Goal: Task Accomplishment & Management: Manage account settings

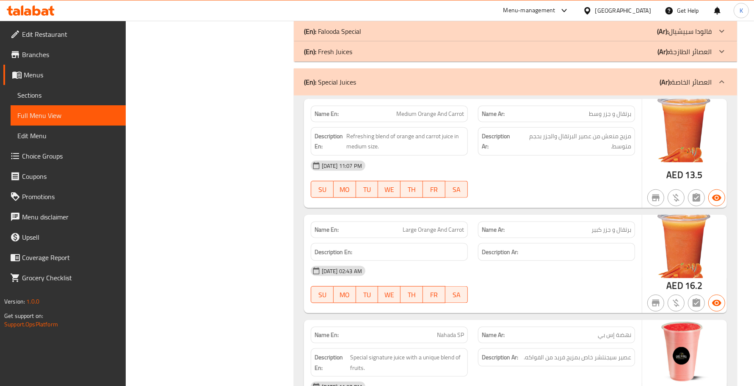
scroll to position [988, 0]
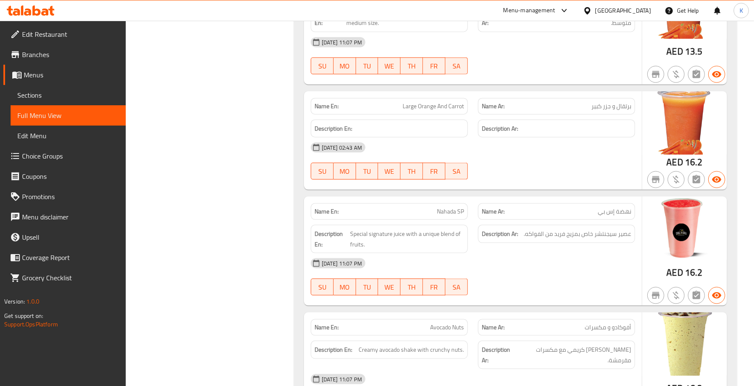
click at [439, 257] on div "Name En: Nahada SP Name Ar: نهضة إس بي Description En: Special signature juice …" at bounding box center [473, 251] width 338 height 109
drag, startPoint x: 450, startPoint y: 233, endPoint x: 390, endPoint y: 237, distance: 60.3
click at [379, 236] on span "Special signature juice with a unique blend of fruits." at bounding box center [407, 239] width 114 height 21
click at [336, 237] on strong "Description En:" at bounding box center [332, 239] width 34 height 21
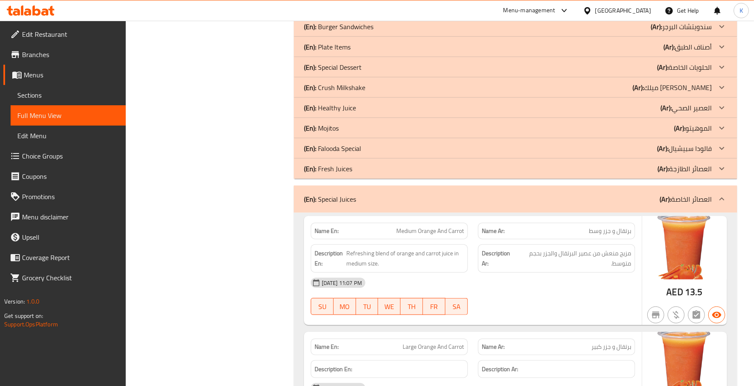
scroll to position [741, 0]
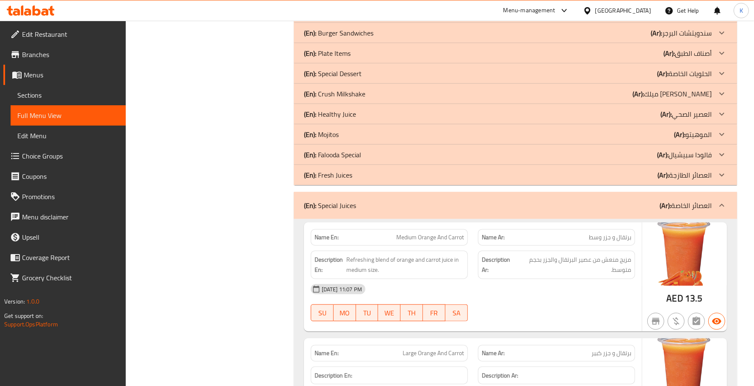
click at [343, 273] on strong "Description En:" at bounding box center [330, 265] width 30 height 21
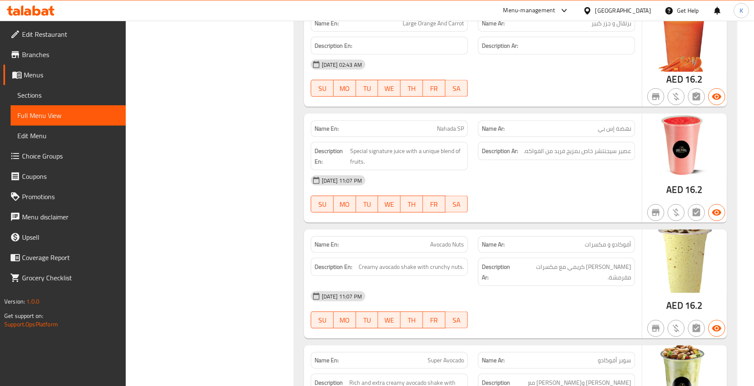
scroll to position [1112, 0]
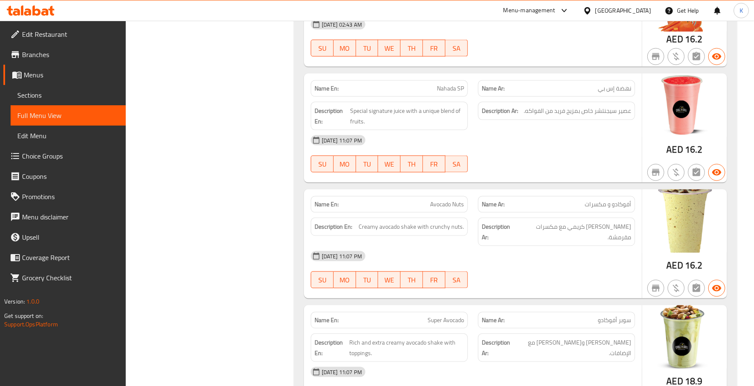
click at [452, 91] on span "Nahada SP" at bounding box center [450, 88] width 27 height 9
copy span "Nahada SP"
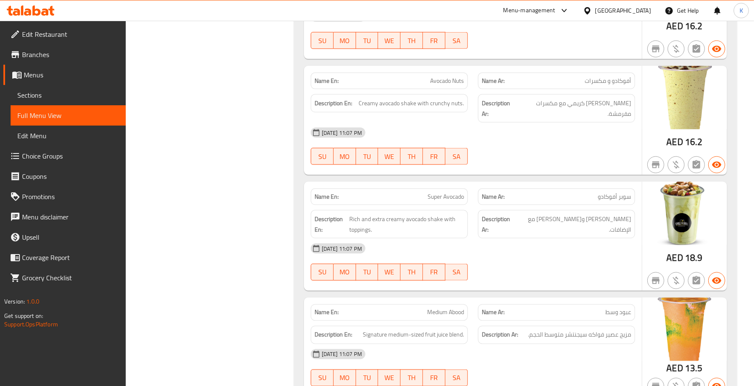
scroll to position [1359, 0]
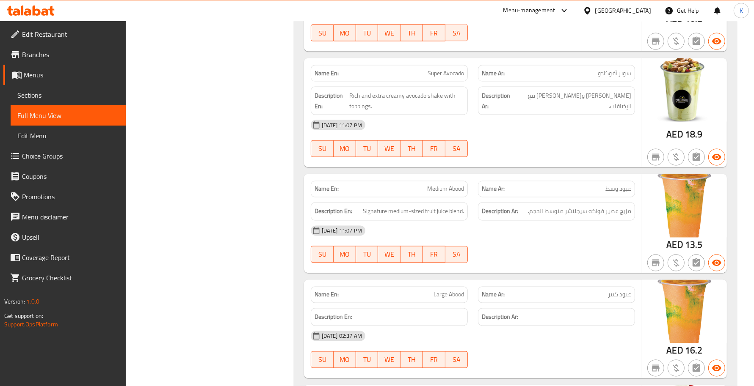
click at [427, 185] on span "Medium Abood" at bounding box center [445, 189] width 37 height 9
copy span "Medium Abood"
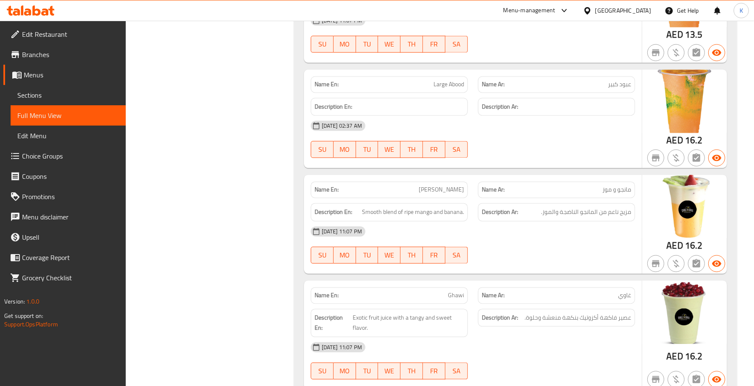
scroll to position [1606, 0]
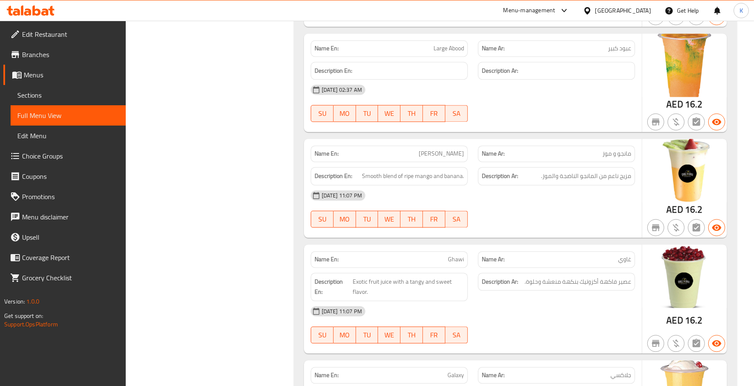
click at [431, 149] on span "[PERSON_NAME]" at bounding box center [441, 153] width 45 height 9
copy span "[PERSON_NAME]"
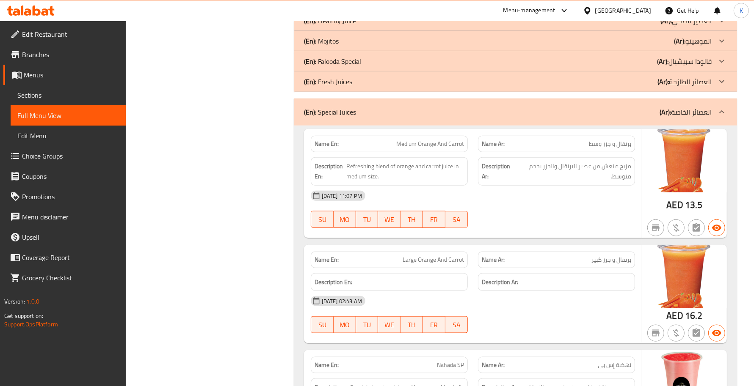
scroll to position [864, 0]
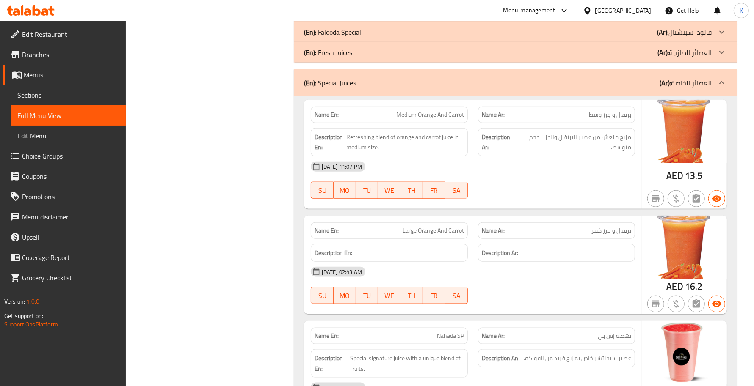
click at [410, 94] on div "(En): Special Juices (Ar): العصائر الخاصة" at bounding box center [515, 82] width 443 height 27
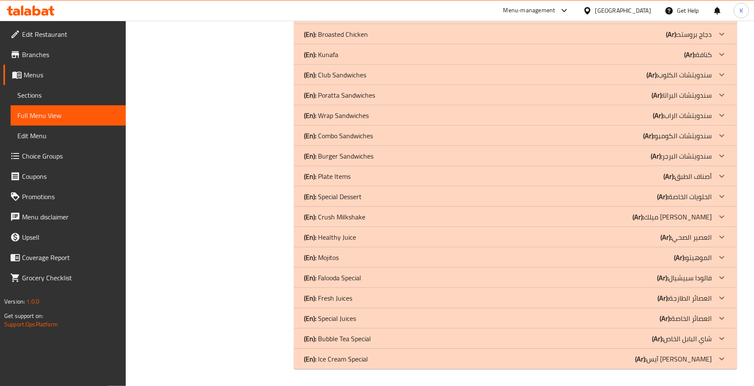
scroll to position [618, 0]
click at [352, 337] on p "(En): Bubble Tea Special" at bounding box center [337, 339] width 67 height 10
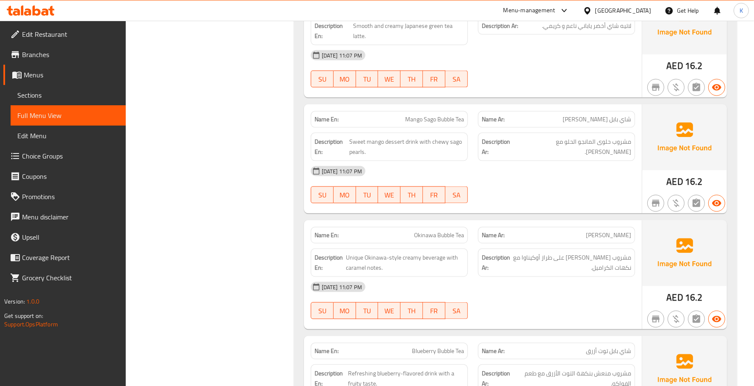
scroll to position [1233, 0]
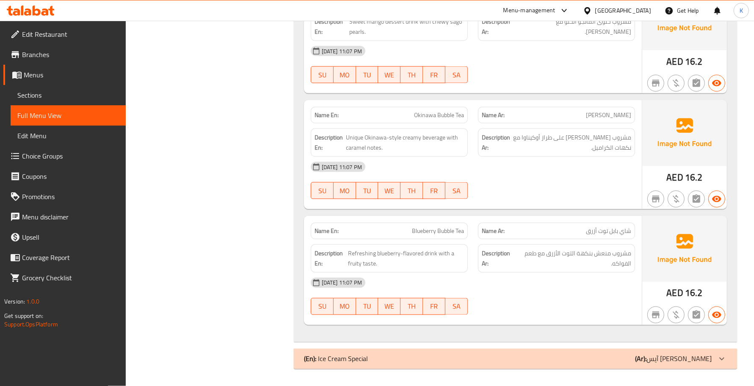
click at [443, 227] on span "Blueberry Bubble Tea" at bounding box center [438, 231] width 52 height 9
copy span "Blueberry Bubble Tea"
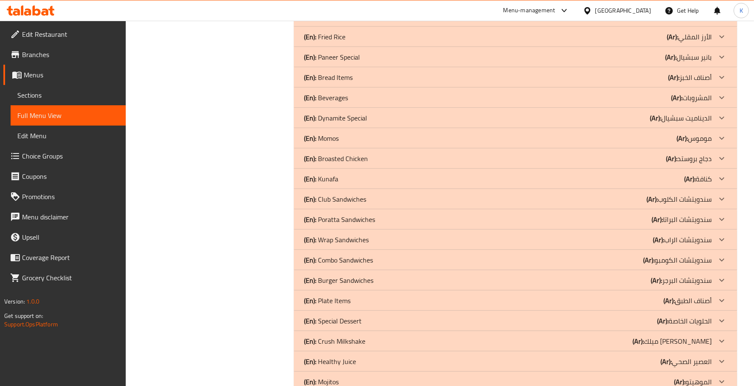
scroll to position [741, 0]
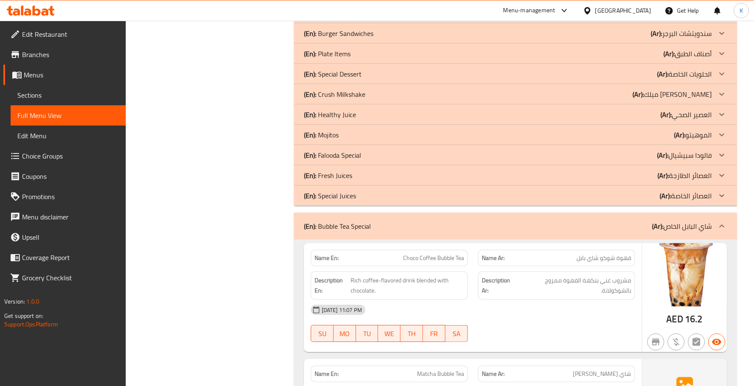
drag, startPoint x: 383, startPoint y: 231, endPoint x: 394, endPoint y: 253, distance: 24.2
click at [383, 231] on div "(En): Bubble Tea Special (Ar): شاي البابل الخاص" at bounding box center [508, 226] width 408 height 10
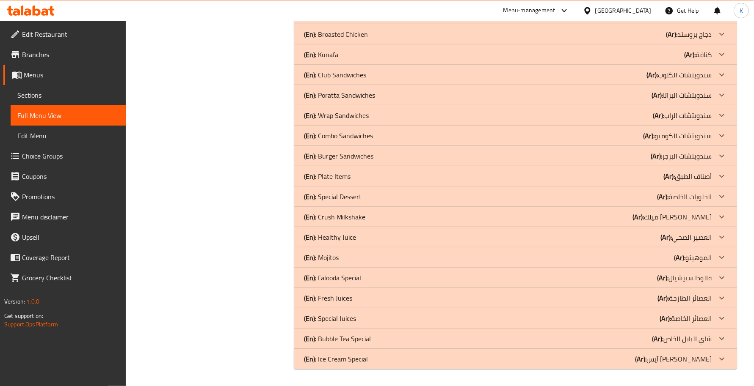
scroll to position [0, 0]
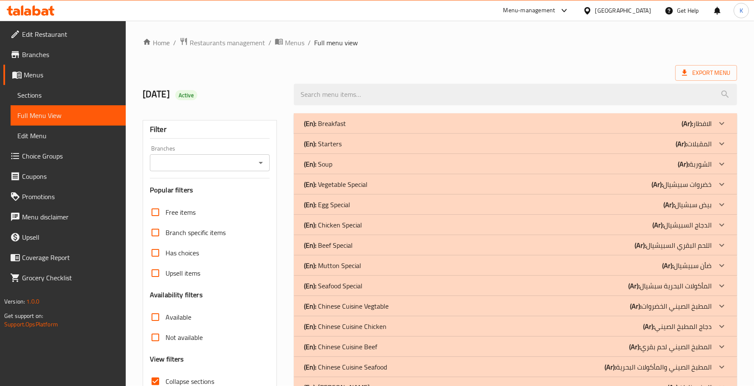
click at [392, 141] on div "(En): Starters (Ar): المقبلات" at bounding box center [508, 144] width 408 height 10
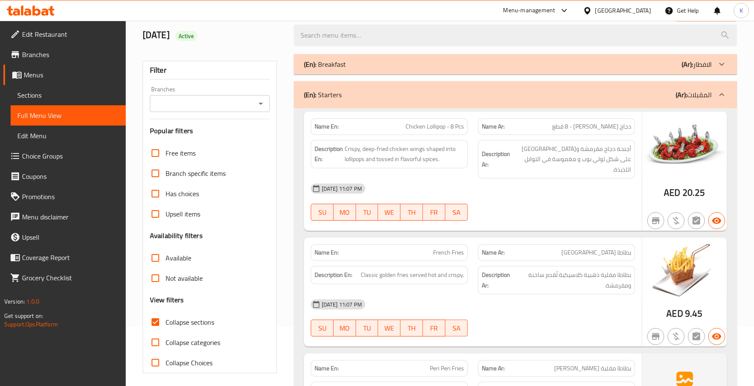
scroll to position [0, 0]
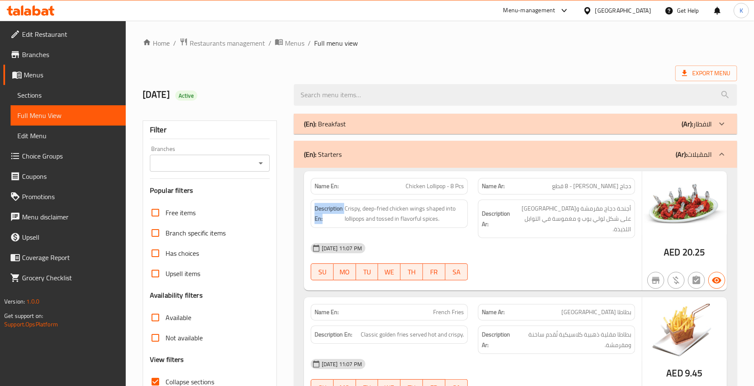
drag, startPoint x: 332, startPoint y: 223, endPoint x: 298, endPoint y: 203, distance: 39.5
click at [308, 211] on div "Description En: Crispy, deep-fried chicken wings shaped into lollipops and toss…" at bounding box center [389, 219] width 167 height 49
copy strong "Description En:"
drag, startPoint x: 409, startPoint y: 161, endPoint x: 32, endPoint y: 248, distance: 386.9
click at [409, 161] on div "(En): Starters (Ar): المقبلات" at bounding box center [515, 154] width 443 height 27
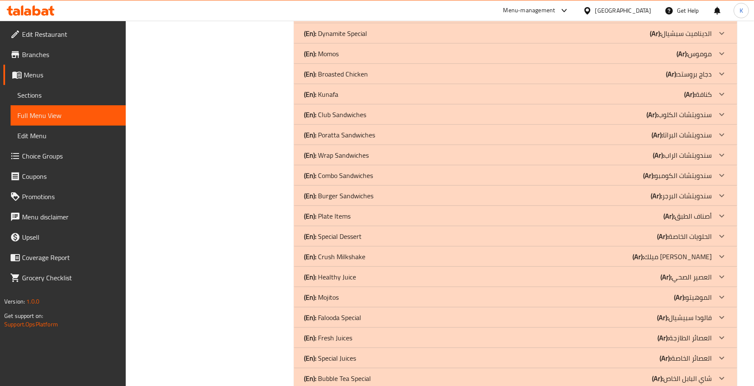
scroll to position [618, 0]
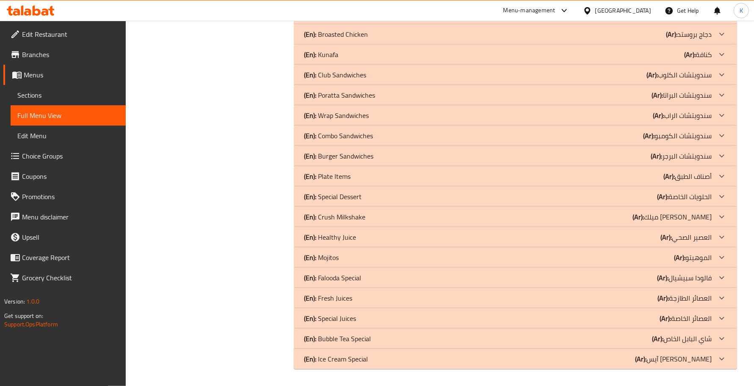
drag, startPoint x: 358, startPoint y: 353, endPoint x: 225, endPoint y: 259, distance: 163.4
click at [359, 354] on p "(En): Ice Cream Special" at bounding box center [336, 359] width 64 height 10
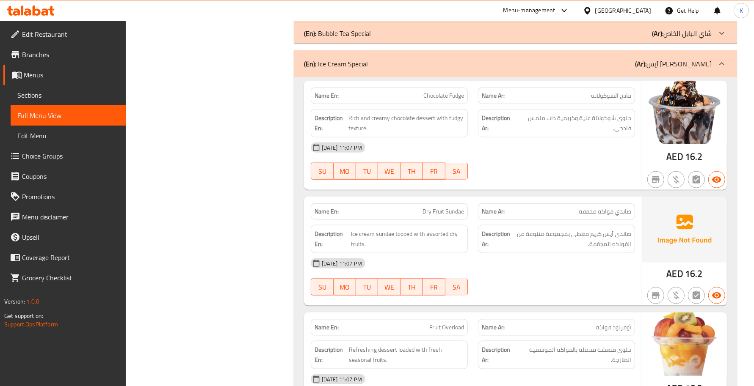
scroll to position [867, 0]
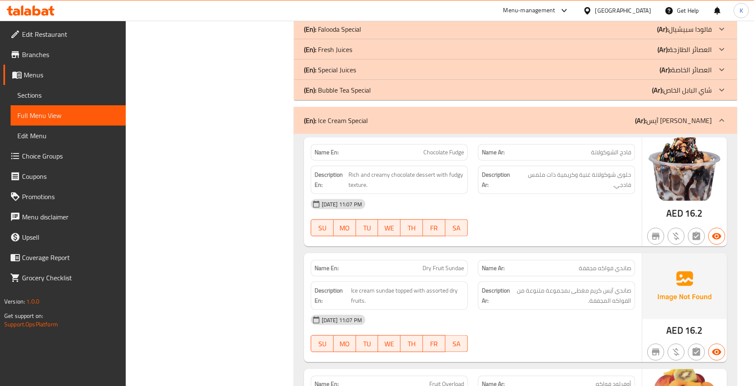
click at [455, 155] on span "Chocolate Fudge" at bounding box center [443, 152] width 41 height 9
copy span "Chocolate Fudge"
click at [472, 255] on div "Name En: Dry Fruit Sundae" at bounding box center [389, 268] width 167 height 27
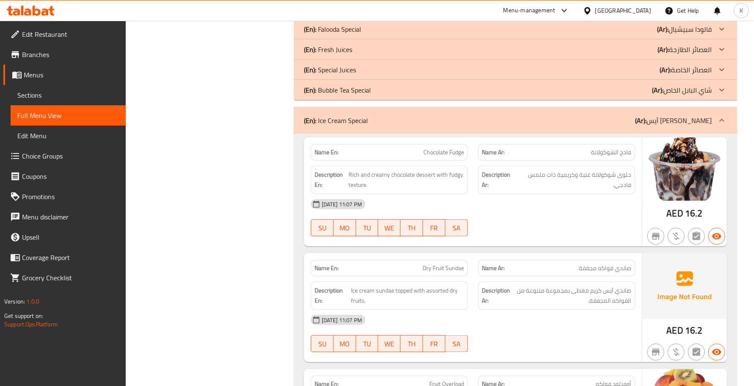
click at [446, 261] on div "Name En: Dry Fruit Sundae" at bounding box center [389, 268] width 157 height 17
copy span "Dry Fruit Sundae"
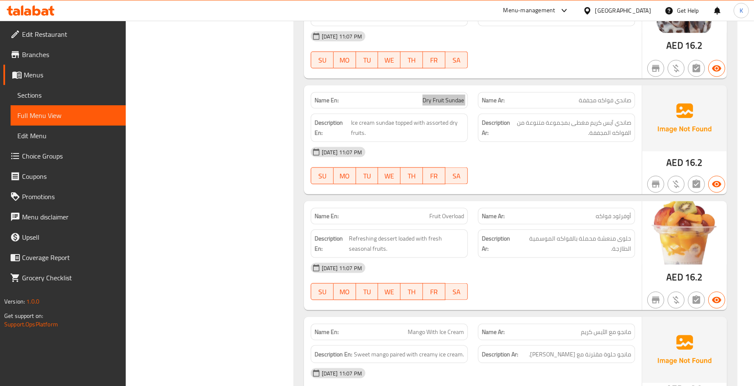
scroll to position [1114, 0]
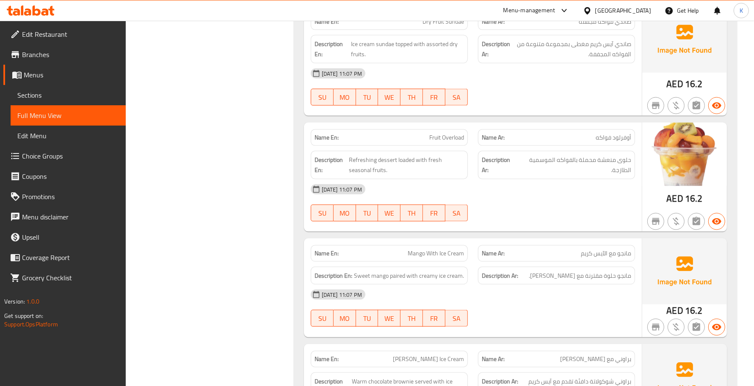
click at [451, 261] on div "Name En: Mango With Ice Cream" at bounding box center [389, 254] width 157 height 17
copy span "Mango With Ice Cream"
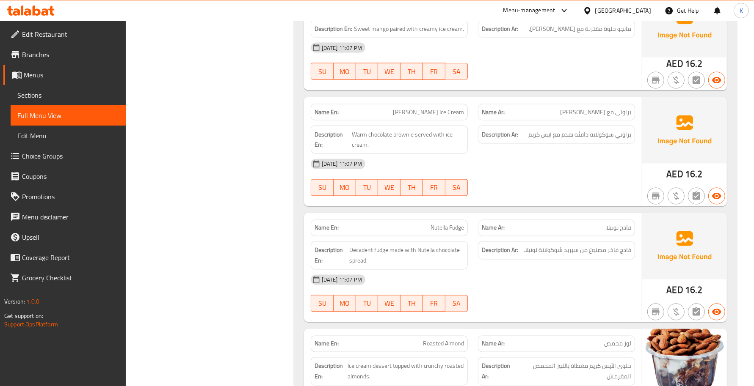
scroll to position [1484, 0]
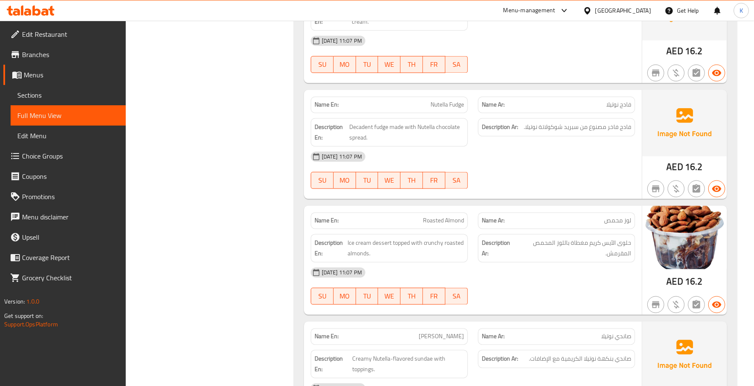
click at [439, 222] on span "Roasted Almond" at bounding box center [443, 221] width 41 height 9
copy span "Roasted Almond"
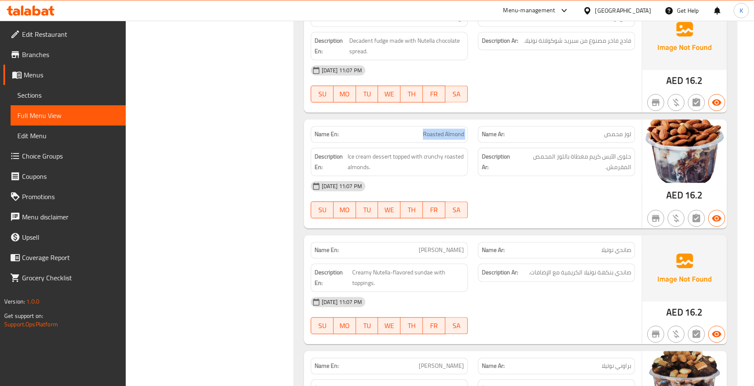
scroll to position [1608, 0]
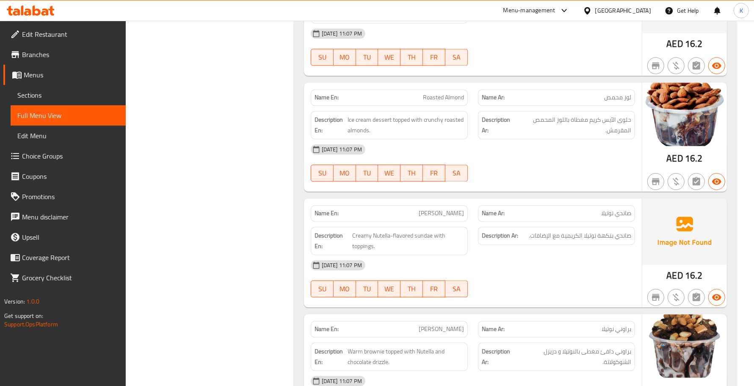
click at [437, 221] on div "Name En: Nutella Sundae" at bounding box center [389, 213] width 157 height 17
copy span "[PERSON_NAME]"
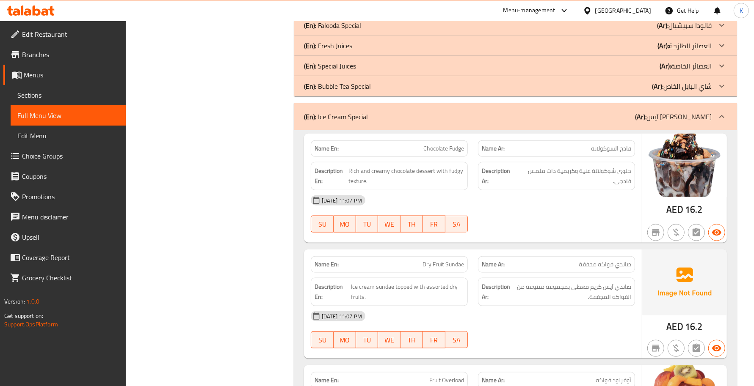
scroll to position [919, 0]
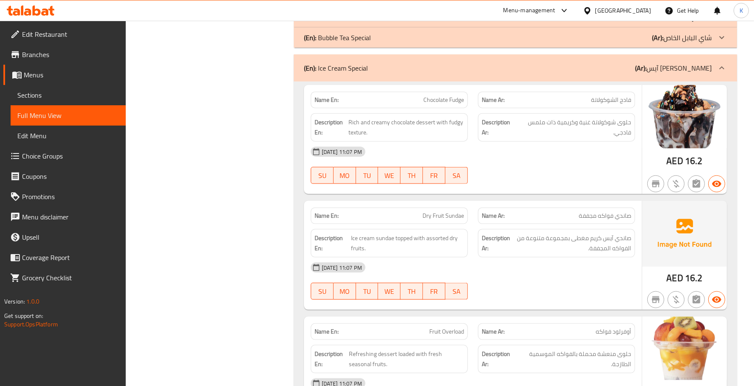
click at [364, 66] on p "(En): Ice Cream Special" at bounding box center [336, 68] width 64 height 10
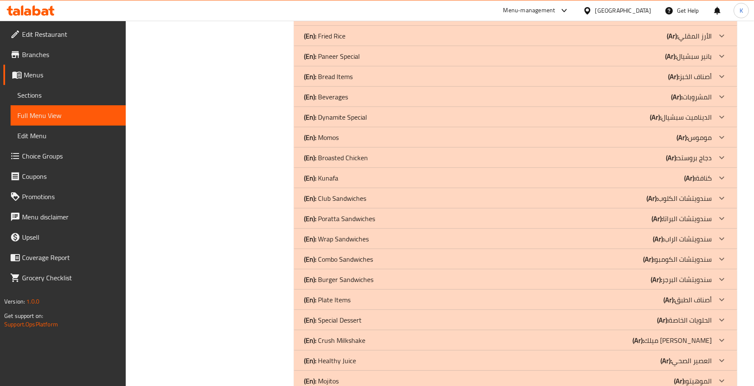
scroll to position [0, 0]
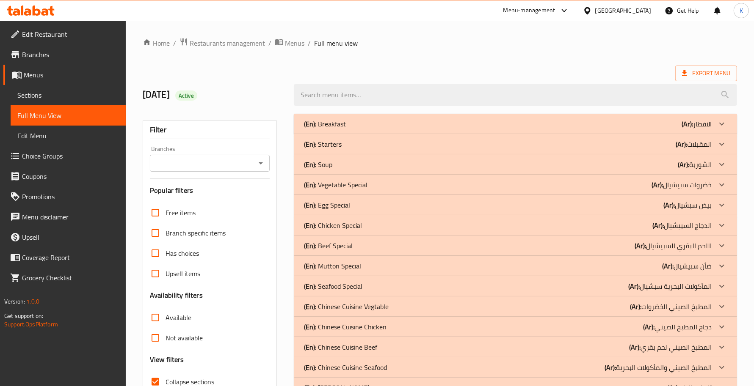
click at [448, 82] on div at bounding box center [515, 95] width 453 height 32
click at [392, 141] on div "(En): Starters (Ar): المقبلات" at bounding box center [508, 144] width 408 height 10
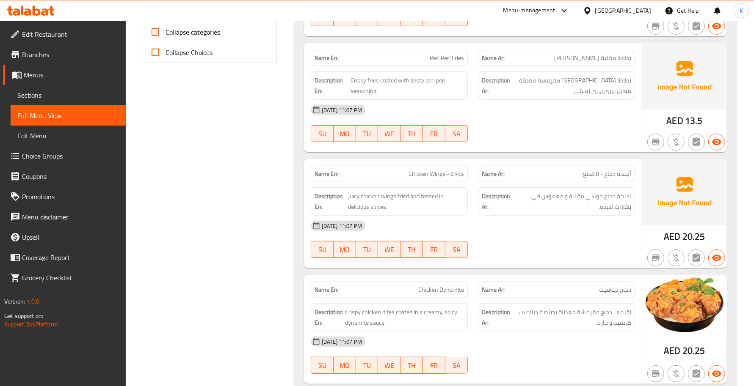
scroll to position [494, 0]
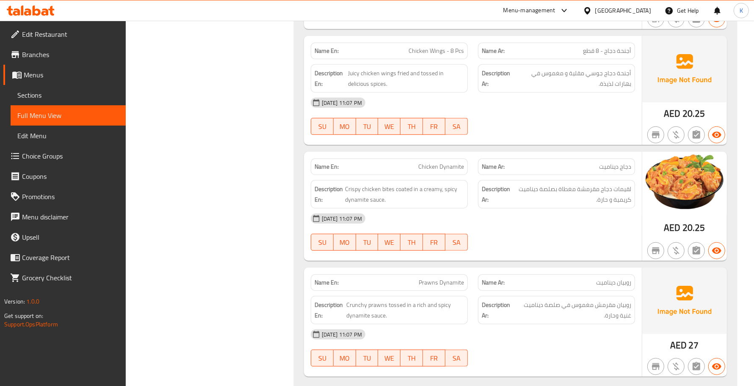
click at [434, 163] on span "Chicken Dynamite" at bounding box center [441, 167] width 46 height 9
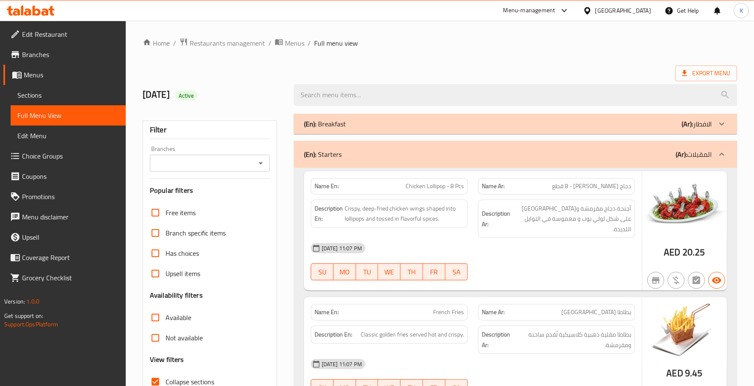
click at [415, 164] on div "(En): Starters (Ar): المقبلات" at bounding box center [515, 154] width 443 height 27
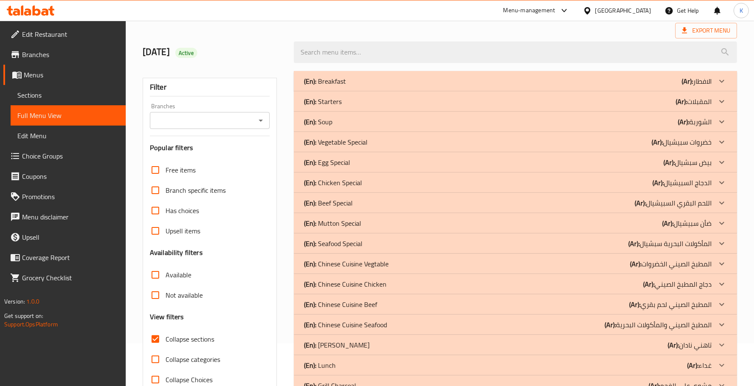
scroll to position [123, 0]
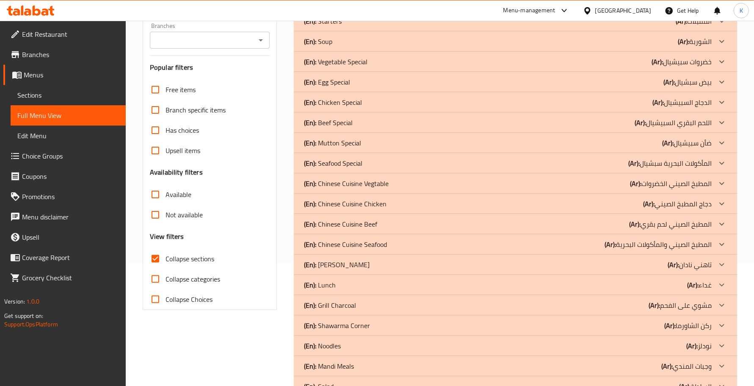
click at [384, 265] on div "(En): Tahni Naddan (Ar): تاهني نادان" at bounding box center [508, 265] width 408 height 10
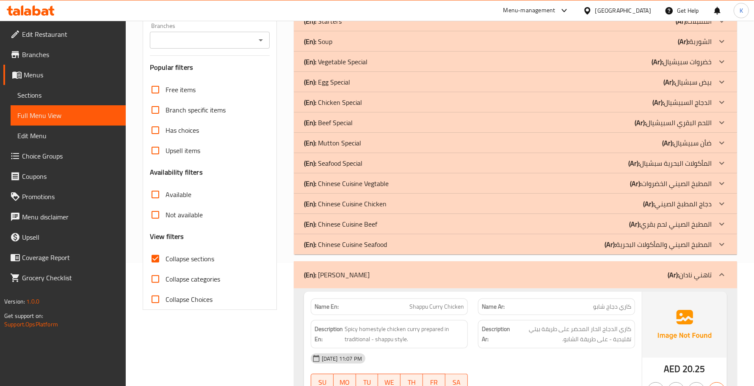
scroll to position [370, 0]
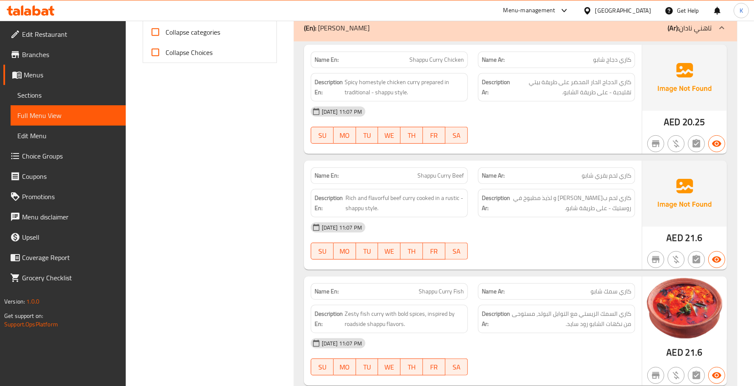
click at [536, 239] on div "03-09-2025 11:07 PM SU MO TU WE TH FR SA" at bounding box center [473, 241] width 334 height 47
click at [454, 198] on span "Rich and flavorful beef curry cooked in a rustic - shappu style." at bounding box center [404, 203] width 119 height 21
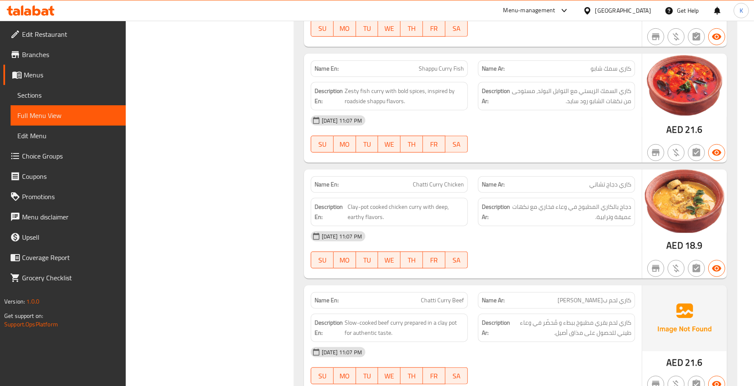
scroll to position [617, 0]
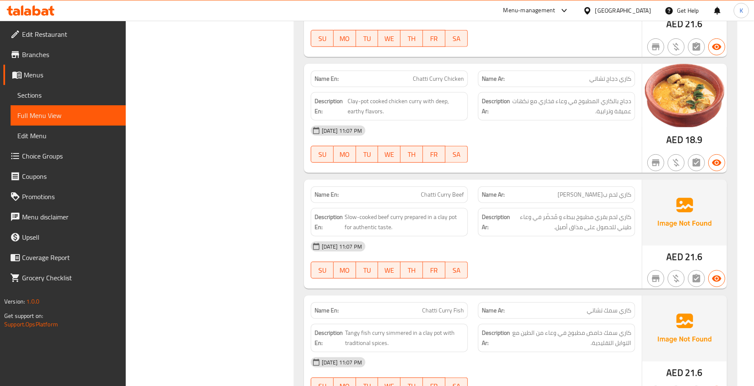
scroll to position [741, 0]
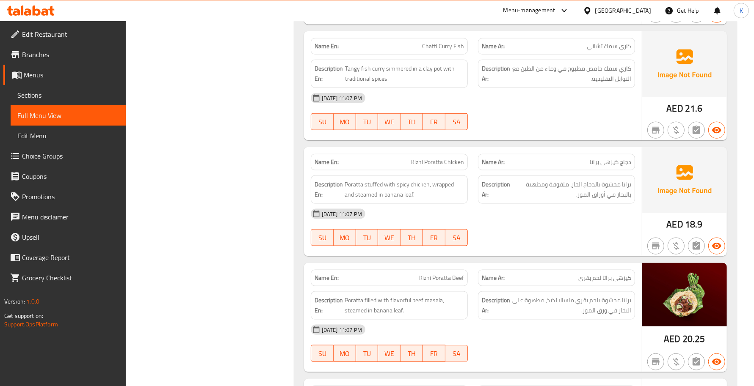
scroll to position [988, 0]
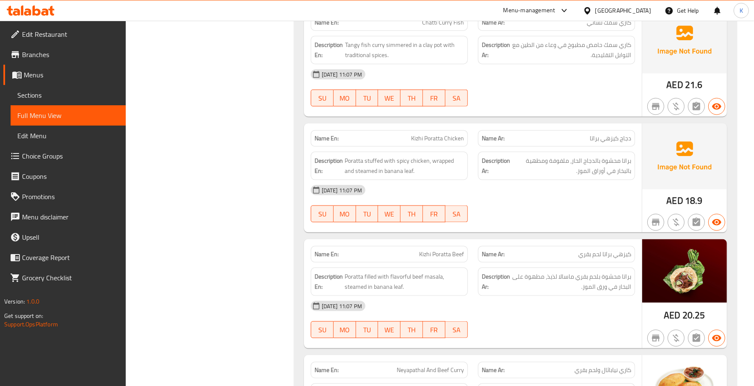
click at [495, 292] on strong "Description Ar:" at bounding box center [496, 282] width 28 height 21
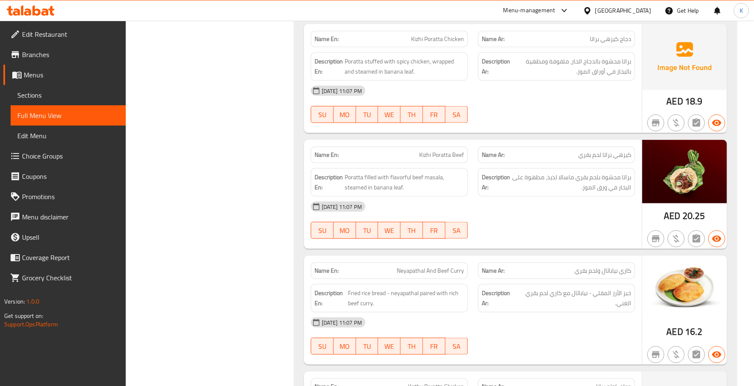
scroll to position [1111, 0]
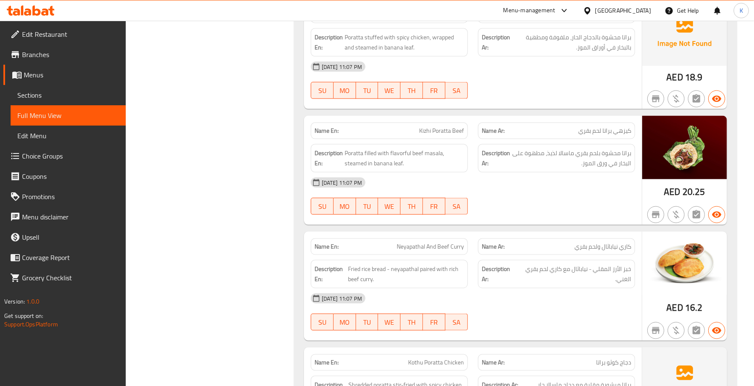
click at [364, 251] on p "Name En: Neyapathal And Beef Curry" at bounding box center [389, 247] width 149 height 9
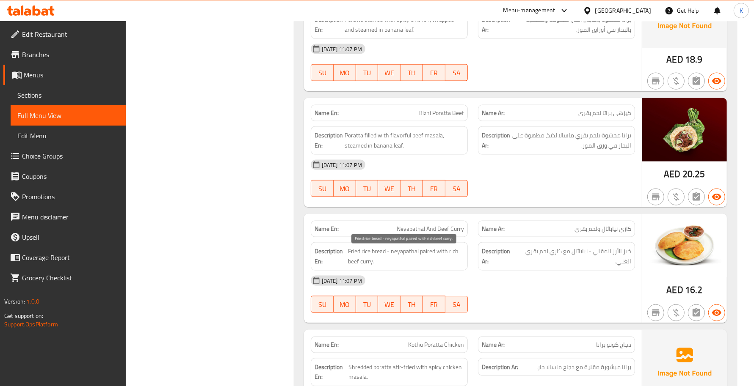
scroll to position [1252, 0]
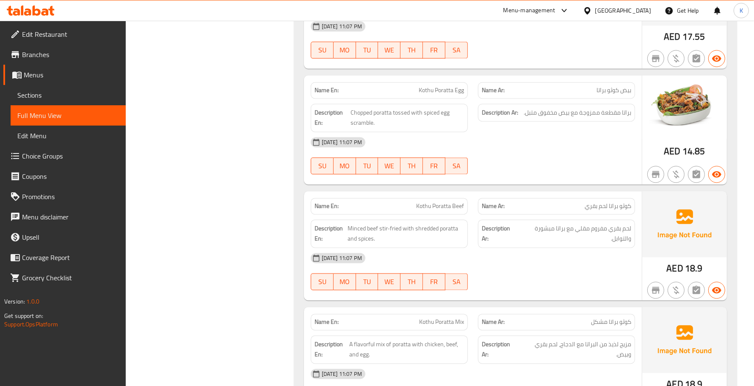
click at [498, 221] on div "Description Ar: لحم بقري مفروم مقلي مع براتا مبشورة والتوابل." at bounding box center [556, 234] width 167 height 39
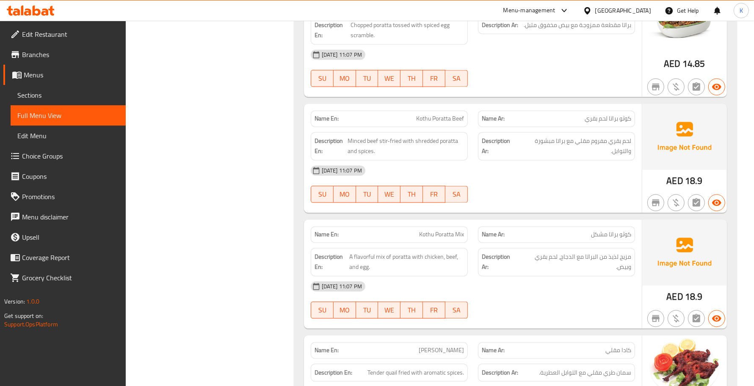
scroll to position [1622, 0]
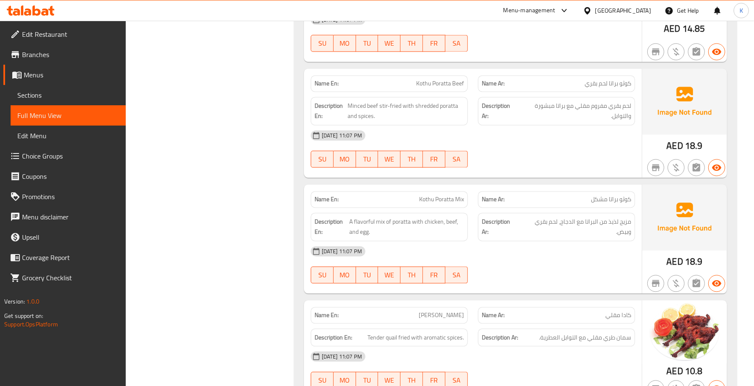
click at [429, 253] on div "[DATE] 11:07 PM" at bounding box center [473, 251] width 334 height 20
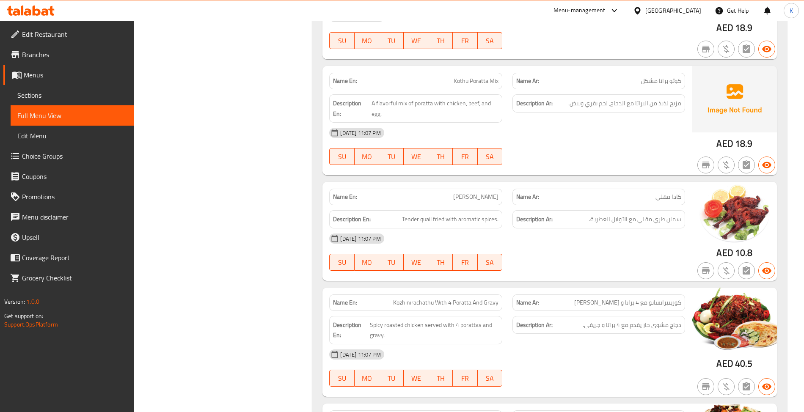
scroll to position [1755, 0]
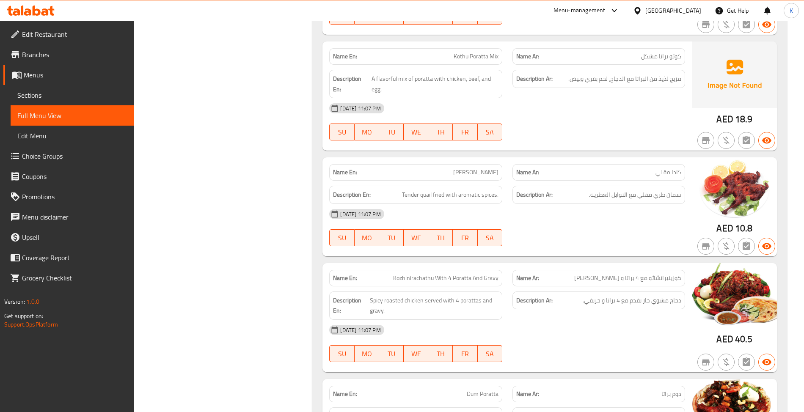
click at [271, 266] on div "Filter Branches Branches Popular filters Free items Branch specific items Has c…" at bounding box center [227, 407] width 162 height 4106
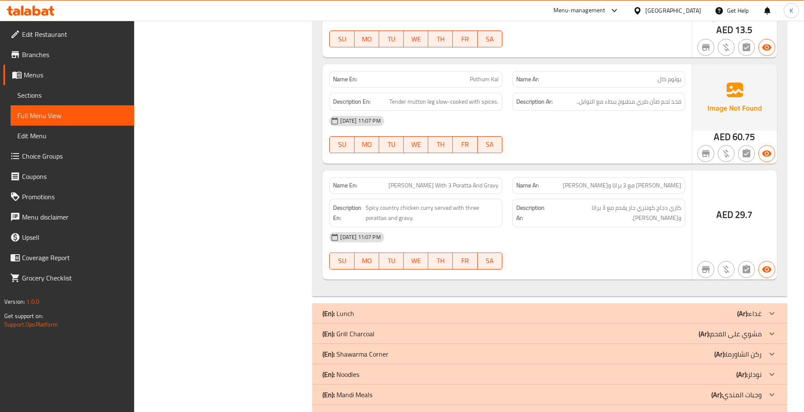
scroll to position [3335, 0]
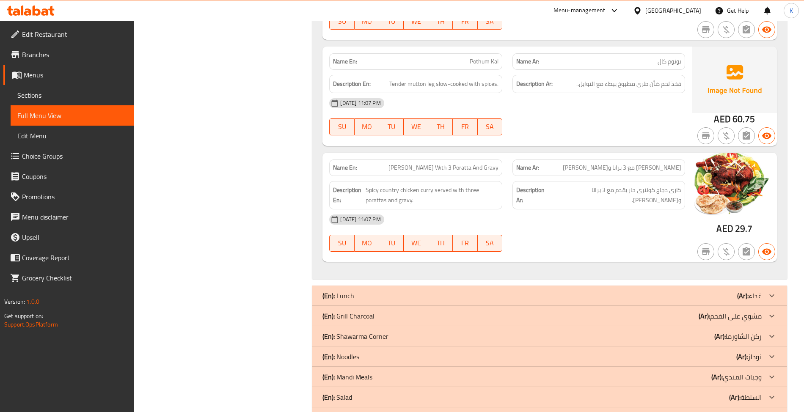
click at [434, 182] on div "Description En: Spicy country chicken curry served with three porattas and grav…" at bounding box center [415, 195] width 183 height 39
click at [437, 171] on span "[PERSON_NAME] With 3 Poratta And Gravy" at bounding box center [444, 167] width 110 height 9
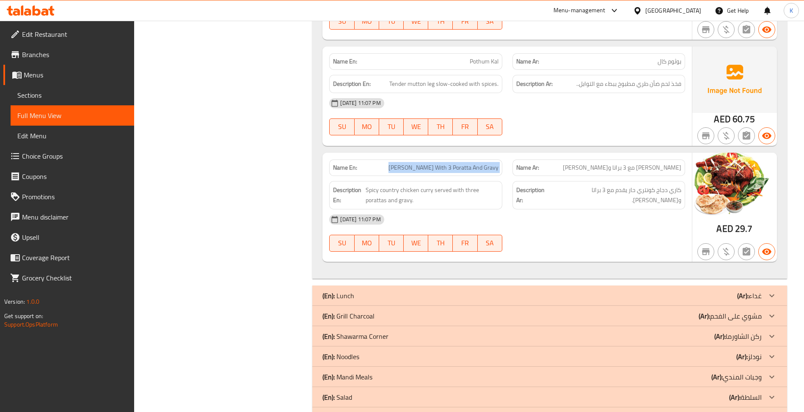
click at [437, 171] on span "[PERSON_NAME] With 3 Poratta And Gravy" at bounding box center [444, 167] width 110 height 9
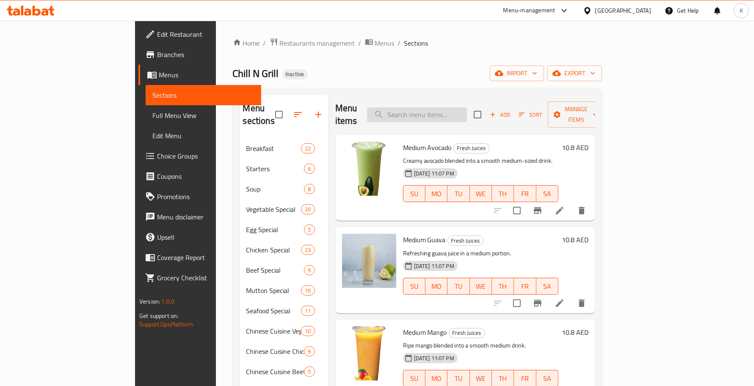
click at [436, 108] on input "search" at bounding box center [417, 115] width 100 height 15
paste input "Mango + Mint"
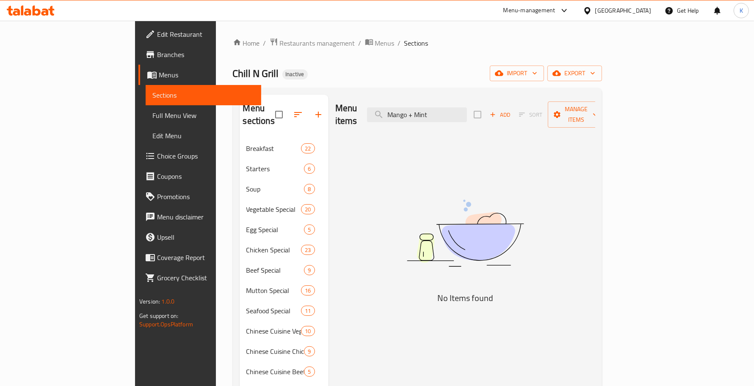
drag, startPoint x: 455, startPoint y: 107, endPoint x: 535, endPoint y: 108, distance: 79.6
click at [535, 108] on div "Menu items Mango + Mint Add Sort Manage items" at bounding box center [465, 115] width 260 height 40
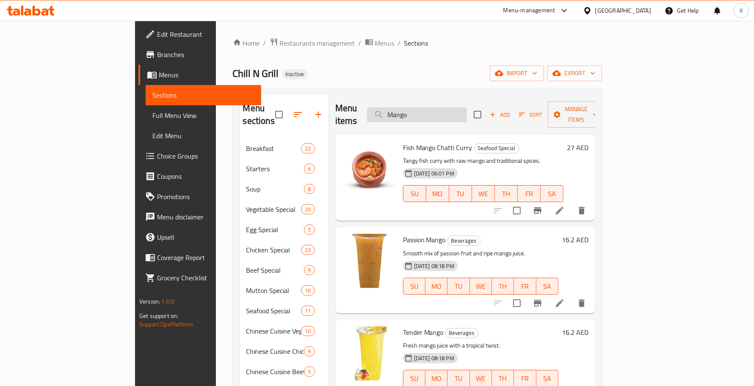
click at [456, 111] on input "Mango" at bounding box center [417, 115] width 100 height 15
click at [450, 110] on input "Mango" at bounding box center [417, 115] width 100 height 15
paste input "[PERSON_NAME]"
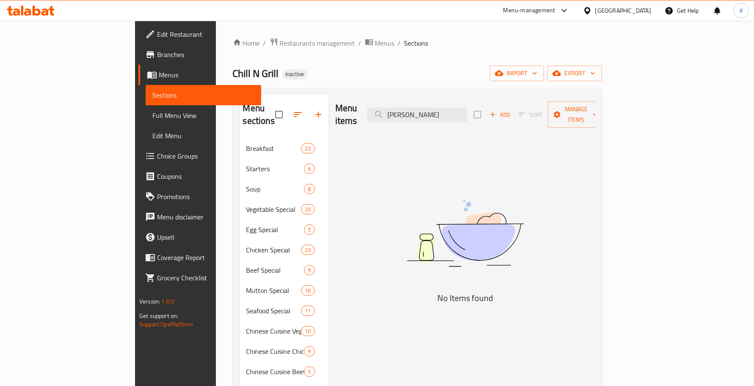
drag, startPoint x: 447, startPoint y: 110, endPoint x: 517, endPoint y: 110, distance: 69.8
click at [516, 110] on div "Menu items Kiwi Lemon Add Sort Manage items" at bounding box center [465, 115] width 260 height 40
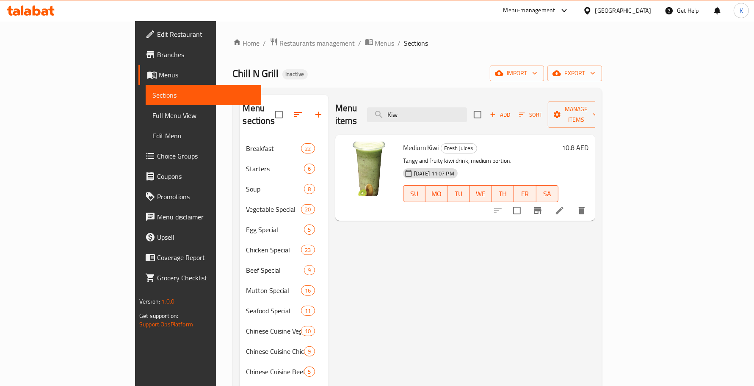
paste input "Nahada SP"
type input "Nahada SP"
click at [571, 203] on li at bounding box center [560, 210] width 24 height 15
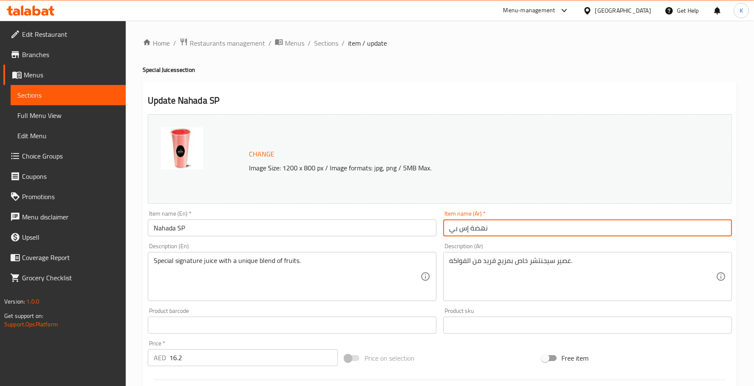
drag, startPoint x: 468, startPoint y: 231, endPoint x: 337, endPoint y: 233, distance: 130.8
click at [369, 233] on div "Change Image Size: 1200 x 800 px / Image formats: jpg, png / 5MB Max. Item name…" at bounding box center [439, 299] width 591 height 377
type input "نهضة اسبيشال"
click at [320, 41] on span "Sections" at bounding box center [326, 43] width 24 height 10
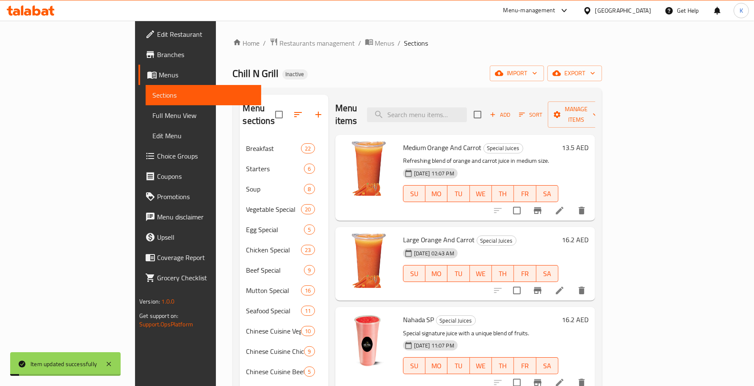
click at [511, 111] on span "Add" at bounding box center [499, 115] width 23 height 10
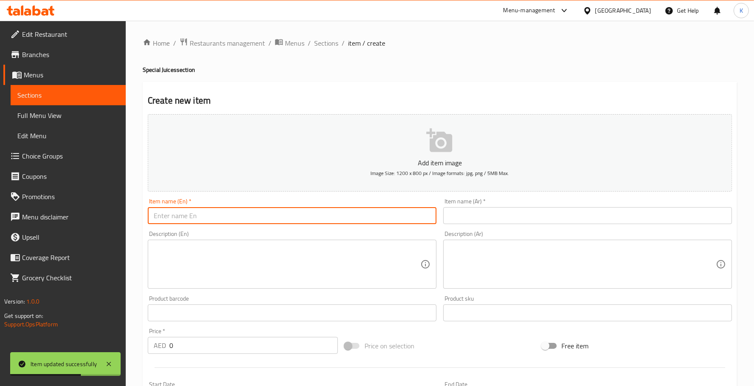
click at [248, 213] on input "text" at bounding box center [292, 215] width 289 height 17
paste input "Mango + Mint"
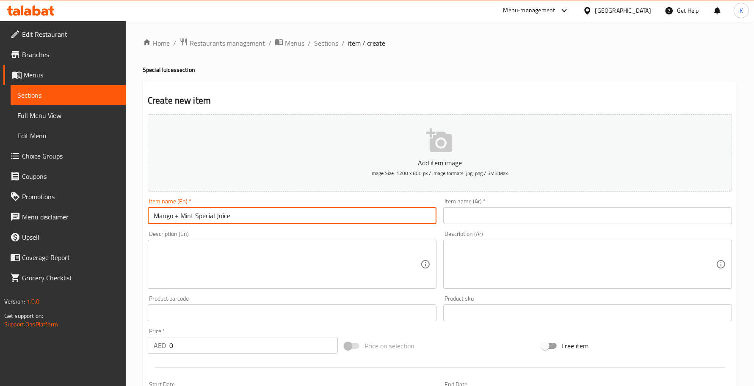
type input "Mango + Mint Special Juice"
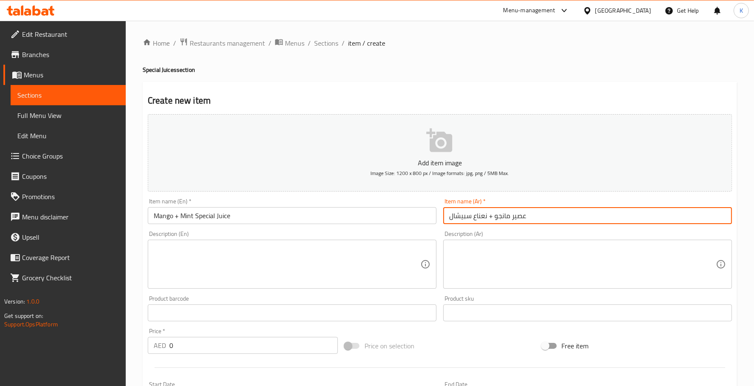
type input "عصير مانجو + نعناع سبيشال"
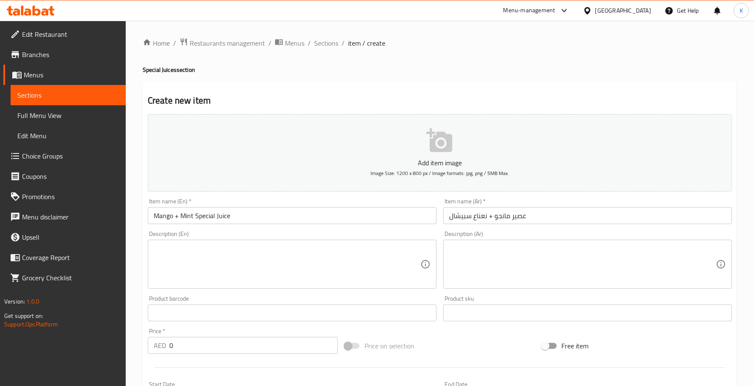
drag, startPoint x: 344, startPoint y: 301, endPoint x: 342, endPoint y: 277, distance: 23.4
click at [344, 301] on div "Product barcode Product barcode" at bounding box center [292, 309] width 289 height 26
click at [343, 276] on textarea at bounding box center [287, 265] width 267 height 40
paste textarea "Smooth mango juice with a hint of mint, medium size."
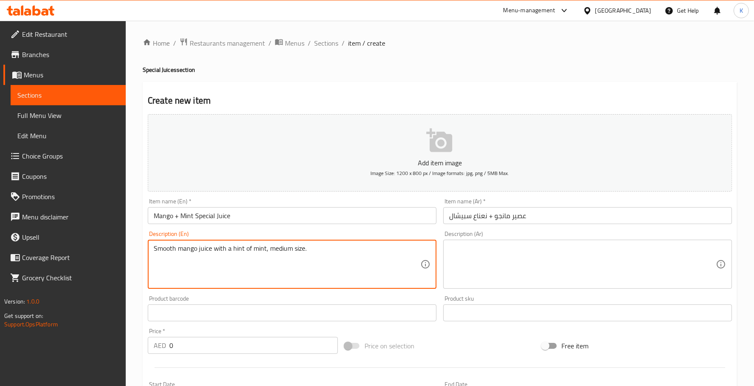
click at [585, 274] on textarea at bounding box center [582, 265] width 267 height 40
drag, startPoint x: 340, startPoint y: 264, endPoint x: 264, endPoint y: 254, distance: 76.8
type textarea "Smooth mango juice with a hint of mint"
click at [323, 47] on span "Sections" at bounding box center [326, 43] width 24 height 10
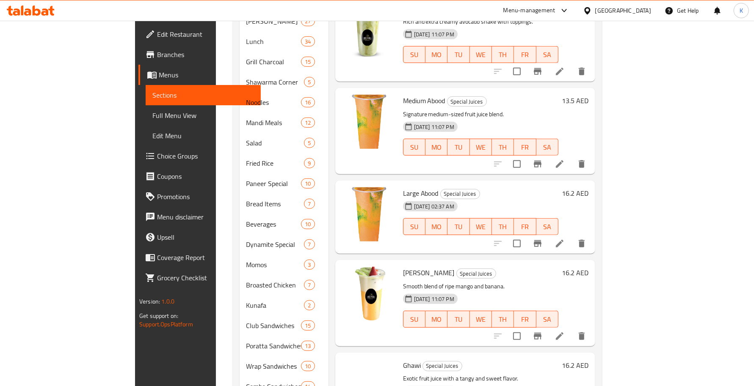
scroll to position [123, 0]
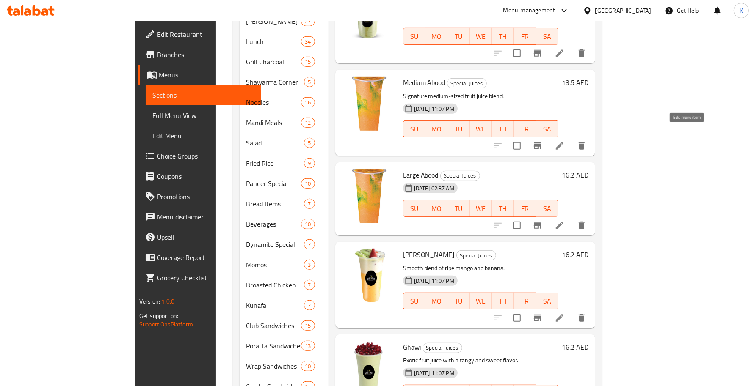
click at [565, 141] on icon at bounding box center [560, 146] width 10 height 10
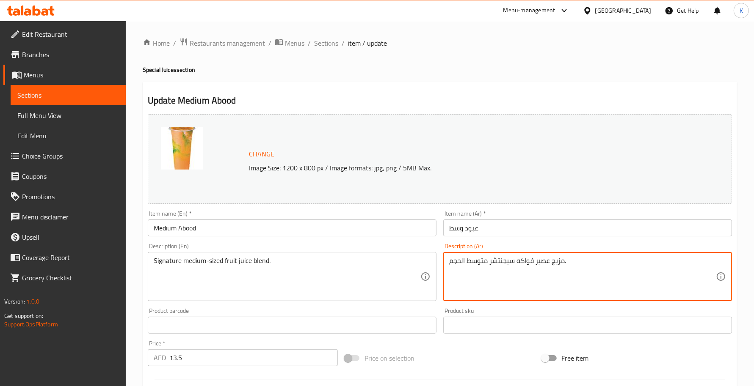
drag, startPoint x: 487, startPoint y: 262, endPoint x: 432, endPoint y: 261, distance: 55.5
type textarea "مزيج عصير فواكه سيجنتشر ."
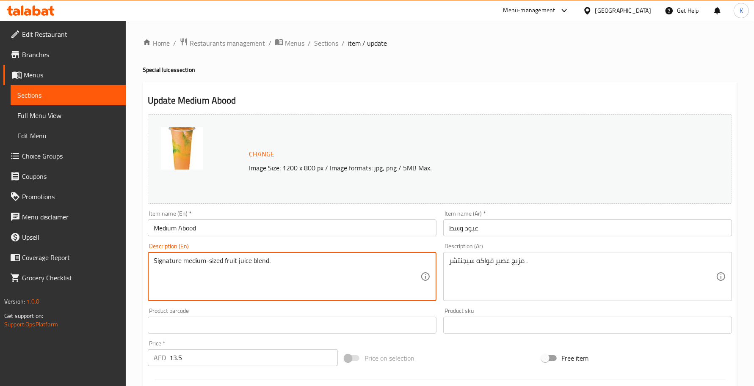
drag, startPoint x: 224, startPoint y: 261, endPoint x: 184, endPoint y: 261, distance: 40.2
click at [184, 261] on textarea "Signature medium-sized fruit juice blend." at bounding box center [287, 277] width 267 height 40
type textarea "Signature fruit juice blend."
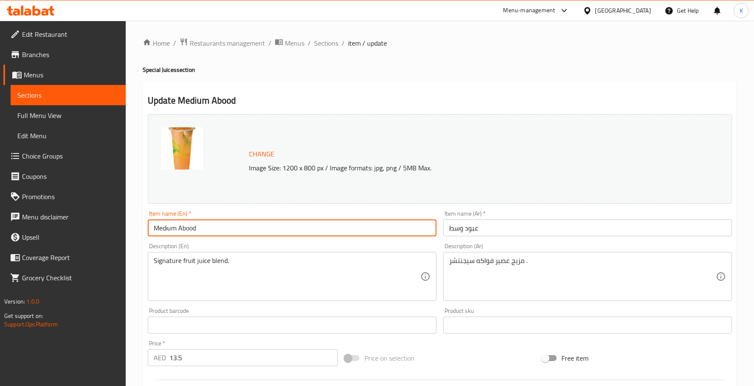
click at [345, 231] on input "Medium Abood" at bounding box center [292, 228] width 289 height 17
click at [329, 41] on span "Sections" at bounding box center [326, 43] width 24 height 10
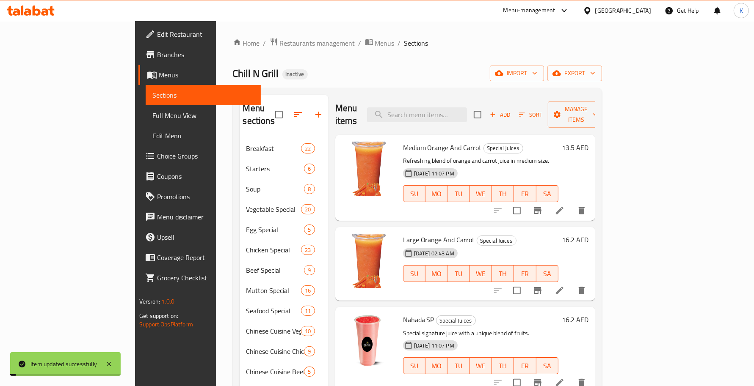
click at [543, 100] on div "Menu items Add Sort Manage items" at bounding box center [465, 115] width 260 height 40
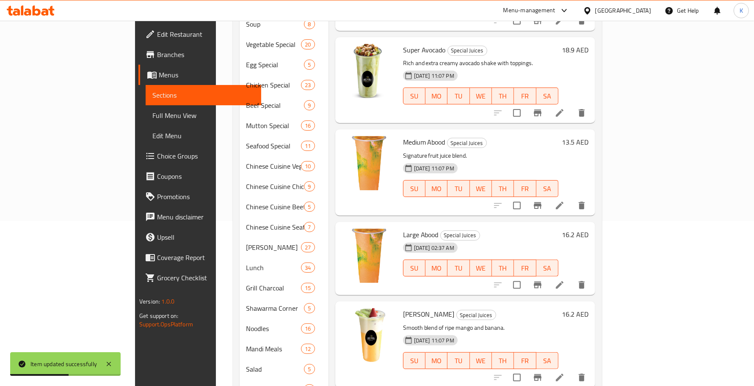
scroll to position [247, 0]
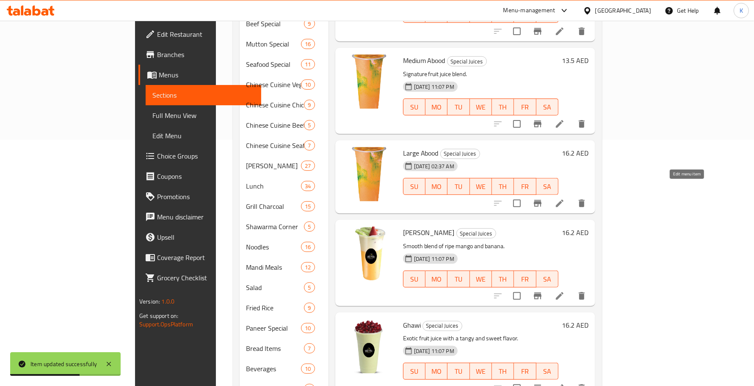
click at [563, 200] on icon at bounding box center [560, 204] width 8 height 8
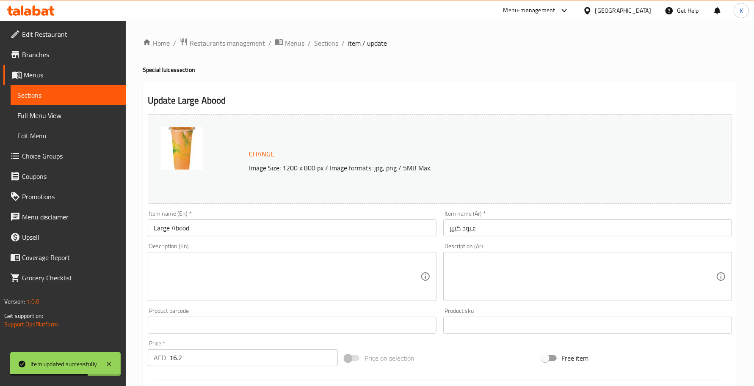
click at [312, 284] on textarea at bounding box center [287, 277] width 267 height 40
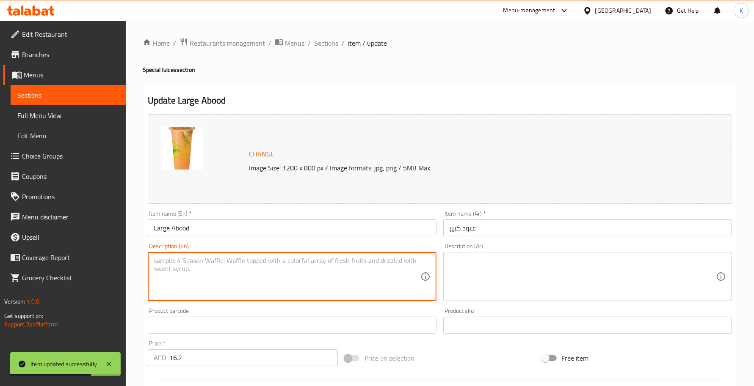
paste textarea "Signature fruit juice blend."
type textarea "Signature fruit juice blend."
click at [334, 229] on input "Large Abood" at bounding box center [292, 228] width 289 height 17
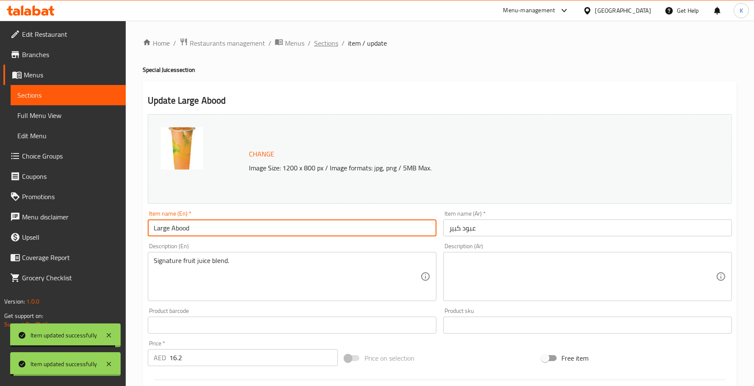
click at [331, 44] on span "Sections" at bounding box center [326, 43] width 24 height 10
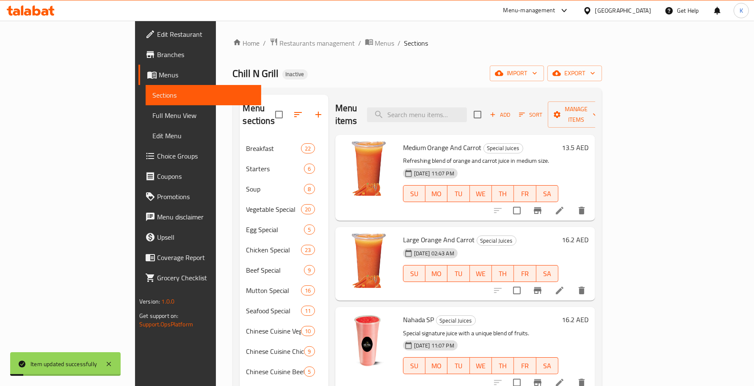
scroll to position [405, 0]
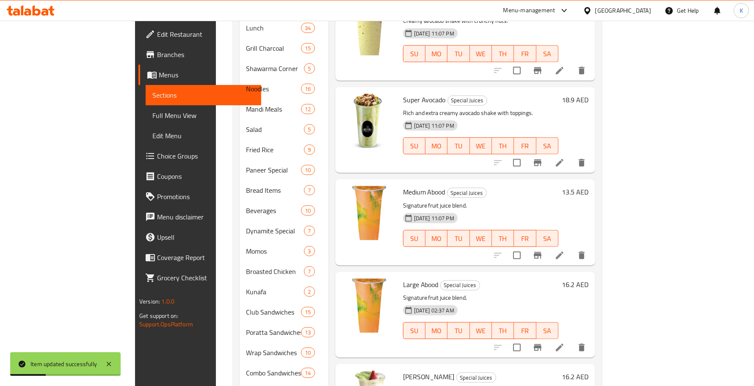
click at [571, 250] on li at bounding box center [560, 255] width 24 height 15
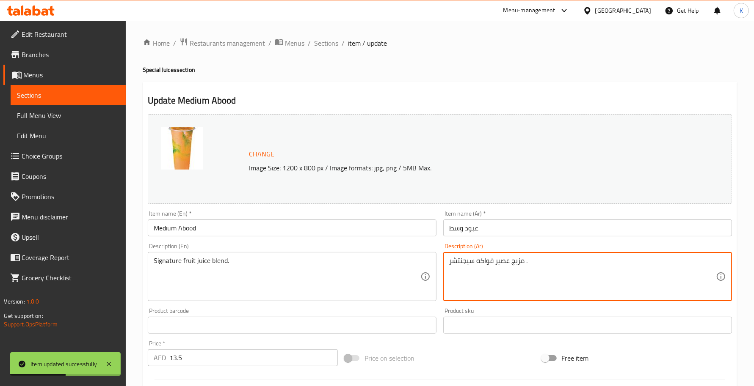
click at [337, 55] on div "Home / Restaurants management / Menus / Sections / item / update Special Juices…" at bounding box center [440, 316] width 594 height 556
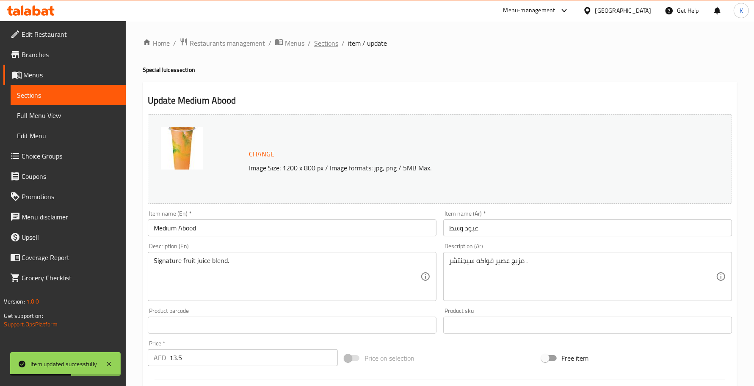
click at [324, 41] on span "Sections" at bounding box center [326, 43] width 24 height 10
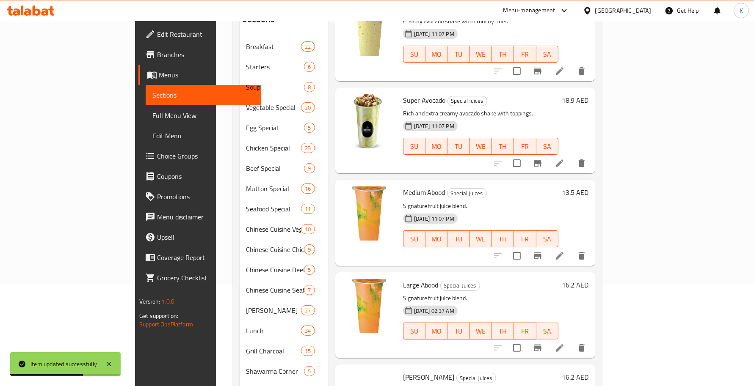
scroll to position [123, 0]
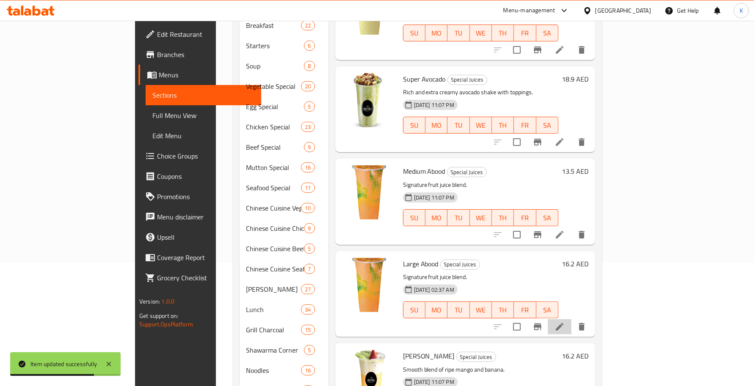
click at [571, 320] on li at bounding box center [560, 327] width 24 height 15
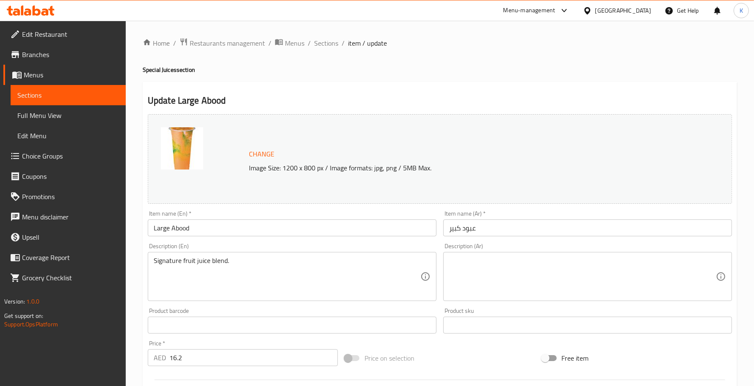
click at [557, 279] on textarea at bounding box center [582, 277] width 267 height 40
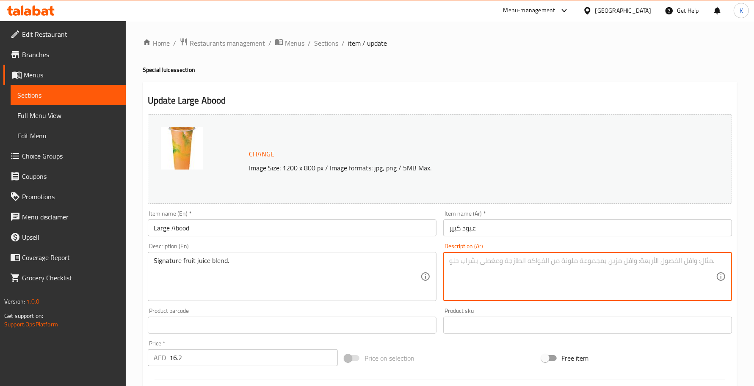
paste textarea "مزيج عصير فواكه سيجنتشر ."
type textarea "مزيج عصير فواكه سيجنتشر ."
click at [371, 231] on input "Large Abood" at bounding box center [292, 228] width 289 height 17
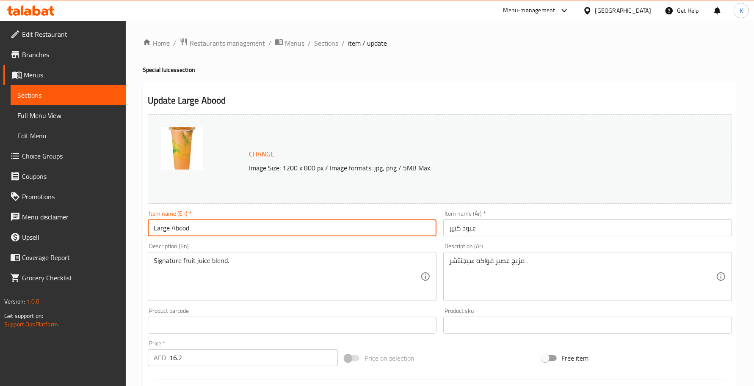
drag, startPoint x: 324, startPoint y: 37, endPoint x: 372, endPoint y: 87, distance: 68.9
click at [324, 38] on span "Sections" at bounding box center [326, 43] width 24 height 10
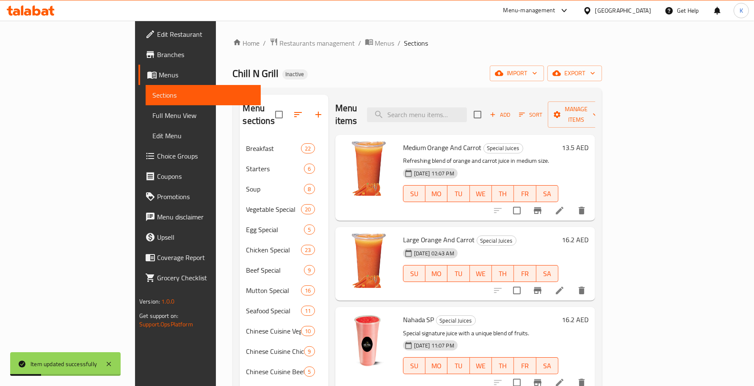
scroll to position [576, 0]
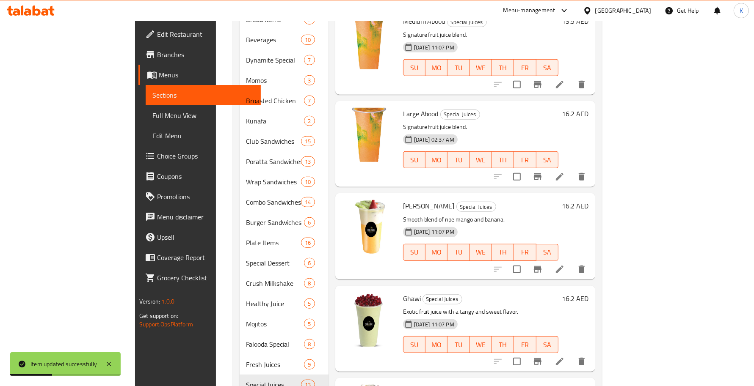
click at [563, 266] on icon at bounding box center [560, 270] width 8 height 8
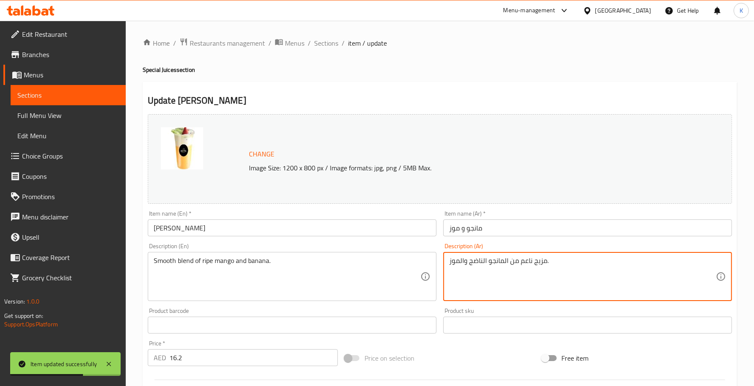
type textarea "مزيج ناعم من المانجو الناضج والموز."
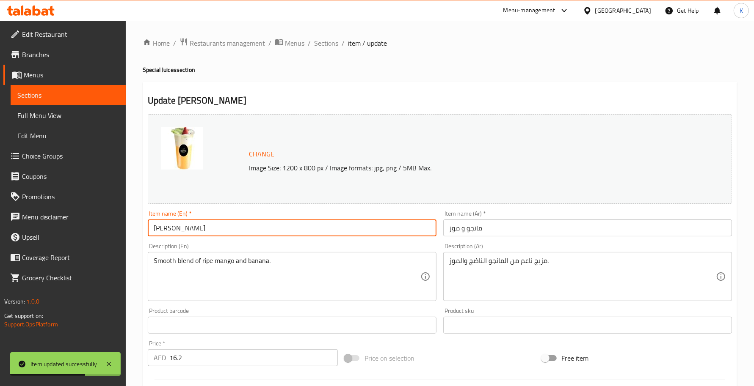
click at [342, 231] on input "[PERSON_NAME]" at bounding box center [292, 228] width 289 height 17
click at [326, 41] on span "Sections" at bounding box center [326, 43] width 24 height 10
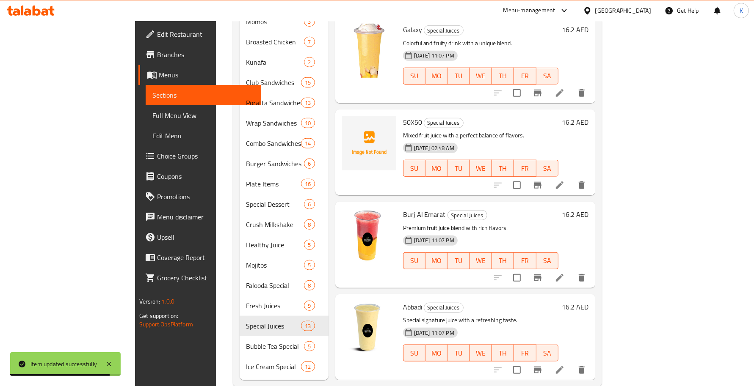
scroll to position [638, 0]
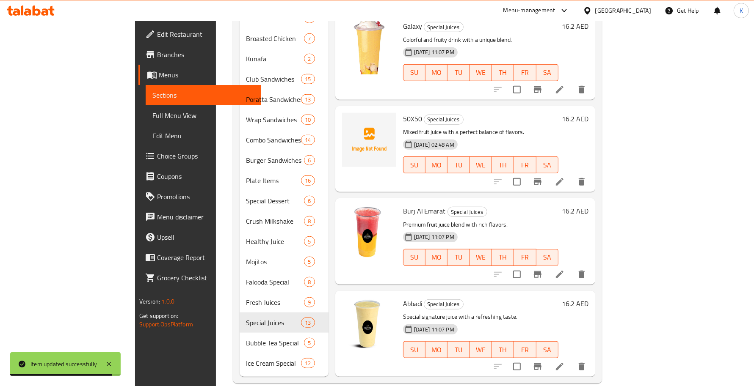
click at [565, 362] on icon at bounding box center [560, 367] width 10 height 10
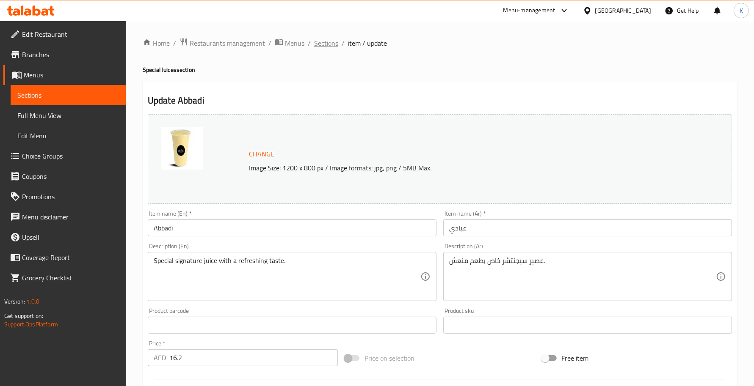
click at [314, 47] on span "Sections" at bounding box center [326, 43] width 24 height 10
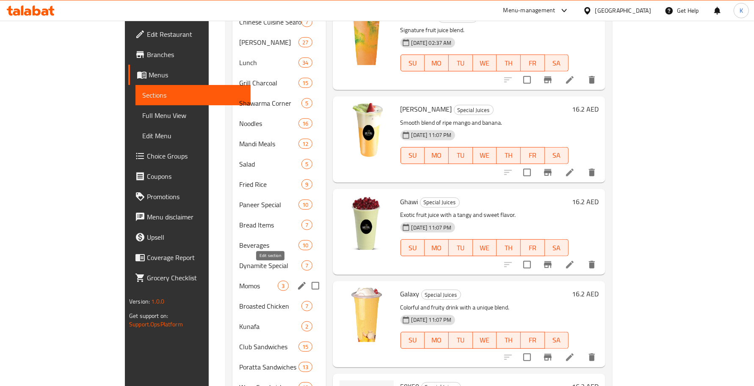
scroll to position [638, 0]
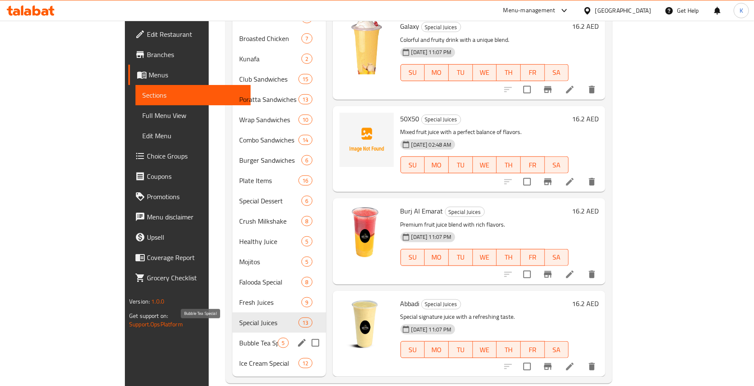
click at [240, 338] on span "Bubble Tea Special" at bounding box center [258, 343] width 39 height 10
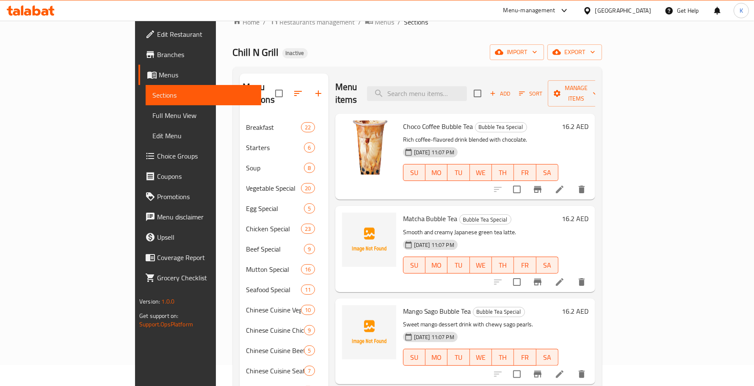
scroll to position [312, 0]
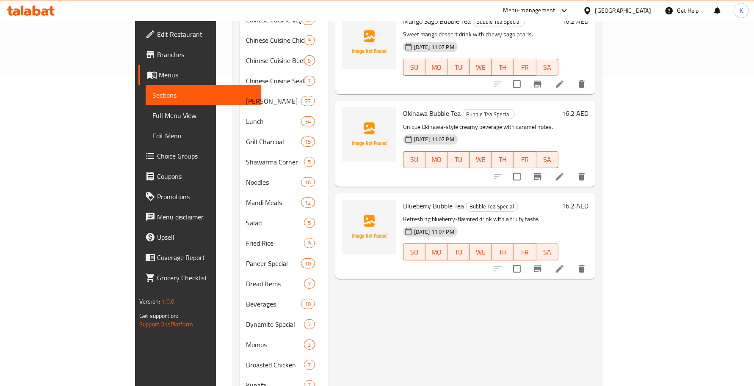
click at [571, 262] on li at bounding box center [560, 269] width 24 height 15
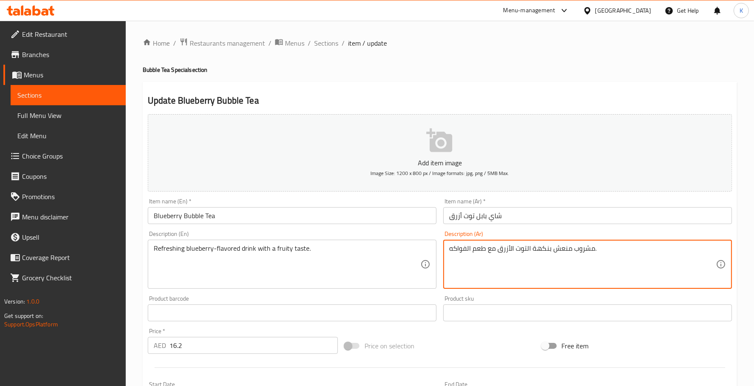
click at [481, 250] on textarea "مشروب منعش بنكهة التوت الأزرق مع طعم الفواكه." at bounding box center [582, 265] width 267 height 40
click at [462, 249] on textarea "مشروب منعش بنكهة التوت الأزرق مع مذاق فاكهي الفواكه." at bounding box center [582, 265] width 267 height 40
type textarea "مشروب منعش بنكهة التوت الأزرق مع مذاق فاكهي ."
click at [367, 219] on input "Blueberry Bubble Tea" at bounding box center [292, 215] width 289 height 17
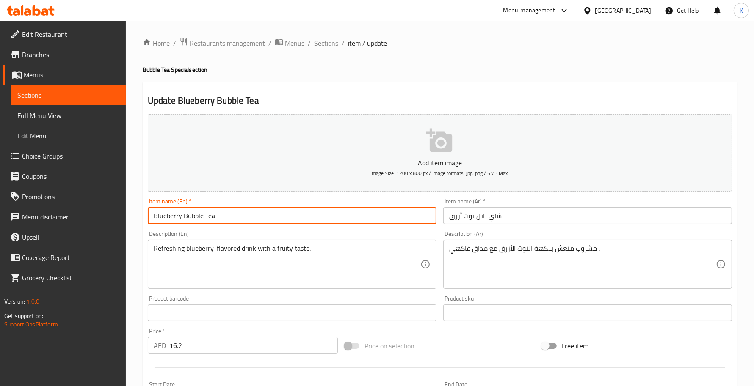
click at [324, 42] on span "Sections" at bounding box center [326, 43] width 24 height 10
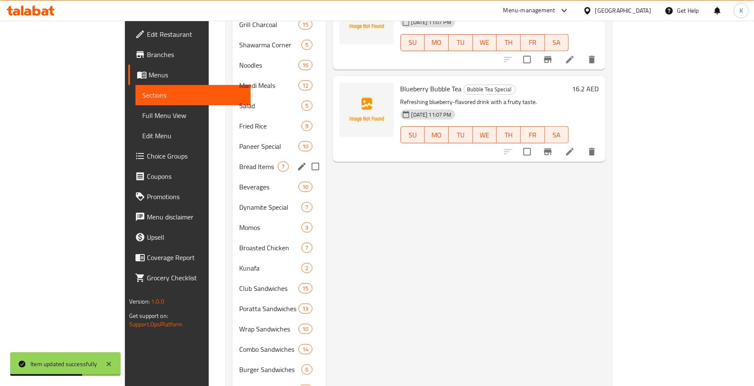
scroll to position [638, 0]
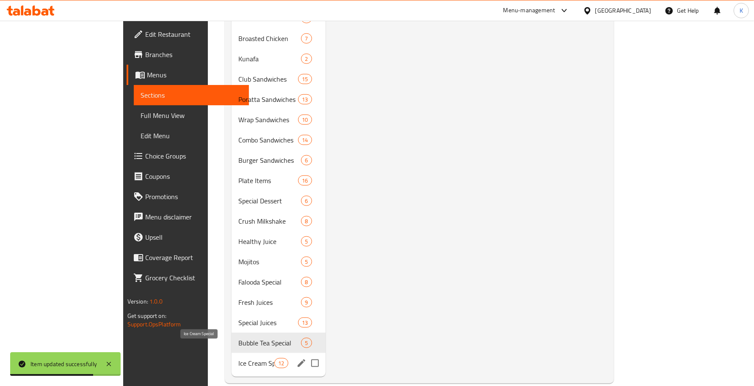
click at [238, 359] on span "Ice Cream Special" at bounding box center [256, 364] width 36 height 10
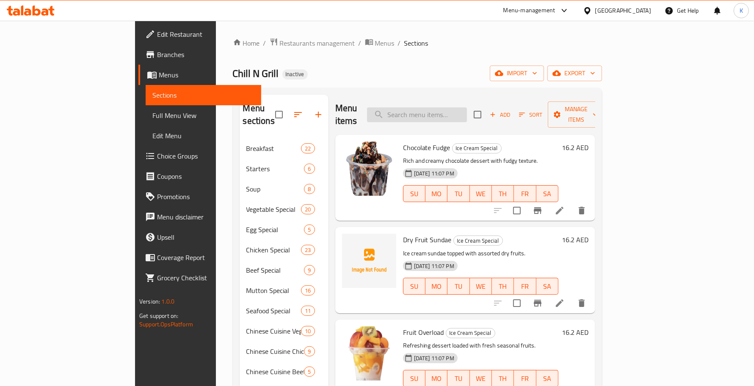
click at [440, 108] on input "search" at bounding box center [417, 115] width 100 height 15
paste input "Chocolate Fudge"
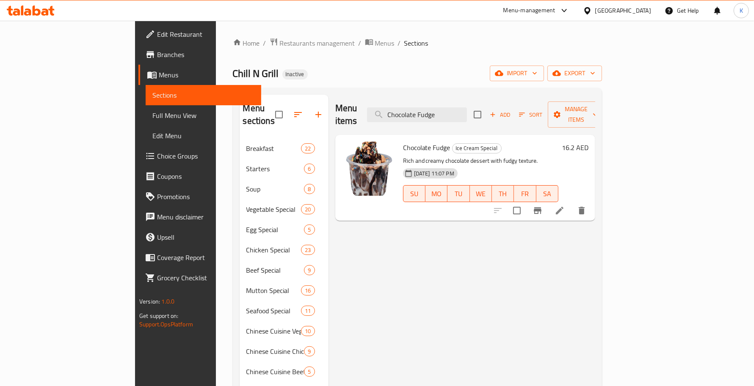
type input "Chocolate Fudge"
click at [571, 203] on li at bounding box center [560, 210] width 24 height 15
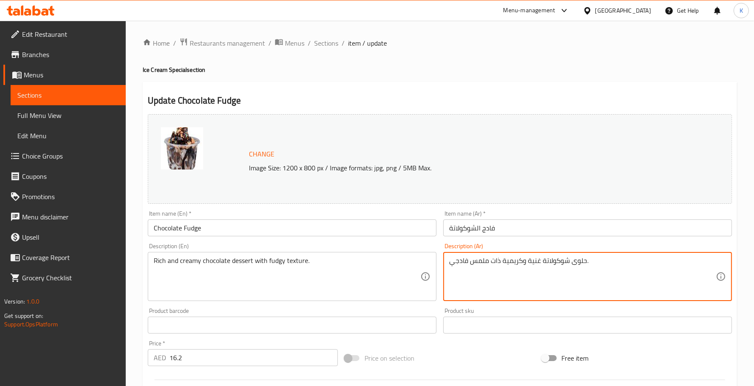
click at [481, 258] on textarea "حلوى شوكولاتة غنية وكريمية ذات ملمس فادجي." at bounding box center [582, 277] width 267 height 40
type textarea "حلوى شوكولاتة غنية وكريمية ذات قوام فادجي."
click at [395, 208] on div "Item name (En)   * Chocolate Fudge Item name (En) *" at bounding box center [291, 223] width 295 height 33
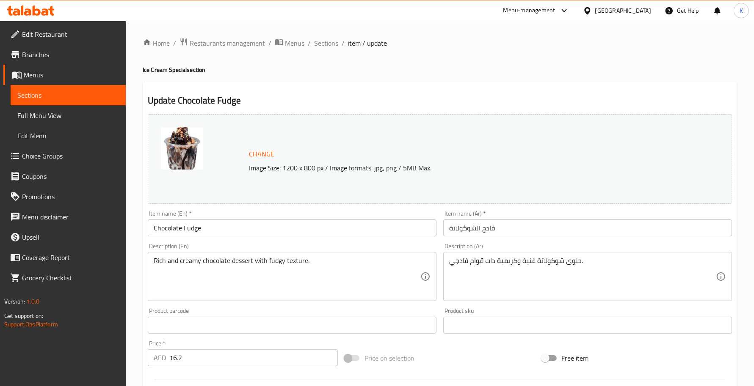
click at [396, 214] on div "Item name (En)   * Chocolate Fudge Item name (En) *" at bounding box center [292, 224] width 289 height 26
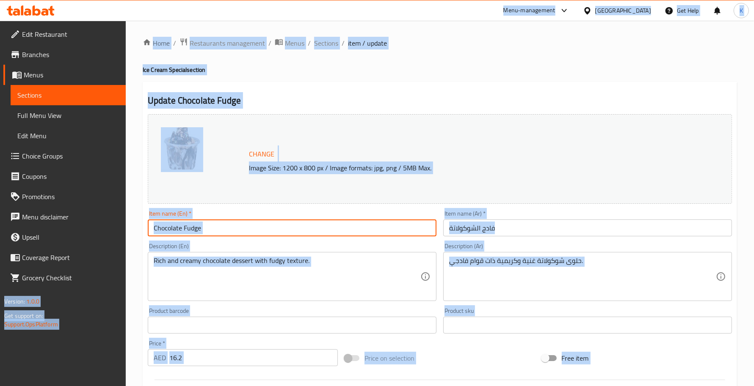
click at [413, 229] on input "Chocolate Fudge" at bounding box center [292, 228] width 289 height 17
click at [407, 233] on input "Chocolate Fudge" at bounding box center [292, 228] width 289 height 17
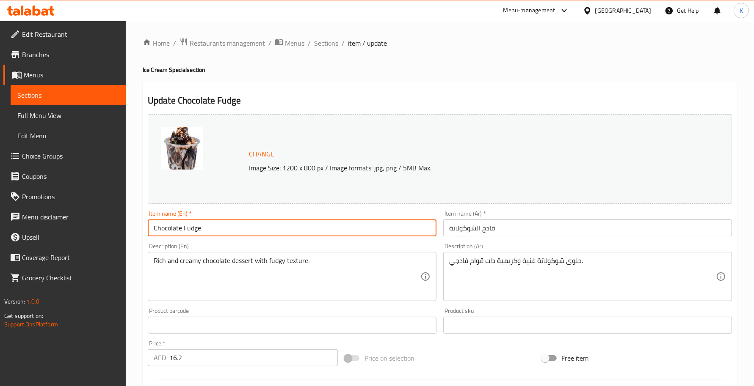
click at [325, 38] on span "Sections" at bounding box center [326, 43] width 24 height 10
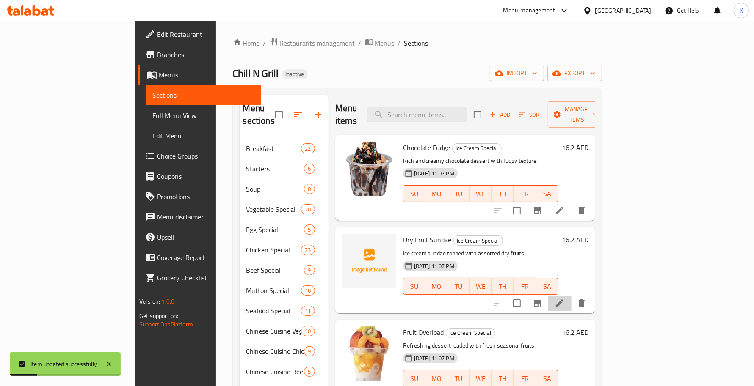
click at [571, 296] on li at bounding box center [560, 303] width 24 height 15
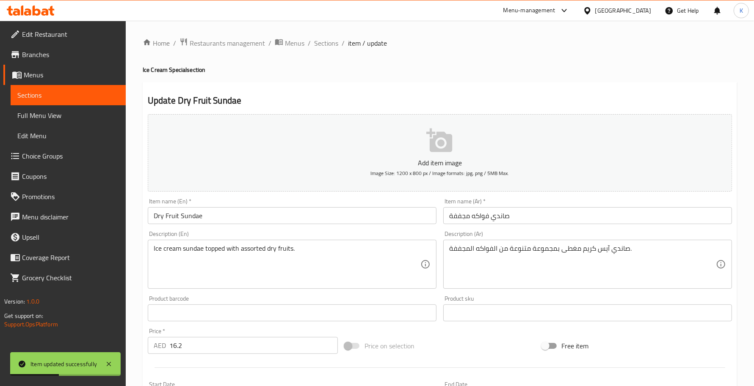
click at [499, 219] on input "صاندي فواكه مجففة" at bounding box center [587, 215] width 289 height 17
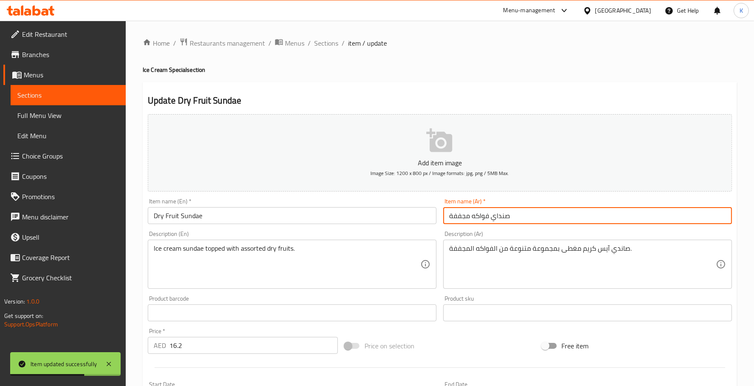
click at [499, 219] on input "صنداي فواكه مجففة" at bounding box center [587, 215] width 289 height 17
type input "صنداي فواكه مجففة"
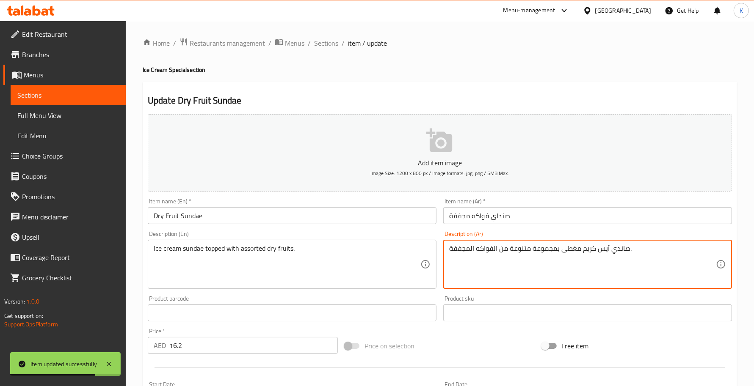
click at [624, 253] on textarea "صاندي آيس كريم مغطى بمجموعة متنوعة من الفواكه المجففة." at bounding box center [582, 265] width 267 height 40
paste textarea "ندا"
click at [627, 228] on div "Description (Ar) صنداي آيس كريم مغطى بمجموعة متنوعة من الفواكه المجففة. Descrip…" at bounding box center [587, 260] width 295 height 65
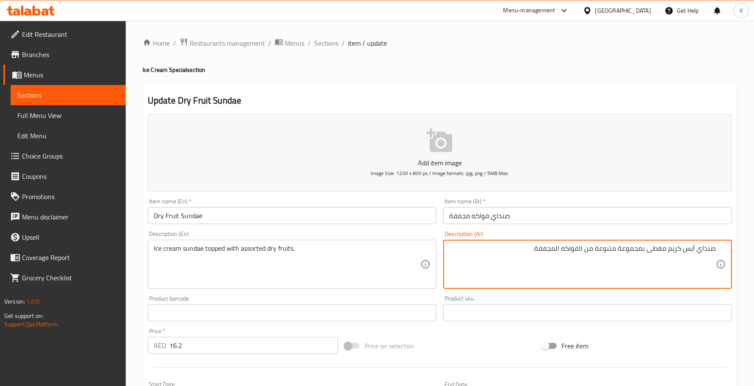
click at [709, 251] on textarea "صنداي آيس كريم مغطى بمجموعة متنوعة من الفواكه المجففة." at bounding box center [582, 265] width 267 height 40
click at [688, 250] on textarea "آيس كريم مغطى بمجموعة متنوعة من الفواكه المجففة." at bounding box center [582, 265] width 267 height 40
paste textarea "صنداي"
type textarea "آيس كريم صنداي مغطى بمجموعة متنوعة من الفواكه المجففة."
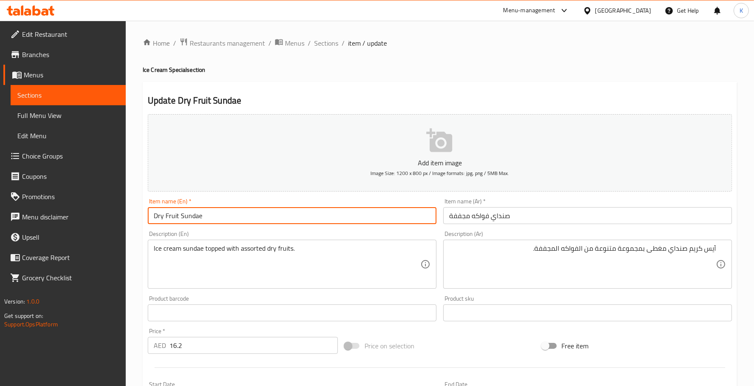
click at [386, 220] on input "Dry Fruit Sundae" at bounding box center [292, 215] width 289 height 17
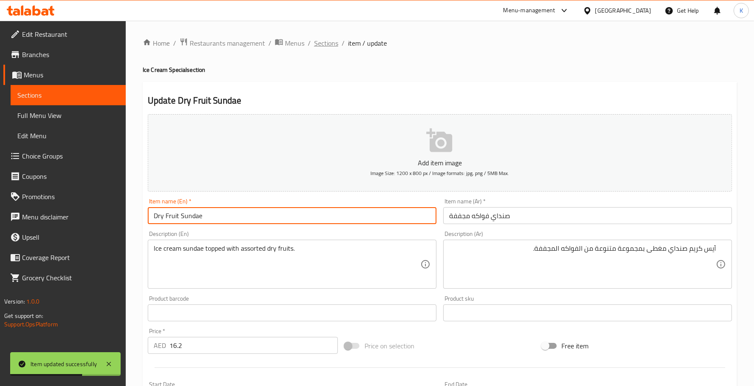
click at [327, 42] on span "Sections" at bounding box center [326, 43] width 24 height 10
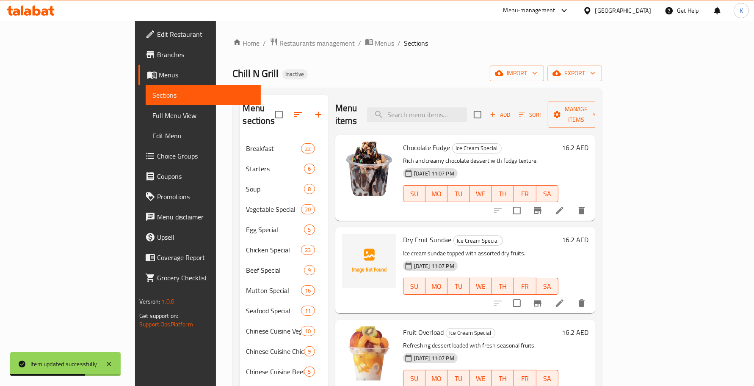
scroll to position [219, 0]
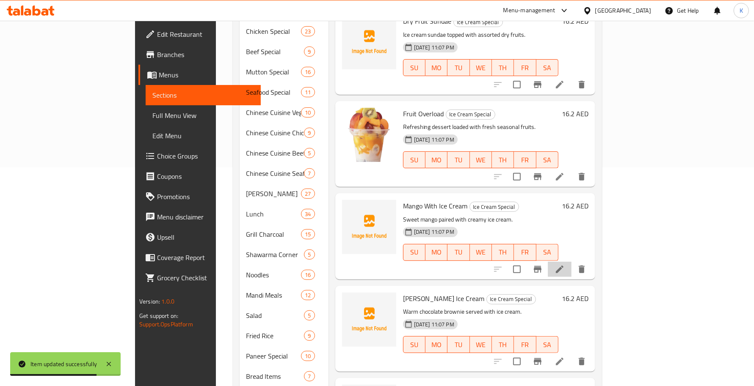
click at [565, 265] on icon at bounding box center [560, 270] width 10 height 10
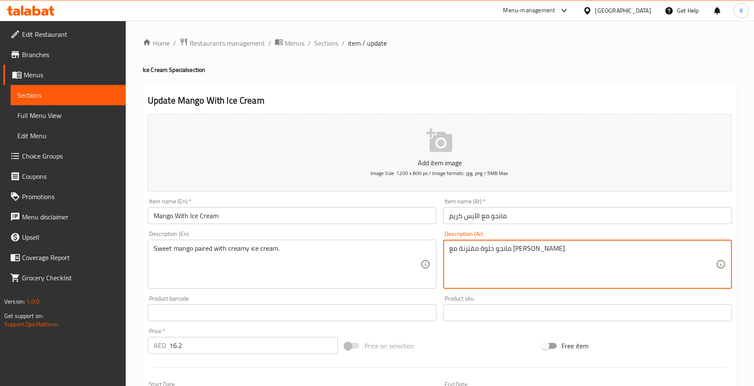
click at [516, 255] on textarea "مانجو حلوة مقترنة مع [PERSON_NAME]." at bounding box center [582, 265] width 267 height 40
type textarea "مانجو حلوة مع [PERSON_NAME]."
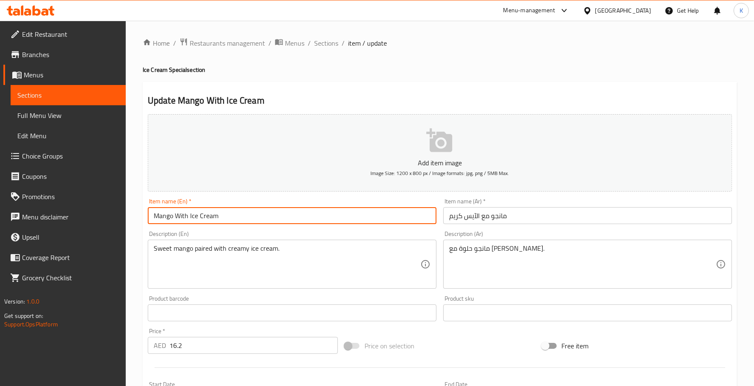
click at [389, 214] on input "Mango With Ice Cream" at bounding box center [292, 215] width 289 height 17
click at [333, 32] on div "Home / Restaurants management / Menus / Sections / item / update Ice Cream Spec…" at bounding box center [440, 309] width 628 height 577
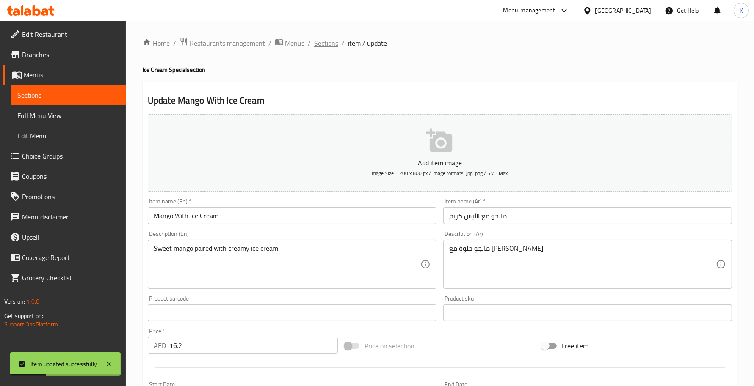
click at [329, 38] on span "Sections" at bounding box center [326, 43] width 24 height 10
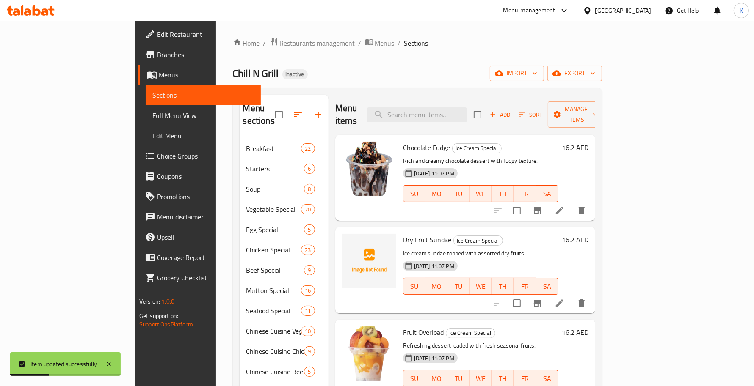
scroll to position [496, 0]
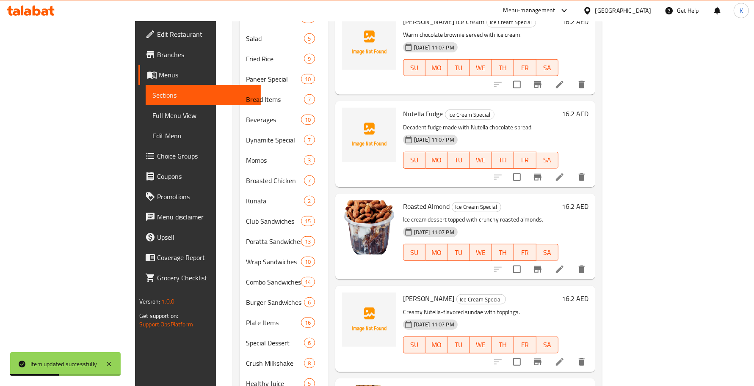
click at [571, 263] on li at bounding box center [560, 269] width 24 height 15
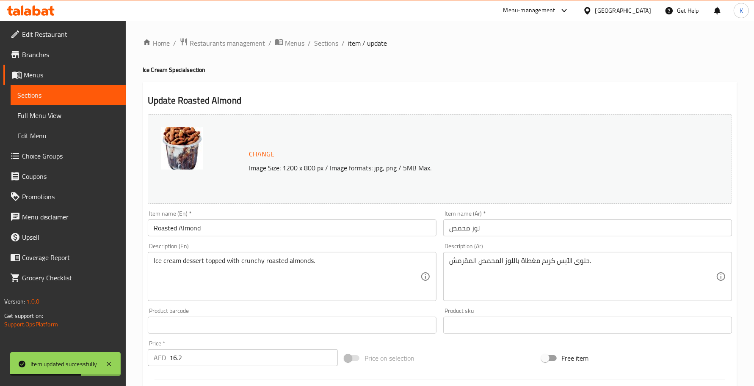
click at [304, 233] on input "Roasted Almond" at bounding box center [292, 228] width 289 height 17
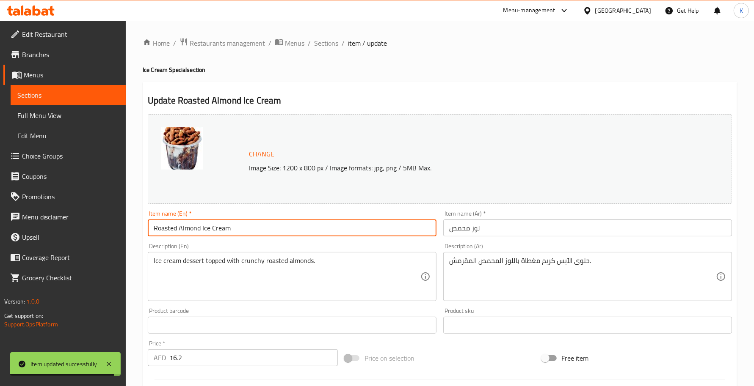
type input "Roasted Almond Ice Cream"
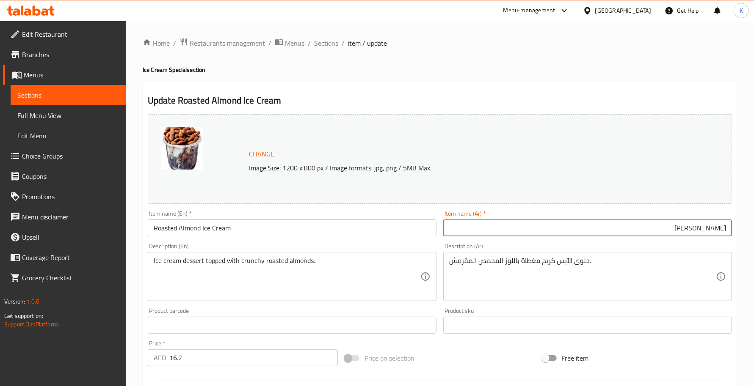
type input "[PERSON_NAME]"
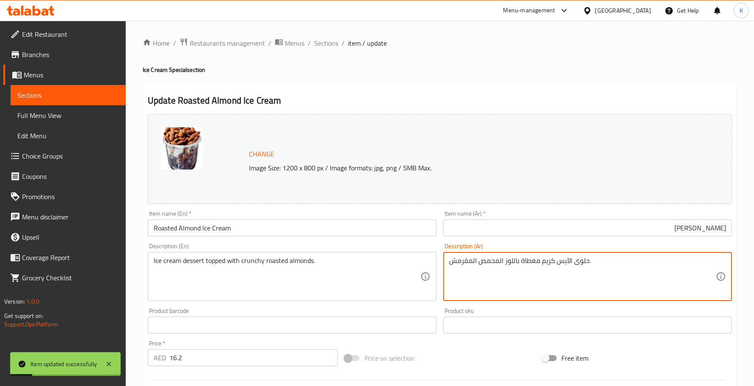
click at [455, 258] on textarea "حلوى الآيس كريم مغطاة باللوز المحمص المقرمش." at bounding box center [582, 277] width 267 height 40
type textarea "حلوى الآيس كريم مغطاة باللوز المحمص الكرانشي."
click at [393, 227] on input "Roasted Almond Ice Cream" at bounding box center [292, 228] width 289 height 17
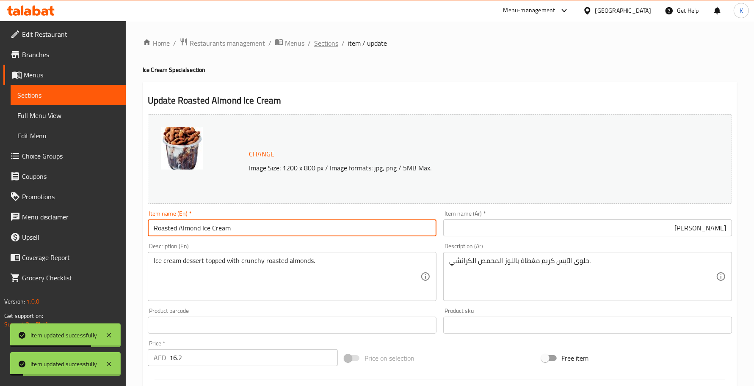
click at [331, 42] on span "Sections" at bounding box center [326, 43] width 24 height 10
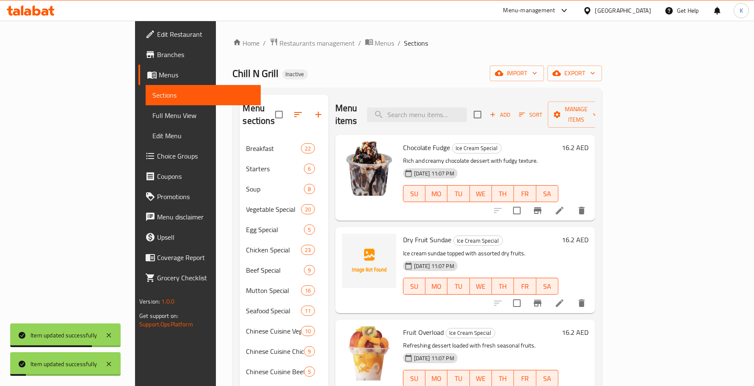
scroll to position [589, 0]
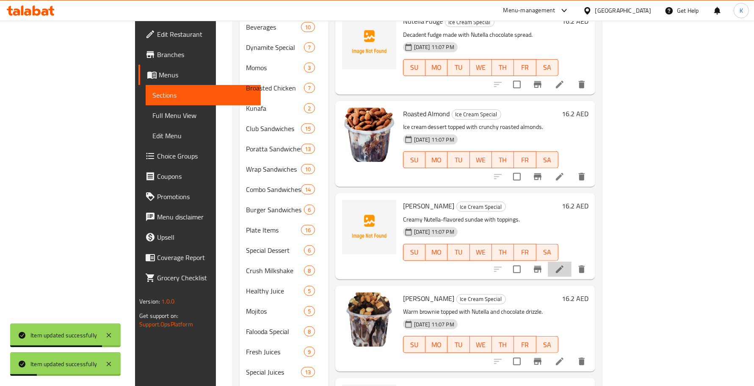
click at [565, 265] on icon at bounding box center [560, 270] width 10 height 10
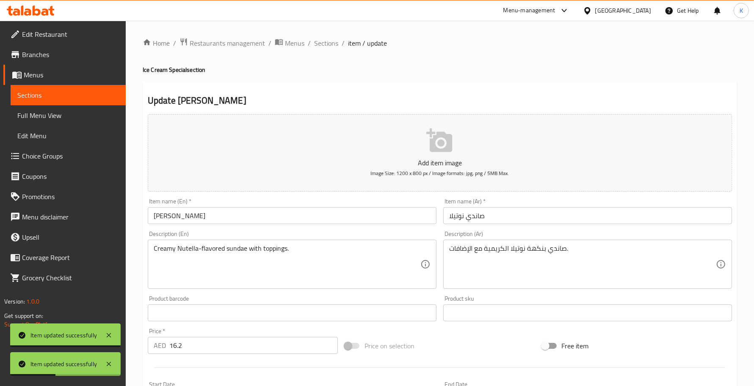
click at [494, 219] on input "صاندي نوتيلا" at bounding box center [587, 215] width 289 height 17
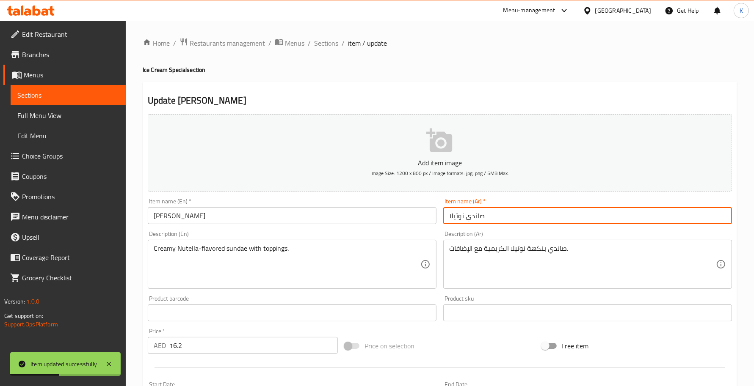
click at [483, 219] on input "صاندي نوتيلا" at bounding box center [587, 215] width 289 height 17
click at [475, 217] on input "صاندي نوتيلا" at bounding box center [587, 215] width 289 height 17
click at [473, 217] on input "صنداي نوتيلا" at bounding box center [587, 215] width 289 height 17
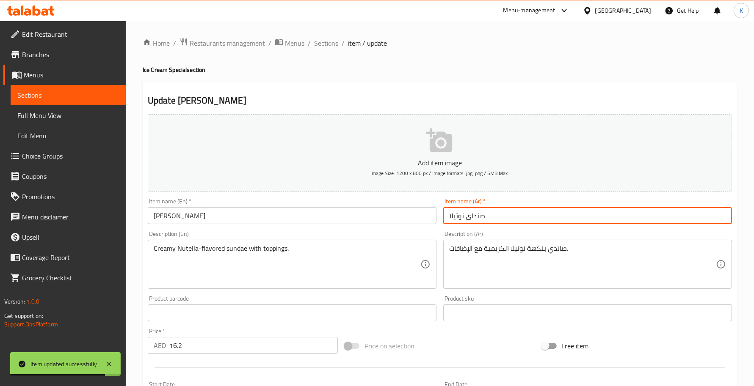
click at [473, 217] on input "صنداي نوتيلا" at bounding box center [587, 215] width 289 height 17
click at [474, 216] on input "صنداي نوتيلا" at bounding box center [587, 215] width 289 height 17
click at [473, 216] on input "صنداي نوتيلا" at bounding box center [587, 215] width 289 height 17
type input "صنداي نوتيلا"
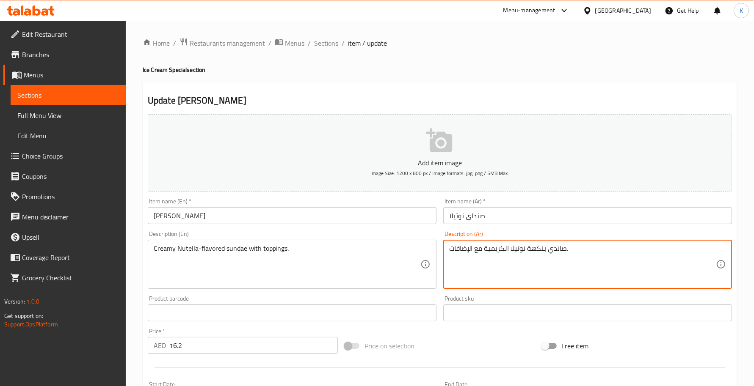
click at [557, 249] on textarea "صاندي بنكهة نوتيلا الكريمية مع الإضافات." at bounding box center [582, 265] width 267 height 40
paste textarea "ندا"
click at [572, 221] on input "صنداي نوتيلا" at bounding box center [587, 215] width 289 height 17
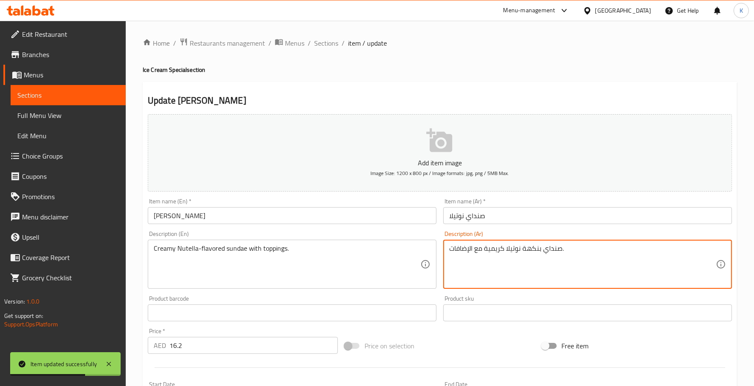
drag, startPoint x: 485, startPoint y: 247, endPoint x: 490, endPoint y: 250, distance: 5.5
click at [490, 250] on textarea "صنداي بنكهة نوتيلا كريمية مع الإضافات." at bounding box center [582, 265] width 267 height 40
type textarea "صنداي بنكهة نوتيلا كريمي مع الإضافات."
click at [382, 212] on input "[PERSON_NAME]" at bounding box center [292, 215] width 289 height 17
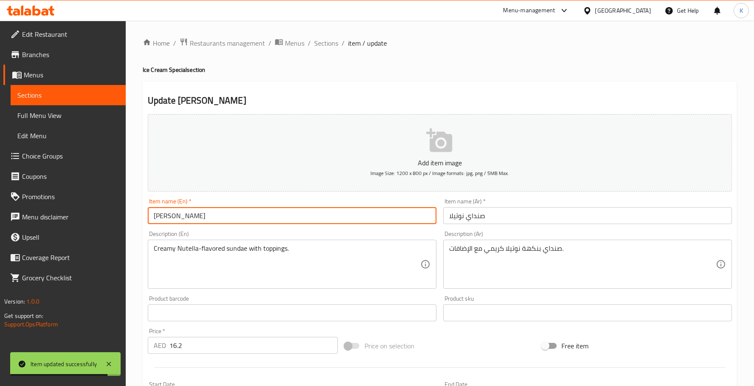
click at [323, 43] on span "Sections" at bounding box center [326, 43] width 24 height 10
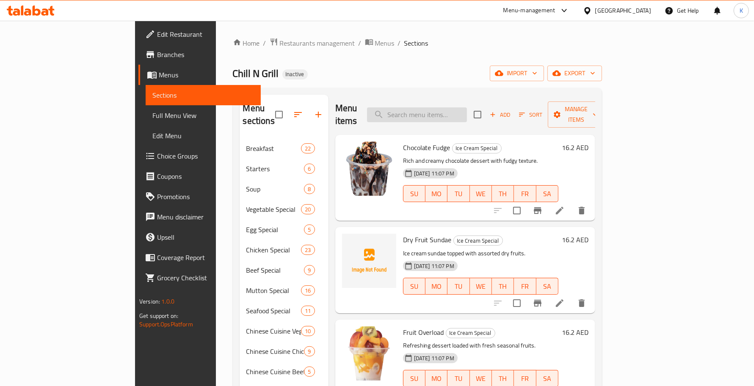
click at [444, 111] on input "search" at bounding box center [417, 115] width 100 height 15
paste input "rustic"
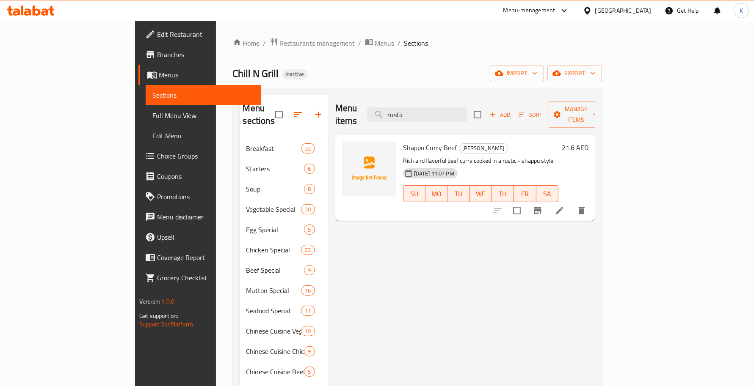
type input "rustic"
click at [571, 203] on li at bounding box center [560, 210] width 24 height 15
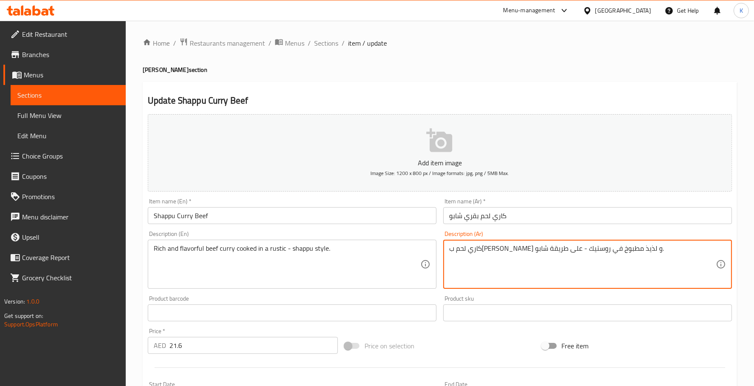
click at [516, 251] on textarea "كاري لحم ب[PERSON_NAME] و لذيذ مطبوخ في روستيك - على طريقة شابو." at bounding box center [582, 265] width 267 height 40
click at [547, 251] on textarea "كاري لحم ب[PERSON_NAME] و لذيذ مطبوخ في - على طريقة شابو." at bounding box center [582, 265] width 267 height 40
click at [612, 254] on textarea "كاري لحم ب[PERSON_NAME] و لذيذ مطبوخ في - على طريقة شابو." at bounding box center [582, 265] width 267 height 40
click at [619, 254] on textarea "كاري لحم ب[PERSON_NAME] و لذيذ مطبوخ - على طريقة شابو." at bounding box center [582, 265] width 267 height 40
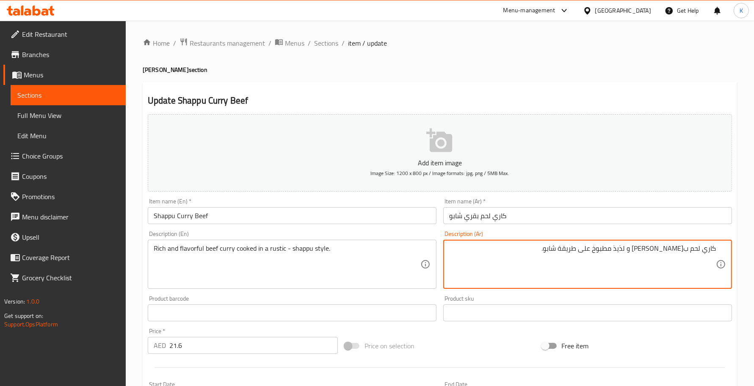
click at [574, 253] on textarea "كاري لحم ب[PERSON_NAME] و لذيذ مطبوخ على طريقة شابو." at bounding box center [582, 265] width 267 height 40
type textarea "كاري لحم ب[PERSON_NAME] و لذيذ مطبوخ على طريقة شابو الريفية"
click at [542, 215] on input "كاري لحم بقري شابو" at bounding box center [587, 215] width 289 height 17
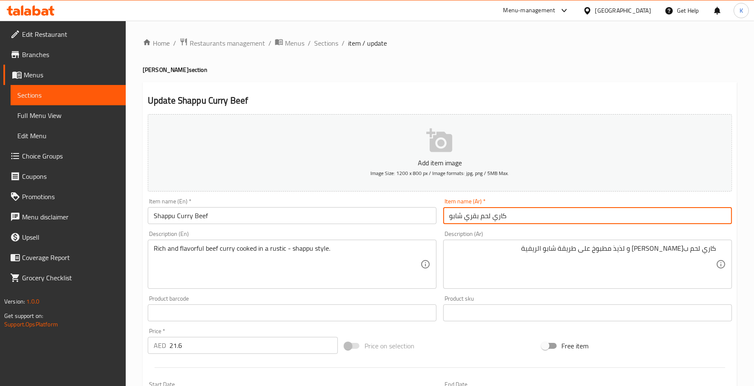
drag, startPoint x: 335, startPoint y: 49, endPoint x: 331, endPoint y: 50, distance: 4.3
click at [332, 50] on div "Home / Restaurants management / Menus / Sections / item / update Tahni Naddan s…" at bounding box center [440, 309] width 594 height 543
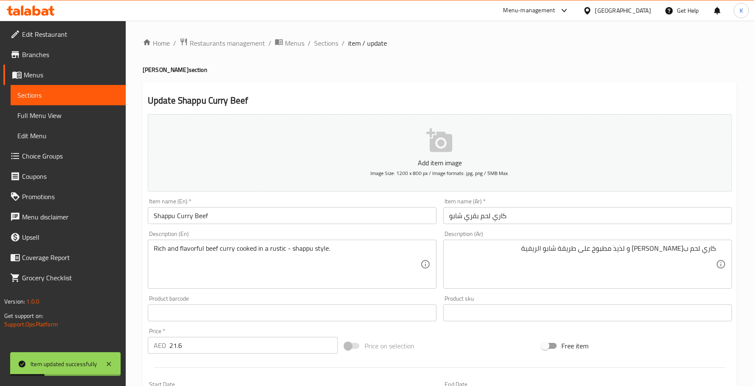
click at [330, 50] on div "Home / Restaurants management / Menus / Sections / item / update Tahni Naddan s…" at bounding box center [440, 309] width 594 height 543
click at [328, 48] on span "Sections" at bounding box center [326, 43] width 24 height 10
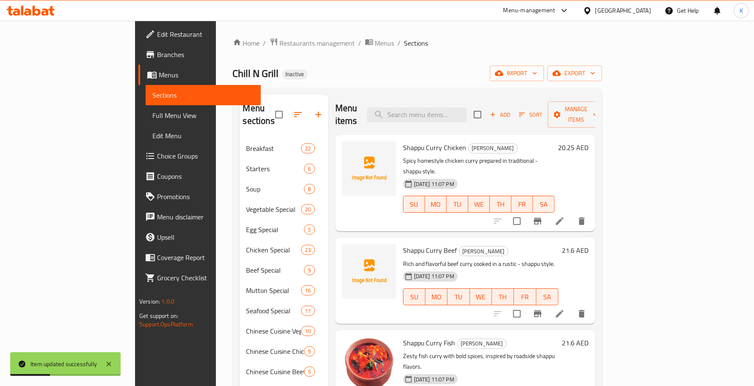
scroll to position [417, 0]
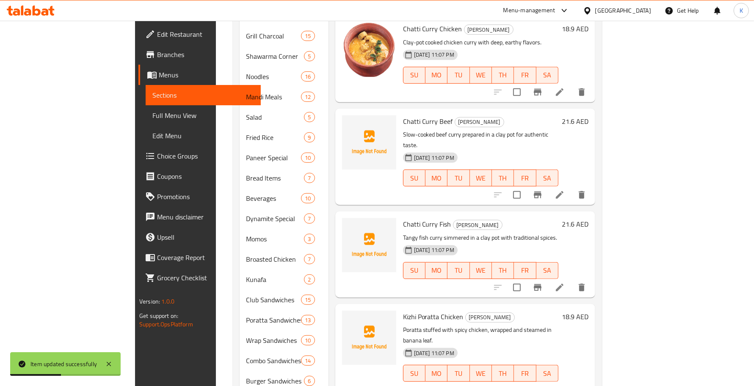
click at [571, 280] on li at bounding box center [560, 287] width 24 height 15
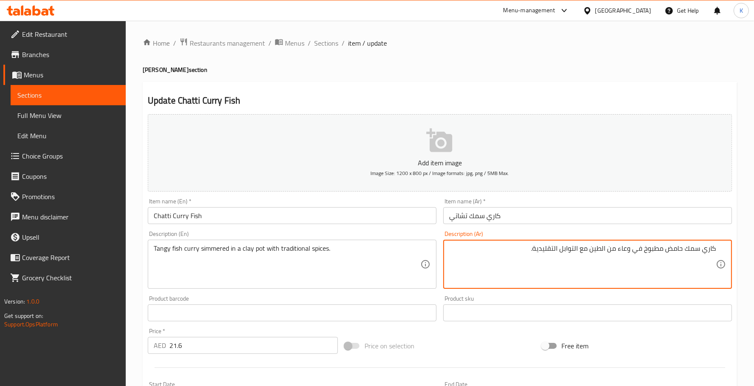
click at [701, 254] on textarea "كاري سمك حامض مطبوخ في وعاء من الطين مع التوابل التقليدية." at bounding box center [582, 265] width 267 height 40
click at [708, 250] on textarea "كاري سمك حامض مطبوخ في وعاء من الطين مع التوابل التقليدية." at bounding box center [582, 265] width 267 height 40
click at [697, 252] on textarea "سمك حامض مطبوخ في وعاء من الطين مع التوابل التقليدية." at bounding box center [582, 265] width 267 height 40
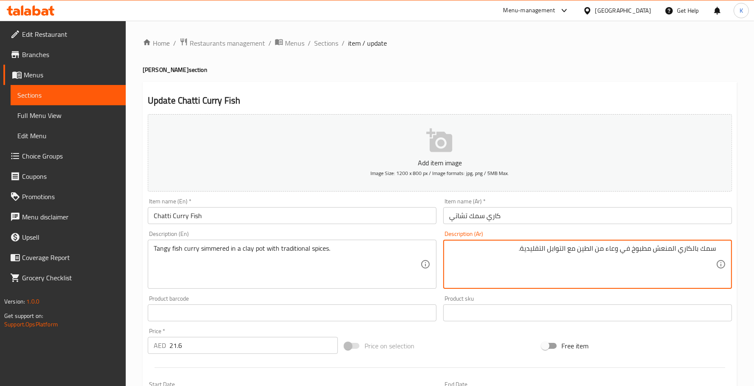
click at [359, 212] on input "Chatti Curry Fish" at bounding box center [292, 215] width 289 height 17
click at [628, 251] on textarea "سمك بالكاري المنعش مطبوخ ببطء في وعاء من الطين مع التوابل التقليدية." at bounding box center [582, 265] width 267 height 40
click at [295, 224] on input "Chatti Curry Fish" at bounding box center [292, 215] width 289 height 17
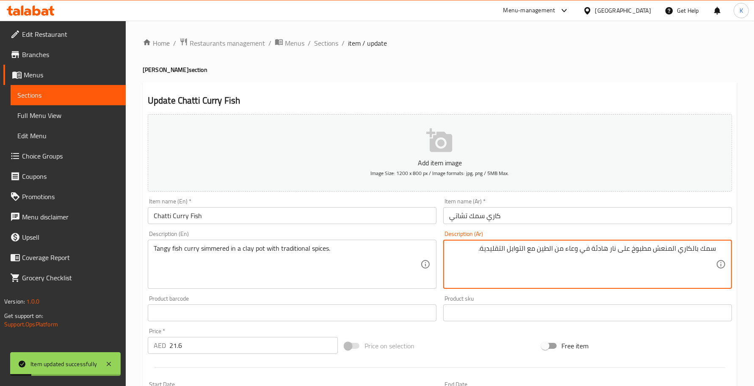
click at [553, 248] on textarea "سمك بالكاري المنعش مطبوخ على نار هادئة في وعاء من الطين مع التوابل التقليدية." at bounding box center [582, 265] width 267 height 40
type textarea "سمك بالكاري المنعش مطبوخ على نار هادئة في وعاء من الفخار مع التوابل التقليدية."
click at [564, 219] on input "كاري سمك تشاتي" at bounding box center [587, 215] width 289 height 17
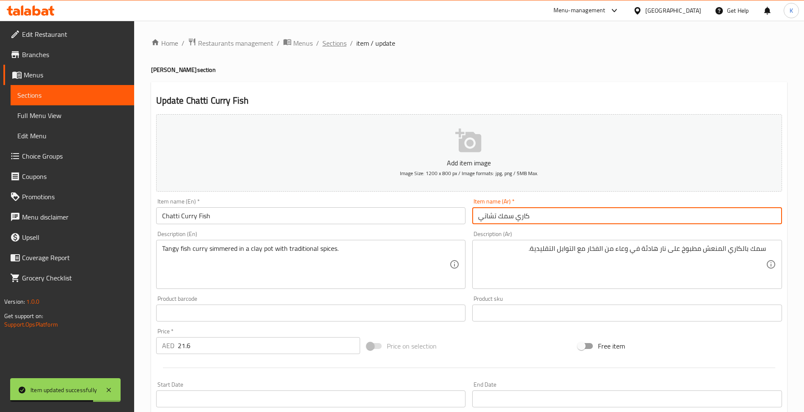
click at [337, 46] on span "Sections" at bounding box center [335, 43] width 24 height 10
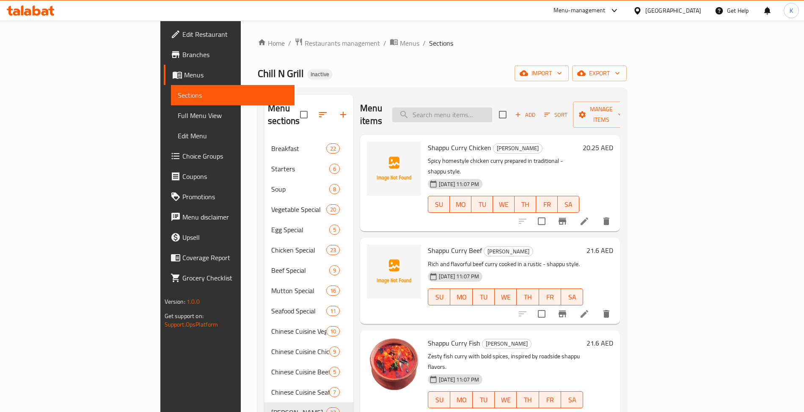
click at [492, 108] on input "search" at bounding box center [442, 115] width 100 height 15
paste input "[PERSON_NAME] With 3 Poratta And Gravy"
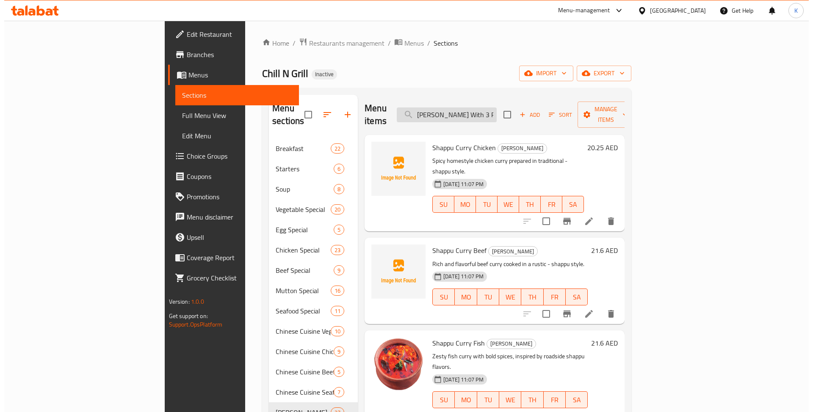
scroll to position [0, 29]
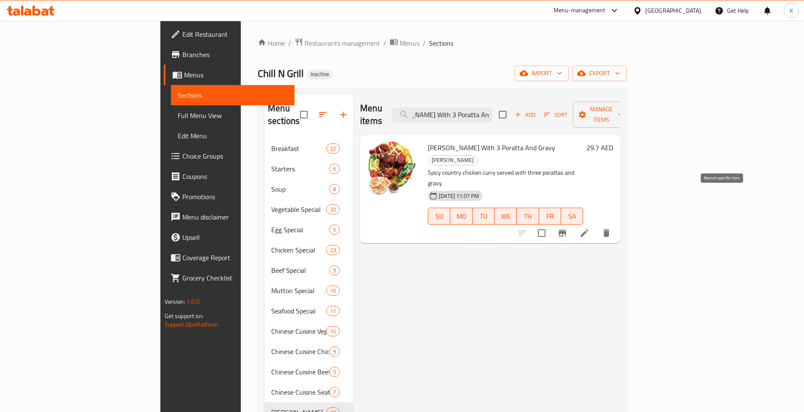
type input "[PERSON_NAME] With 3 Poratta And Gravy"
click at [588, 229] on icon at bounding box center [585, 233] width 8 height 8
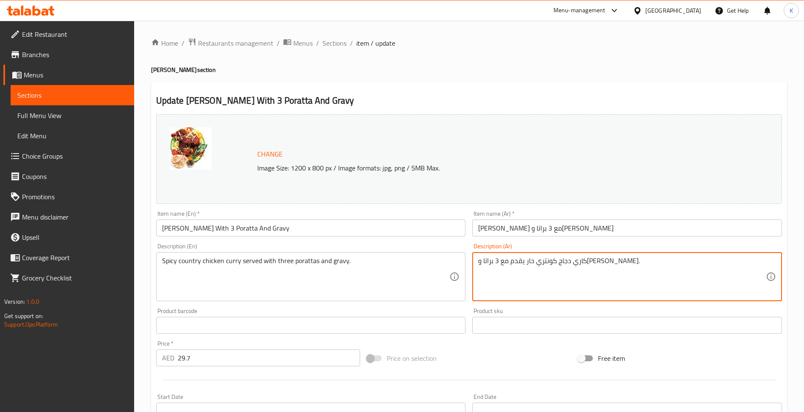
click at [569, 261] on textarea "كاري دجاج كونتري حار يقدم مع 3 براتا و[PERSON_NAME]." at bounding box center [622, 277] width 288 height 40
click at [753, 265] on textarea "كاري دجاج ريفي بالكاري الحار يقدم مع 3 براتا وجريفي." at bounding box center [622, 277] width 288 height 40
type textarea "دجاج ريفي بالكاري الحار يقدم مع 3 براتا وجريفي."
click at [358, 235] on input "[PERSON_NAME] With 3 Poratta And Gravy" at bounding box center [311, 228] width 310 height 17
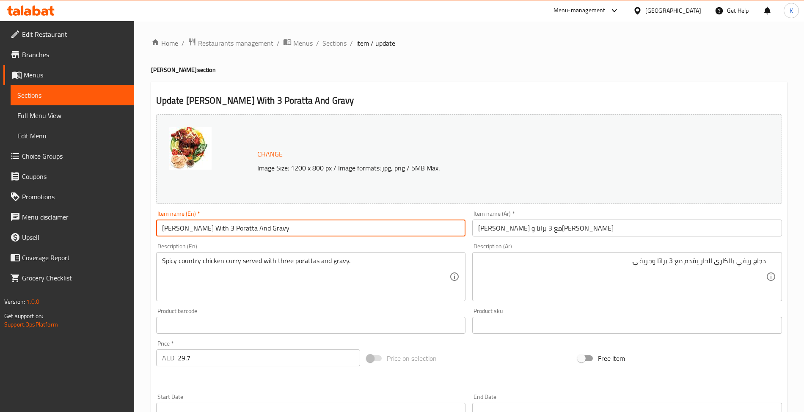
click at [336, 48] on span "Sections" at bounding box center [335, 43] width 24 height 10
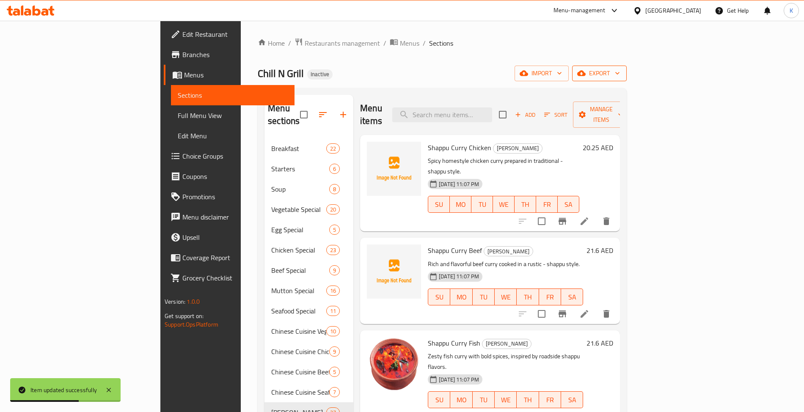
click at [620, 73] on span "export" at bounding box center [599, 73] width 41 height 11
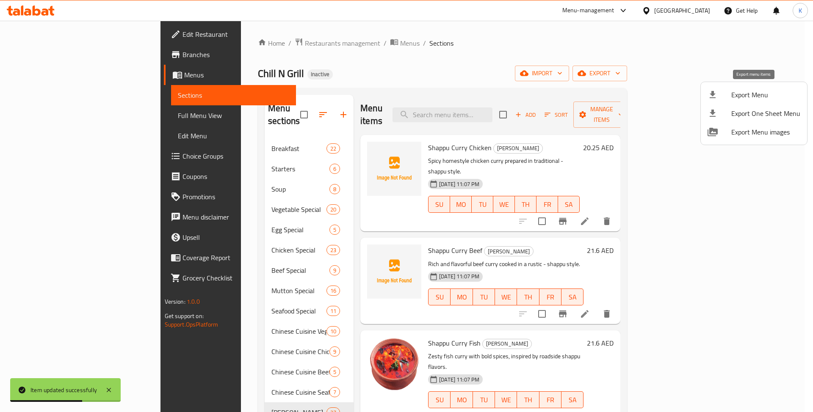
click at [748, 97] on span "Export Menu" at bounding box center [765, 95] width 69 height 10
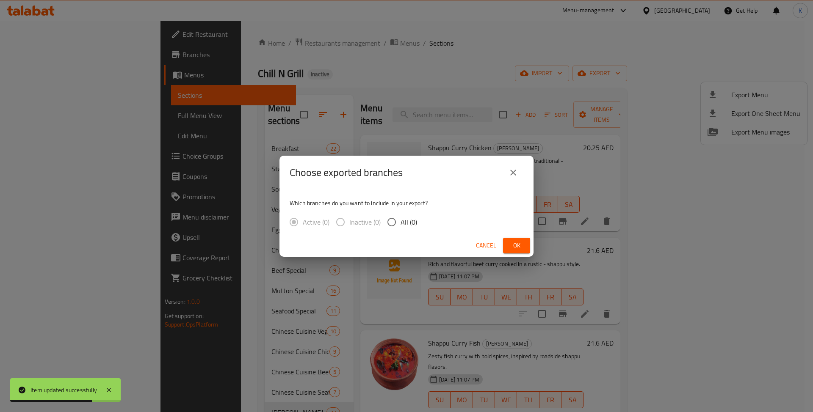
click at [398, 217] on input "All (0)" at bounding box center [392, 222] width 18 height 18
radio input "true"
click at [398, 217] on input "All (0)" at bounding box center [392, 222] width 18 height 18
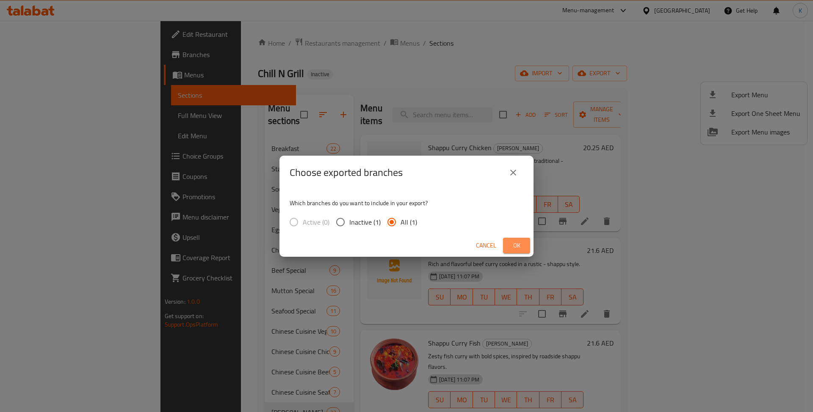
click at [515, 249] on span "Ok" at bounding box center [517, 245] width 14 height 11
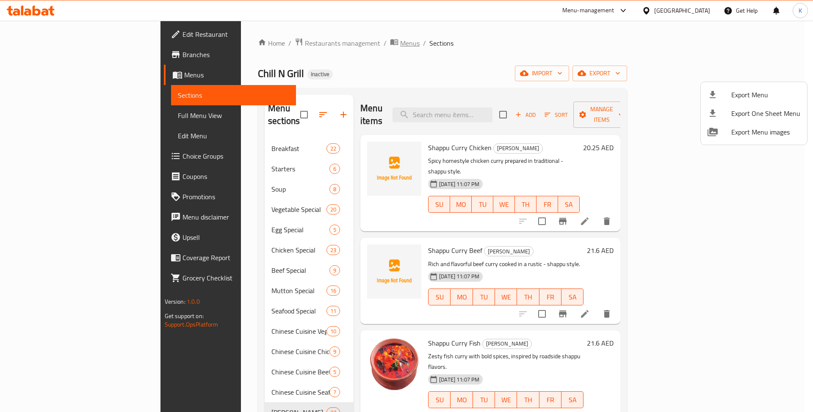
click at [285, 42] on div at bounding box center [406, 206] width 813 height 412
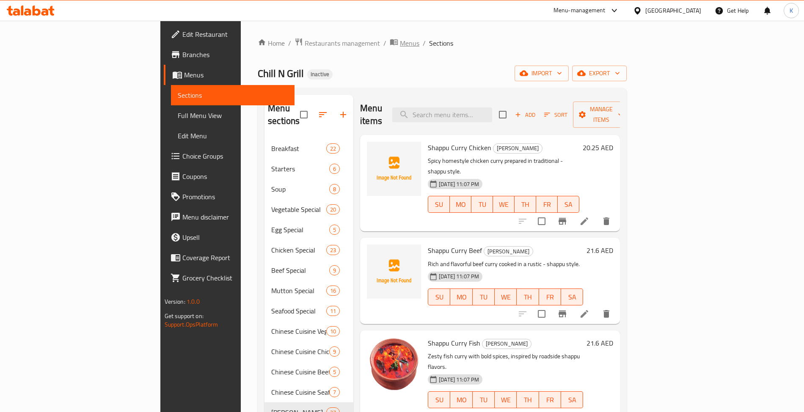
click at [400, 42] on span "Menus" at bounding box center [409, 43] width 19 height 10
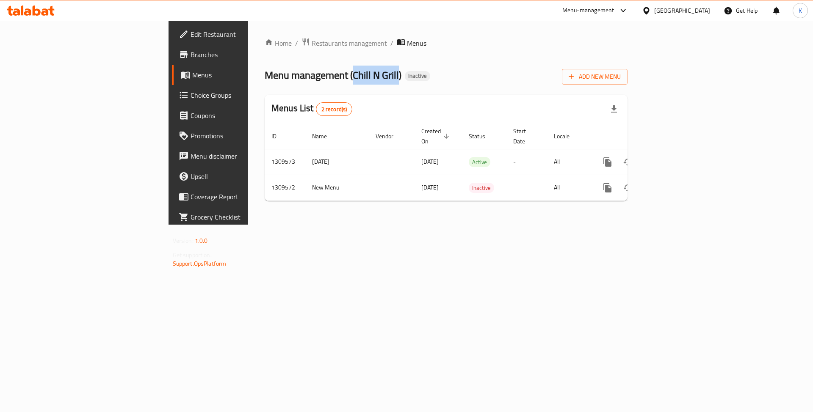
drag, startPoint x: 241, startPoint y: 80, endPoint x: 288, endPoint y: 77, distance: 47.1
click at [288, 77] on span "Menu management ( Chill N Grill )" at bounding box center [333, 75] width 137 height 19
copy span "Chill N Grill"
click at [627, 83] on button "Add New Menu" at bounding box center [595, 77] width 66 height 16
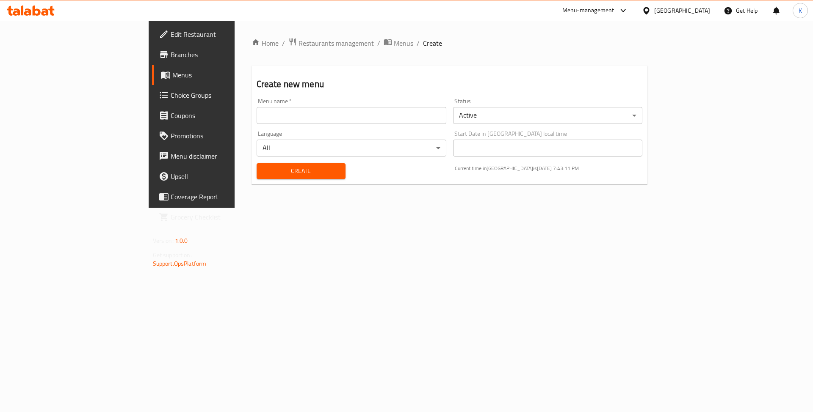
click at [387, 112] on input "text" at bounding box center [352, 115] width 190 height 17
paste input "Chill N Grill"
type input "Chill N Grill"
click at [263, 172] on span "Create" at bounding box center [300, 171] width 75 height 11
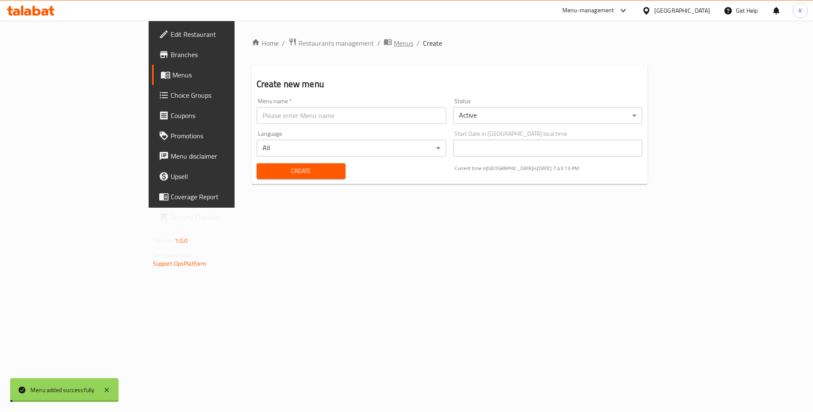
click at [394, 46] on span "Menus" at bounding box center [403, 43] width 19 height 10
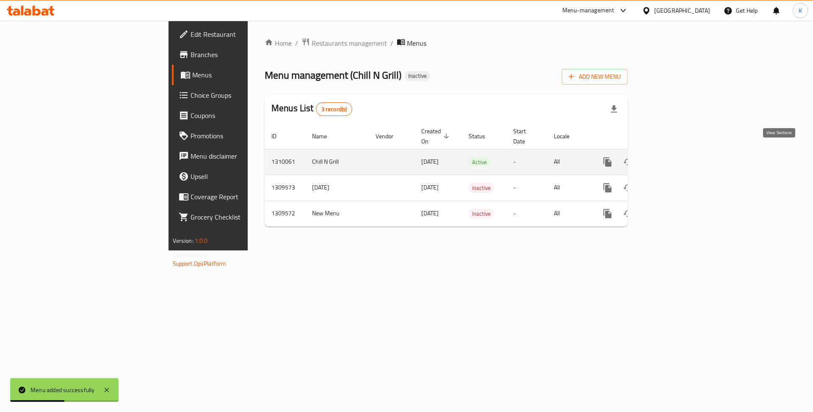
click at [673, 157] on icon "enhanced table" at bounding box center [668, 162] width 10 height 10
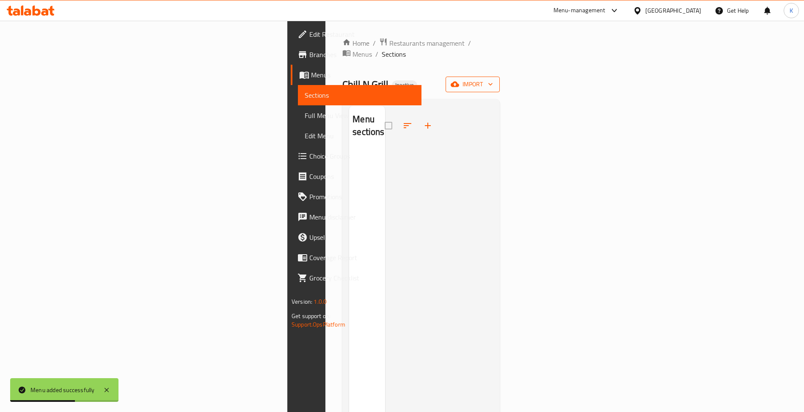
click at [493, 79] on span "import" at bounding box center [472, 84] width 41 height 11
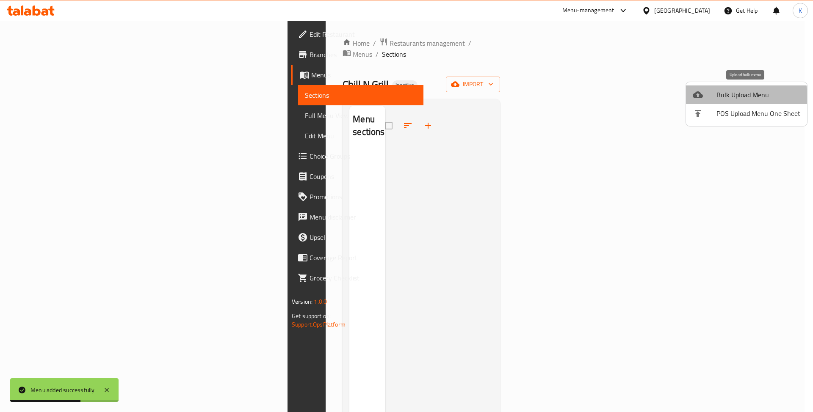
click at [742, 97] on span "Bulk Upload Menu" at bounding box center [758, 95] width 84 height 10
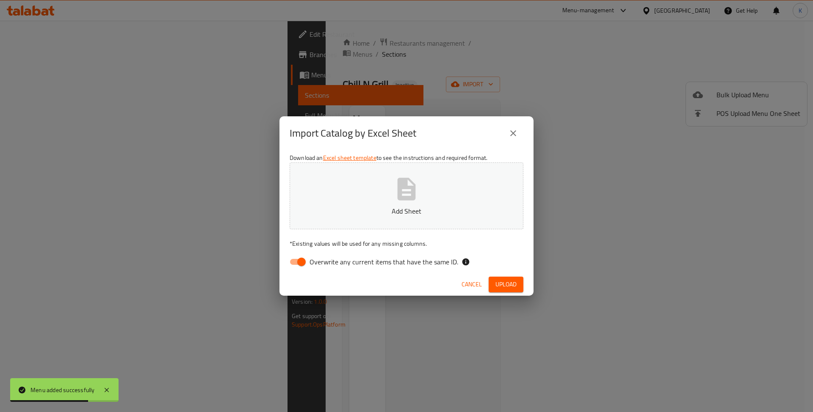
click at [302, 258] on input "Overwrite any current items that have the same ID." at bounding box center [301, 262] width 48 height 16
checkbox input "false"
click at [315, 199] on button "Add Sheet" at bounding box center [407, 196] width 234 height 67
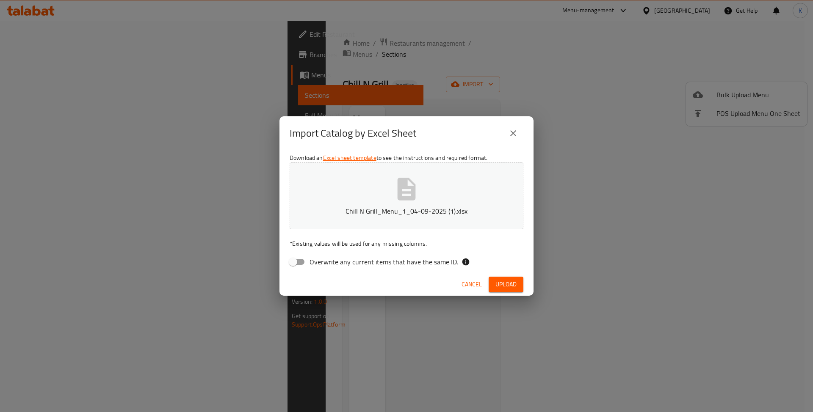
click at [504, 283] on span "Upload" at bounding box center [505, 284] width 21 height 11
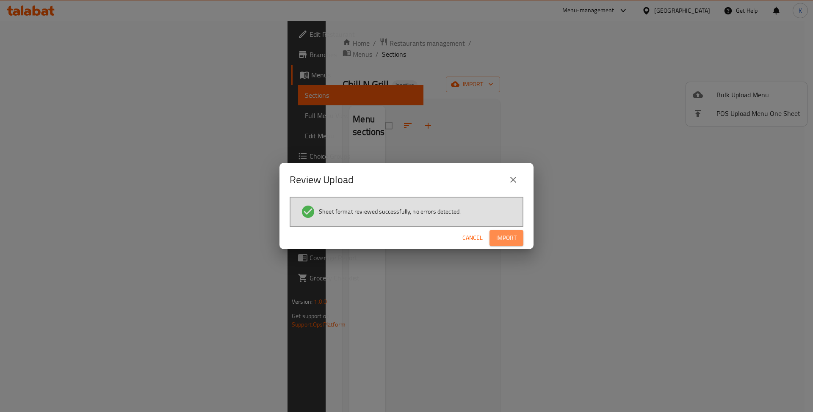
click at [511, 239] on span "Import" at bounding box center [506, 238] width 20 height 11
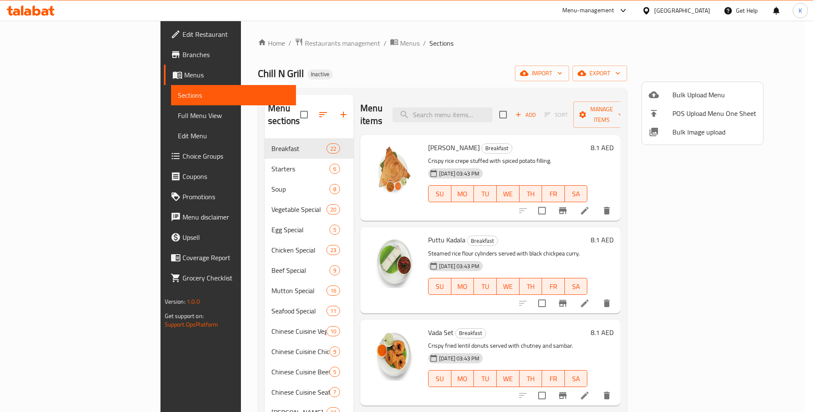
click at [498, 117] on div at bounding box center [406, 206] width 813 height 412
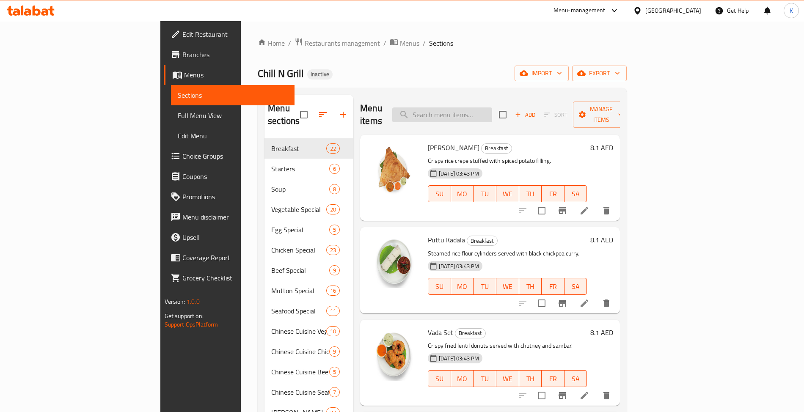
click at [492, 108] on input "search" at bounding box center [442, 115] width 100 height 15
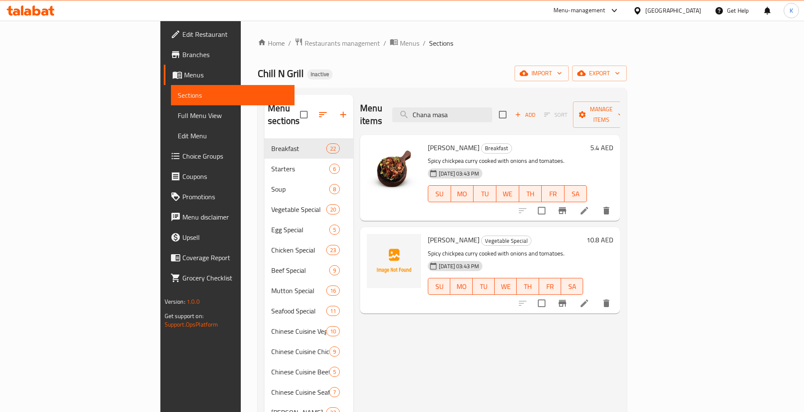
type input "Chana masa"
click at [551, 202] on input "checkbox" at bounding box center [542, 211] width 18 height 18
checkbox input "true"
click at [551, 295] on input "checkbox" at bounding box center [542, 304] width 18 height 18
checkbox input "true"
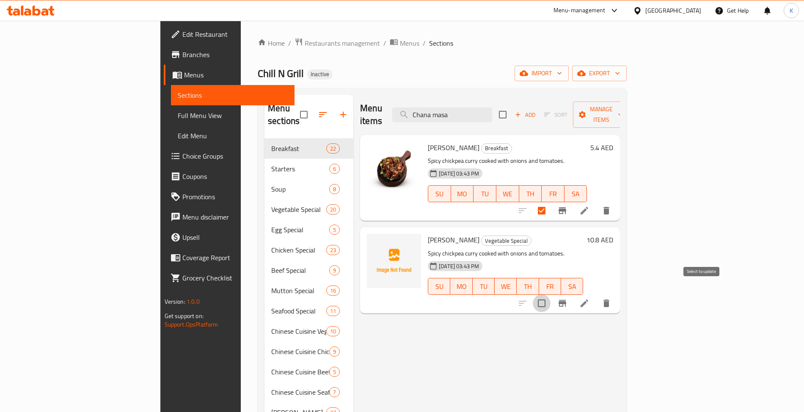
checkbox input "true"
click at [428, 141] on span "[PERSON_NAME]" at bounding box center [454, 147] width 52 height 13
copy h6 "[PERSON_NAME]"
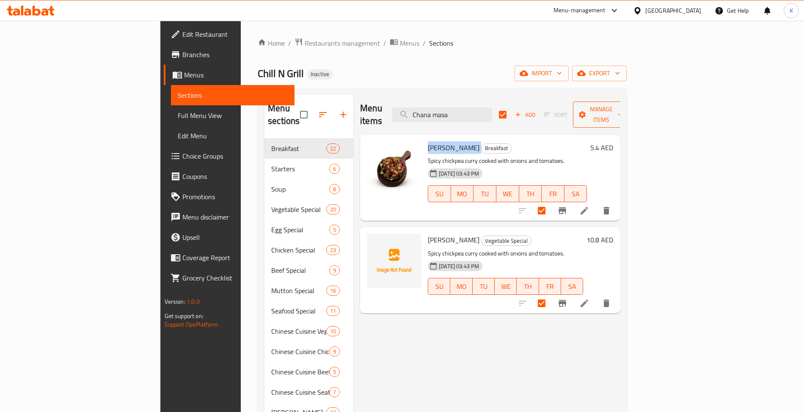
click at [623, 107] on span "Manage items" at bounding box center [601, 114] width 43 height 21
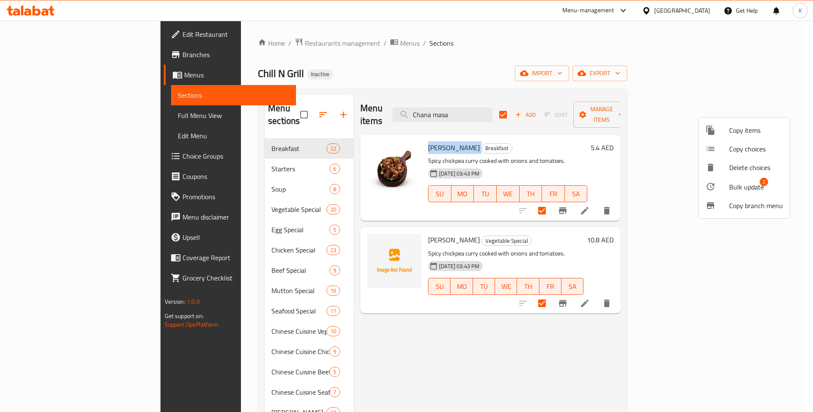
click at [738, 183] on span "Bulk update" at bounding box center [746, 187] width 35 height 10
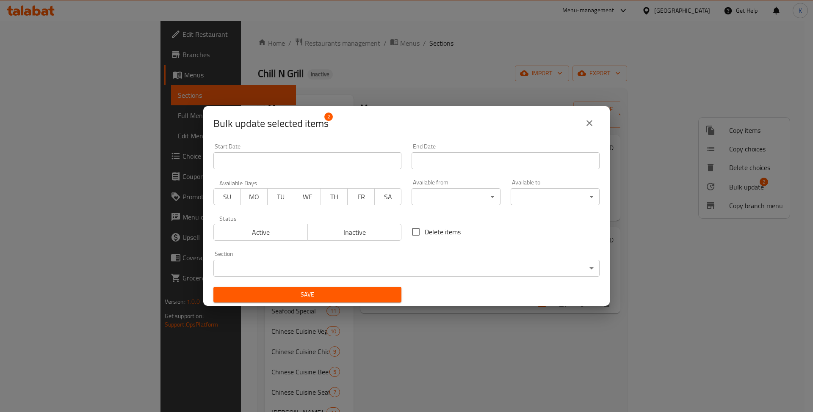
click at [429, 229] on span "Delete items" at bounding box center [443, 232] width 36 height 10
click at [425, 229] on input "Delete items" at bounding box center [416, 232] width 18 height 18
checkbox input "true"
click at [342, 293] on span "Save" at bounding box center [307, 295] width 174 height 11
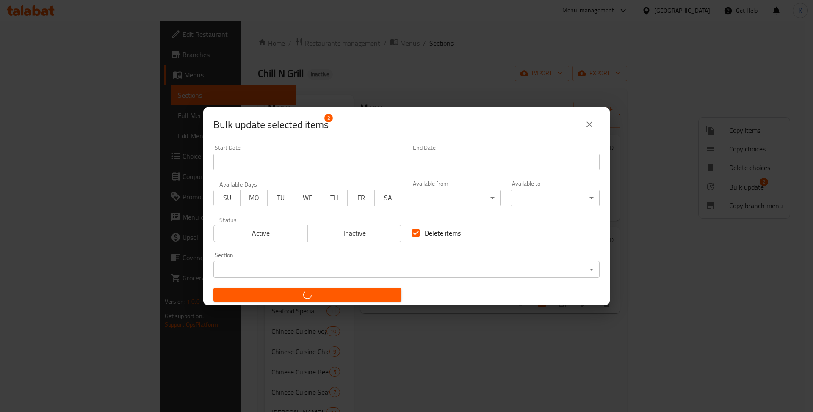
checkbox input "false"
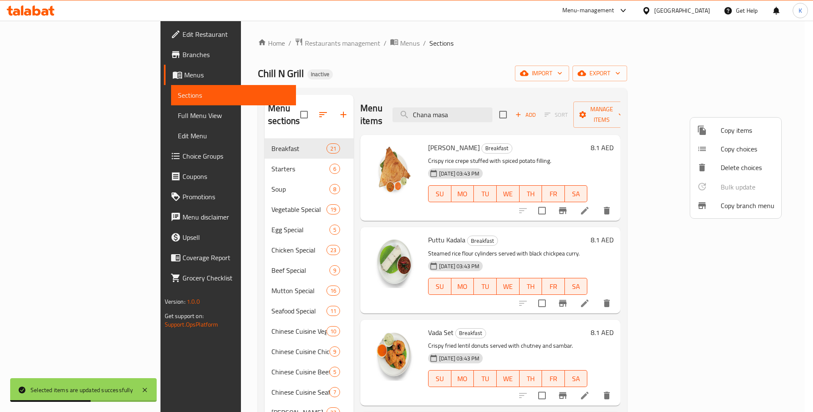
click at [521, 129] on div at bounding box center [406, 206] width 813 height 412
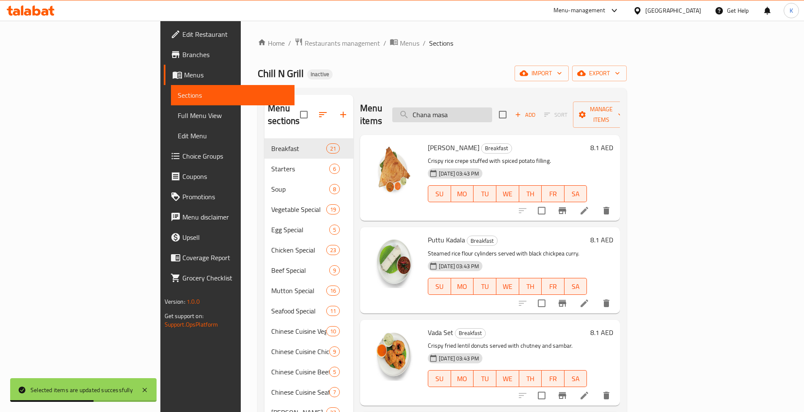
click at [492, 114] on input "Chana masa" at bounding box center [442, 115] width 100 height 15
paste input "Egg Roast"
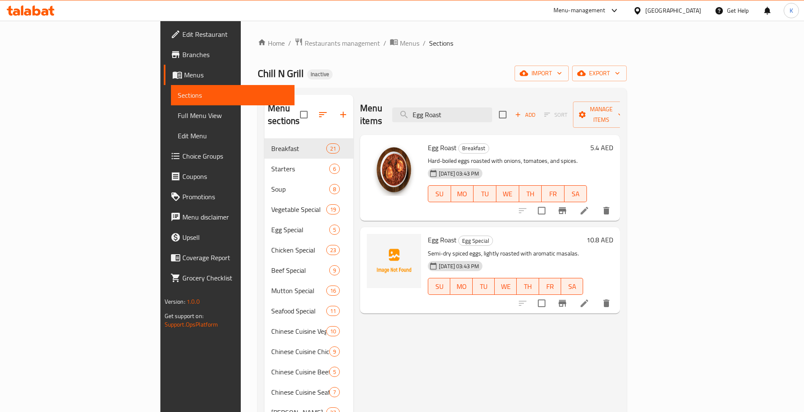
type input "Egg Roast"
click at [551, 202] on input "checkbox" at bounding box center [542, 211] width 18 height 18
checkbox input "true"
drag, startPoint x: 704, startPoint y: 289, endPoint x: 721, endPoint y: 246, distance: 46.3
click at [551, 295] on input "checkbox" at bounding box center [542, 304] width 18 height 18
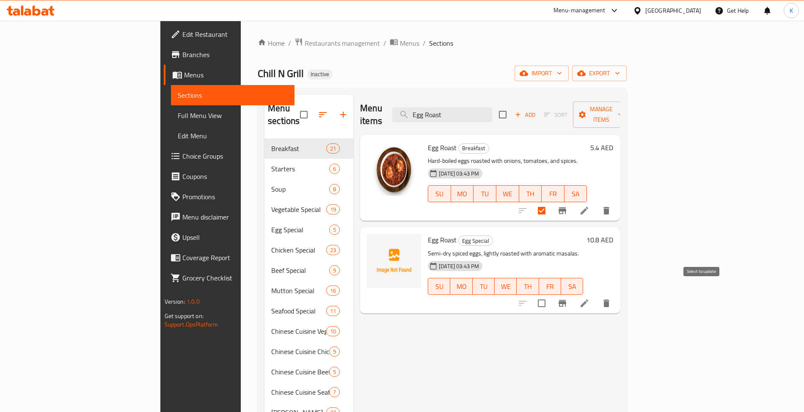
checkbox input "true"
click at [623, 110] on span "Manage items" at bounding box center [601, 114] width 43 height 21
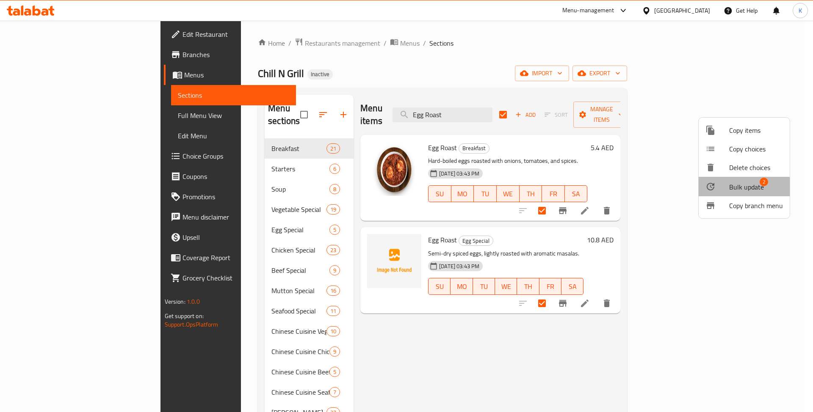
click at [737, 190] on span "Bulk update" at bounding box center [746, 187] width 35 height 10
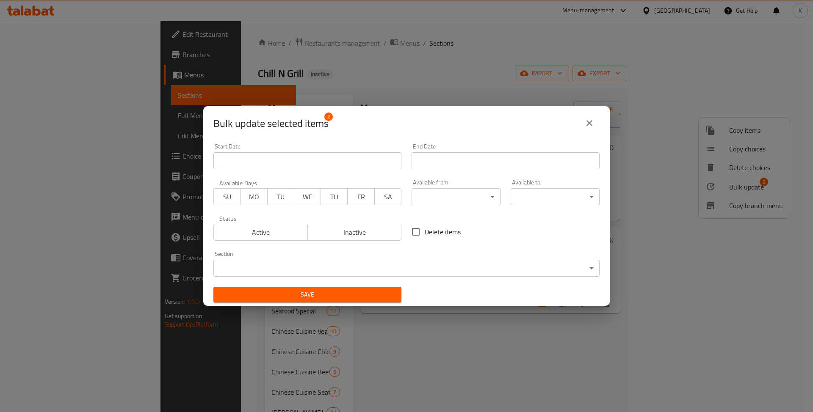
click at [436, 229] on span "Delete items" at bounding box center [443, 232] width 36 height 10
click at [425, 229] on input "Delete items" at bounding box center [416, 232] width 18 height 18
checkbox input "true"
click at [375, 295] on span "Save" at bounding box center [307, 295] width 174 height 11
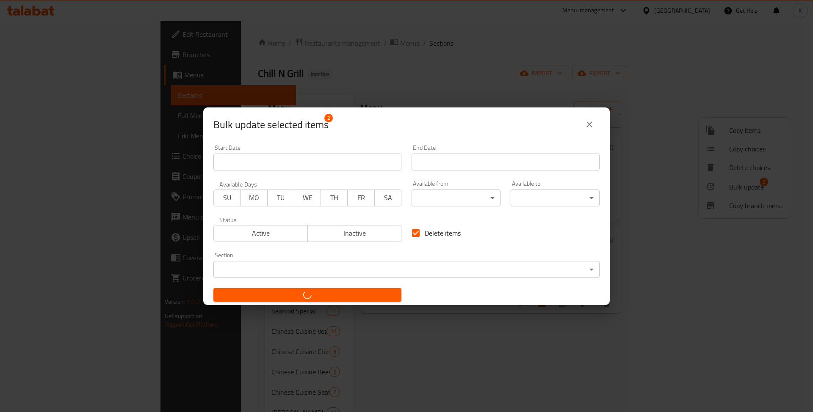
checkbox input "false"
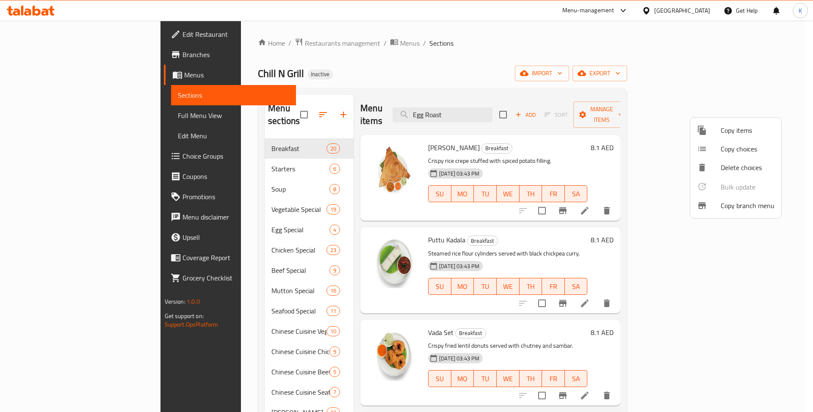
click at [497, 114] on div at bounding box center [406, 206] width 813 height 412
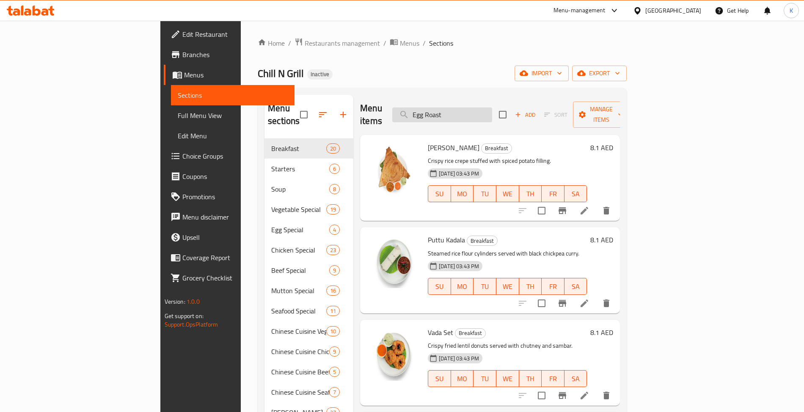
click at [492, 112] on input "Egg Roast" at bounding box center [442, 115] width 100 height 15
paste input "Chicken Dynamite"
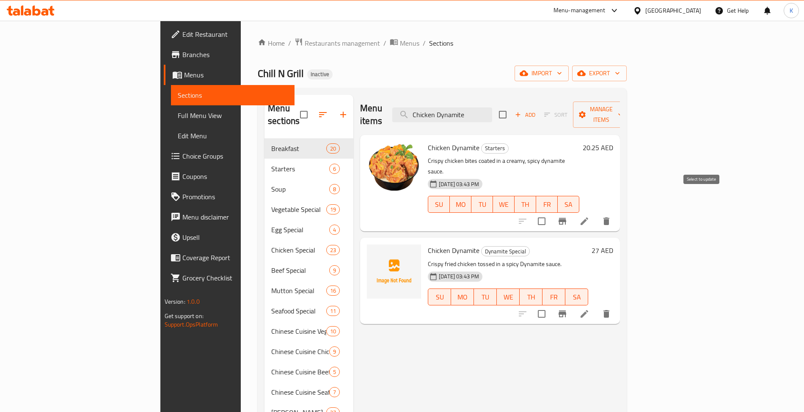
type input "Chicken Dynamite"
click at [551, 212] on input "checkbox" at bounding box center [542, 221] width 18 height 18
checkbox input "true"
drag, startPoint x: 696, startPoint y: 290, endPoint x: 693, endPoint y: 293, distance: 4.5
click at [551, 305] on input "checkbox" at bounding box center [542, 314] width 18 height 18
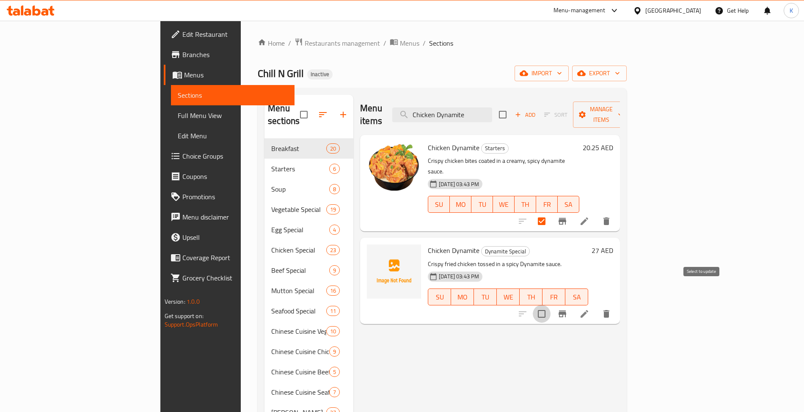
checkbox input "true"
click at [623, 106] on span "Manage items" at bounding box center [601, 114] width 43 height 21
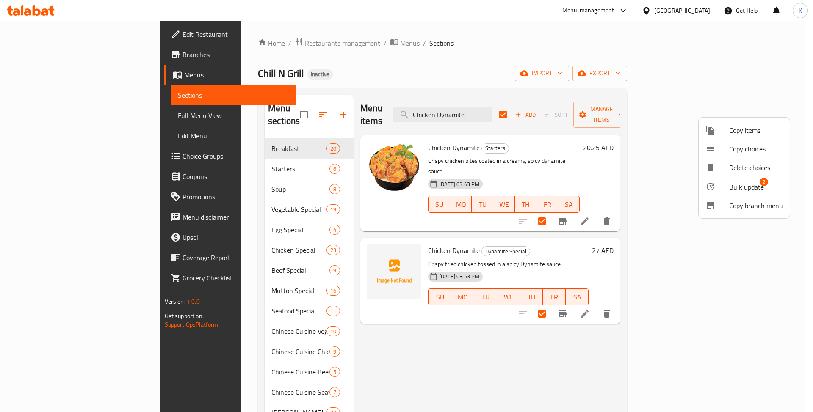
click at [749, 187] on span "Bulk update" at bounding box center [746, 187] width 35 height 10
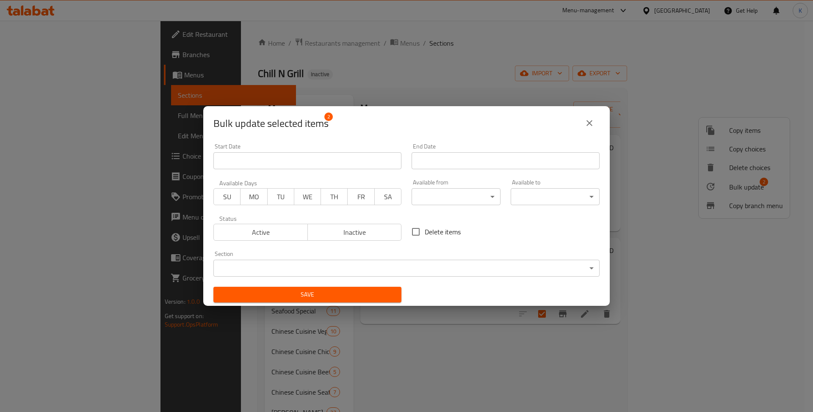
click at [427, 240] on label "Delete items" at bounding box center [434, 232] width 54 height 18
click at [425, 240] on input "Delete items" at bounding box center [416, 232] width 18 height 18
checkbox input "true"
click at [341, 295] on span "Save" at bounding box center [307, 295] width 174 height 11
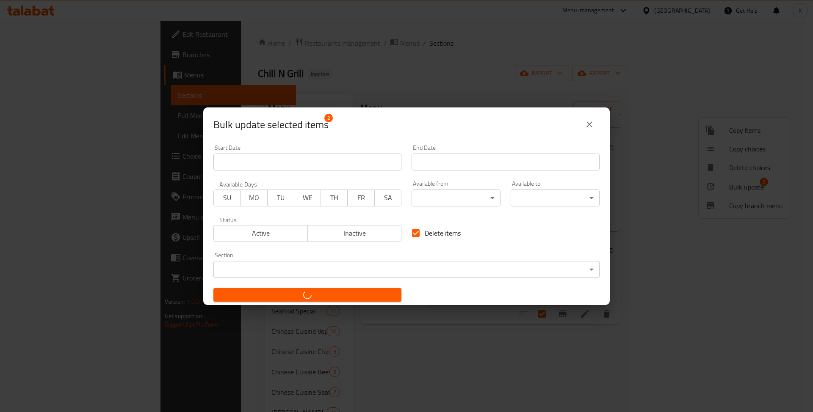
checkbox input "false"
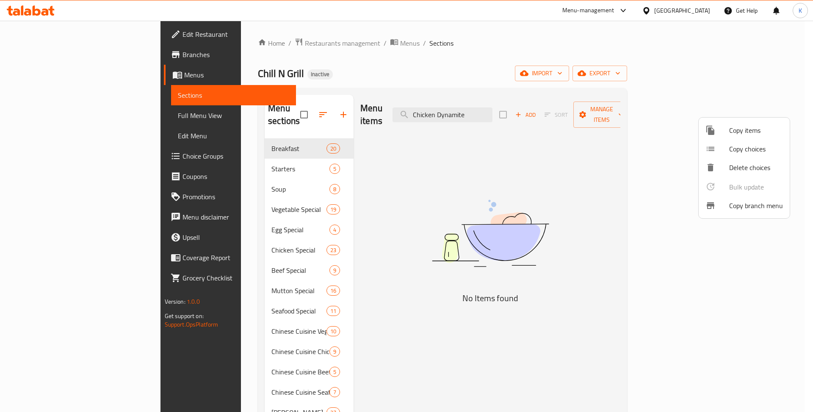
click at [491, 109] on div at bounding box center [406, 206] width 813 height 412
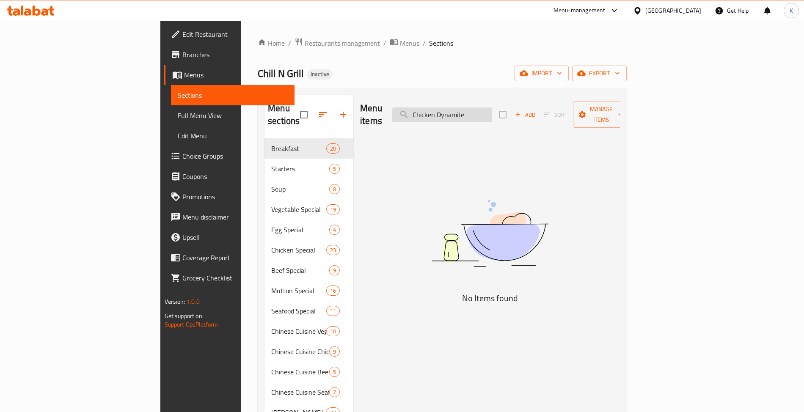
click at [492, 109] on input "Chicken Dynamite" at bounding box center [442, 115] width 100 height 15
paste input "Ginger Chicken"
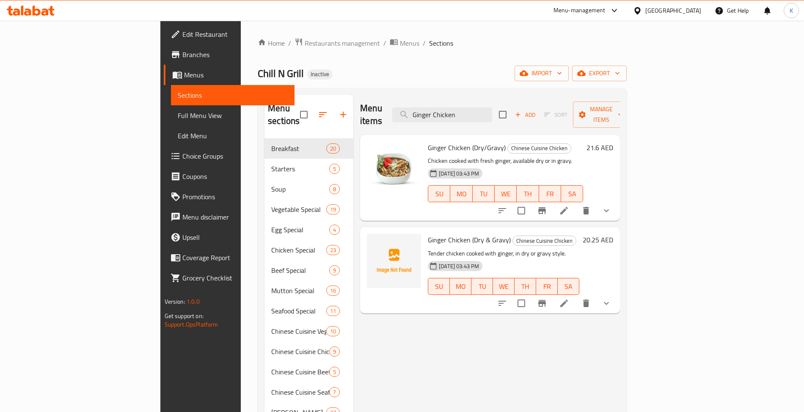
type input "Ginger Chicken"
click at [530, 202] on input "checkbox" at bounding box center [522, 211] width 18 height 18
checkbox input "true"
click at [530, 295] on input "checkbox" at bounding box center [522, 304] width 18 height 18
checkbox input "true"
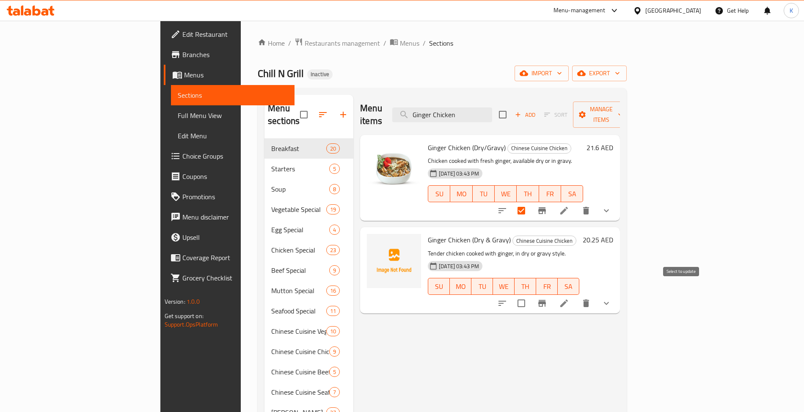
checkbox input "true"
click at [625, 113] on icon "button" at bounding box center [620, 114] width 8 height 8
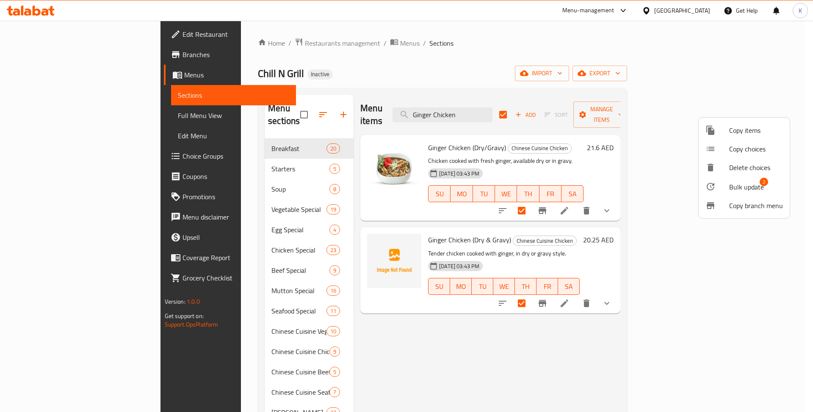
click at [728, 184] on div at bounding box center [717, 187] width 24 height 10
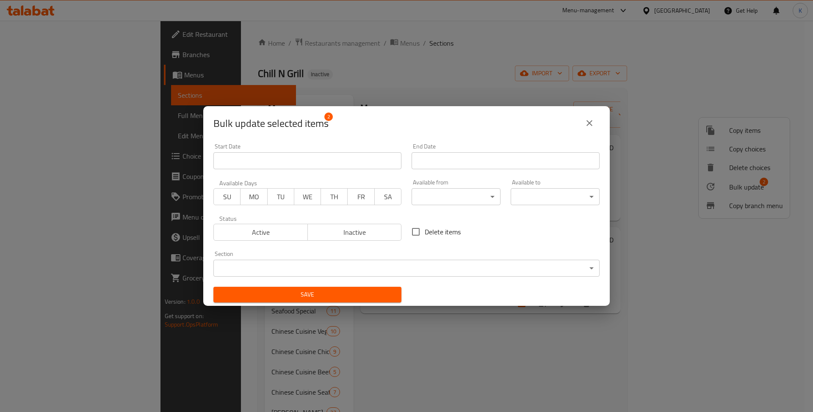
click at [441, 233] on span "Delete items" at bounding box center [443, 232] width 36 height 10
click at [425, 233] on input "Delete items" at bounding box center [416, 232] width 18 height 18
checkbox input "true"
click at [346, 295] on span "Save" at bounding box center [307, 295] width 174 height 11
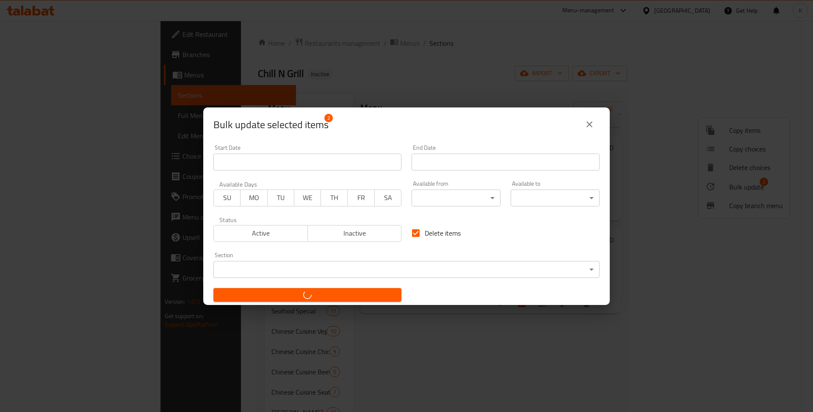
checkbox input "false"
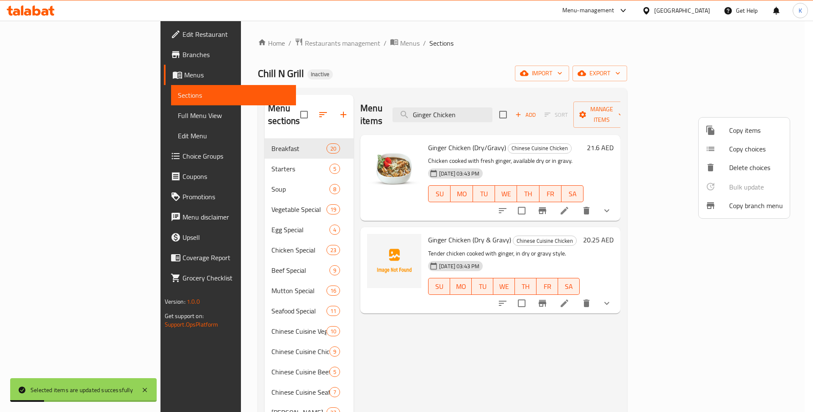
click at [507, 120] on div at bounding box center [406, 206] width 813 height 412
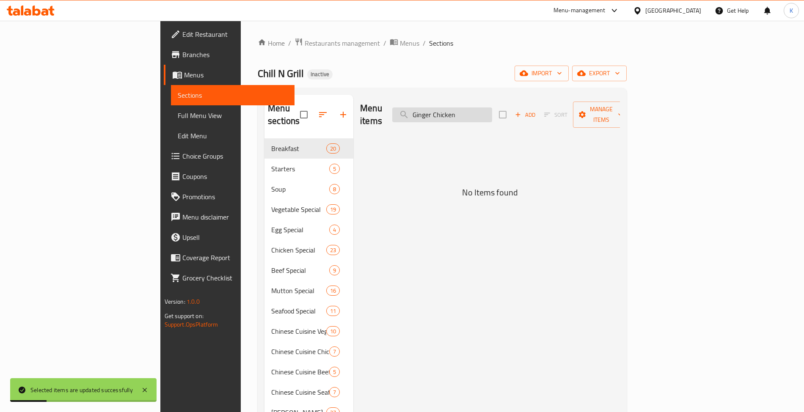
click at [492, 109] on input "Ginger Chicken" at bounding box center [442, 115] width 100 height 15
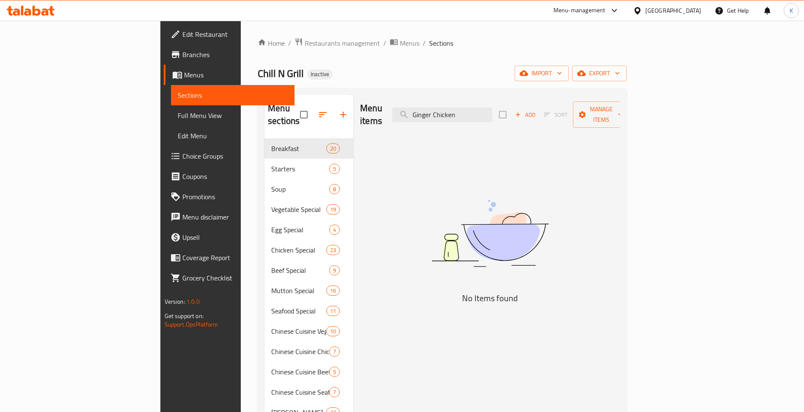
click at [423, 39] on li "/" at bounding box center [424, 43] width 3 height 10
click at [400, 41] on span "Menus" at bounding box center [409, 43] width 19 height 10
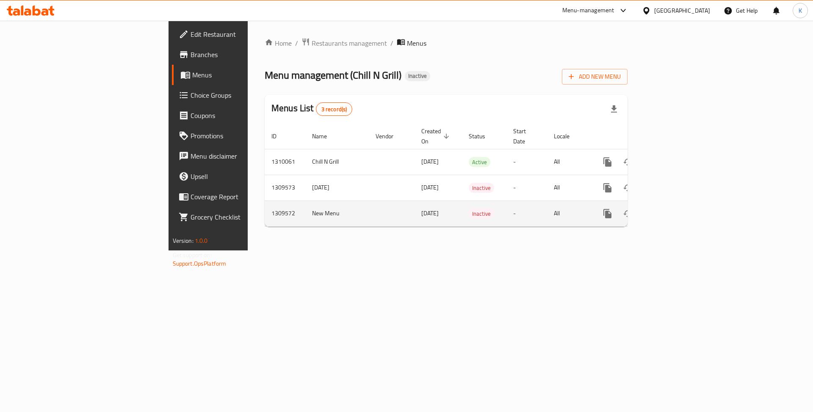
drag, startPoint x: 232, startPoint y: 173, endPoint x: 234, endPoint y: 193, distance: 20.8
click at [265, 175] on tr "1309573 [DATE] [DATE] Inactive - All" at bounding box center [475, 188] width 421 height 26
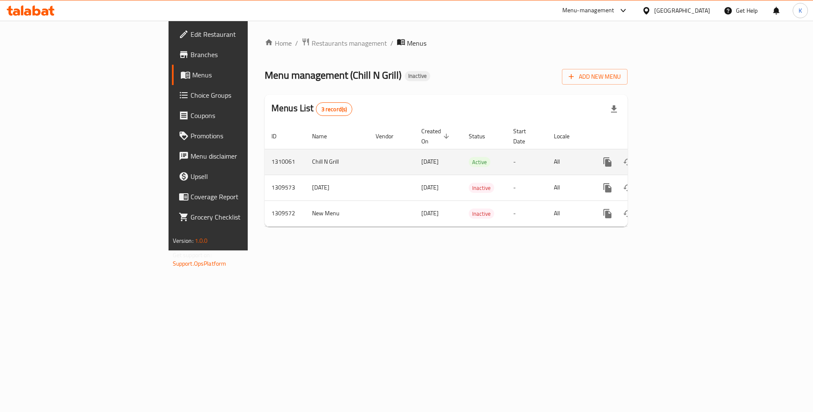
click at [679, 152] on link "enhanced table" at bounding box center [668, 162] width 20 height 20
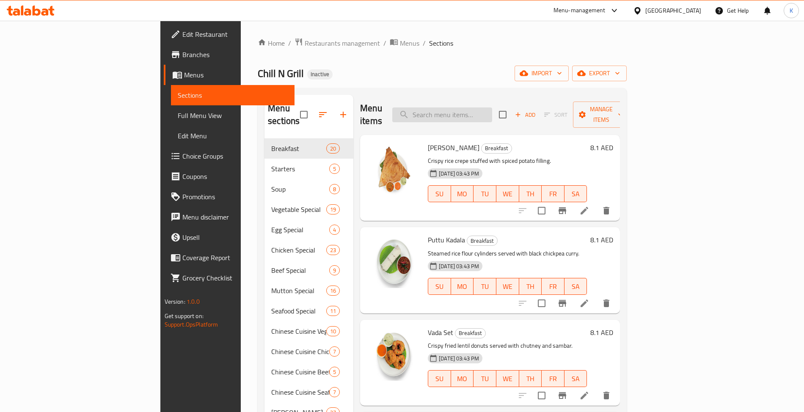
click at [492, 115] on input "search" at bounding box center [442, 115] width 100 height 15
drag, startPoint x: 463, startPoint y: 110, endPoint x: 468, endPoint y: 110, distance: 5.1
click at [464, 110] on input "search" at bounding box center [442, 115] width 100 height 15
click at [468, 110] on input "search" at bounding box center [442, 115] width 100 height 15
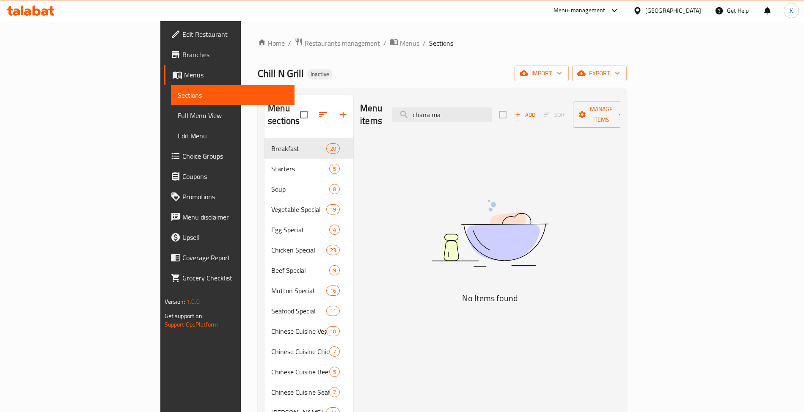
type input "chana ma"
click at [423, 41] on li "/" at bounding box center [424, 43] width 3 height 10
click at [400, 41] on span "Menus" at bounding box center [409, 43] width 19 height 10
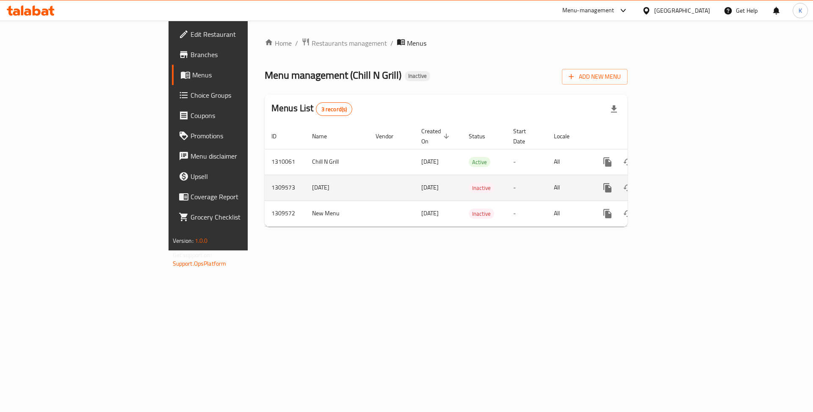
drag, startPoint x: 232, startPoint y: 182, endPoint x: 222, endPoint y: 183, distance: 10.2
click at [305, 183] on td "[DATE]" at bounding box center [336, 188] width 63 height 26
copy td "[DATE]"
click at [651, 184] on icon "enhanced table" at bounding box center [648, 188] width 6 height 8
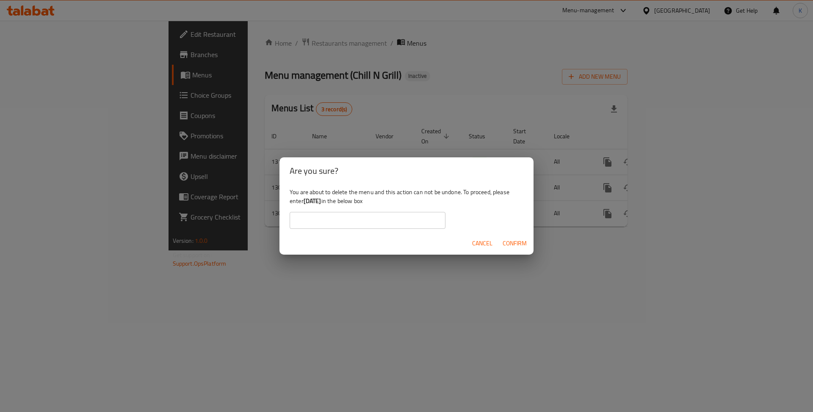
click at [356, 215] on input "text" at bounding box center [368, 220] width 156 height 17
paste input "[DATE]"
type input "[DATE]"
click at [515, 244] on span "Confirm" at bounding box center [514, 243] width 24 height 11
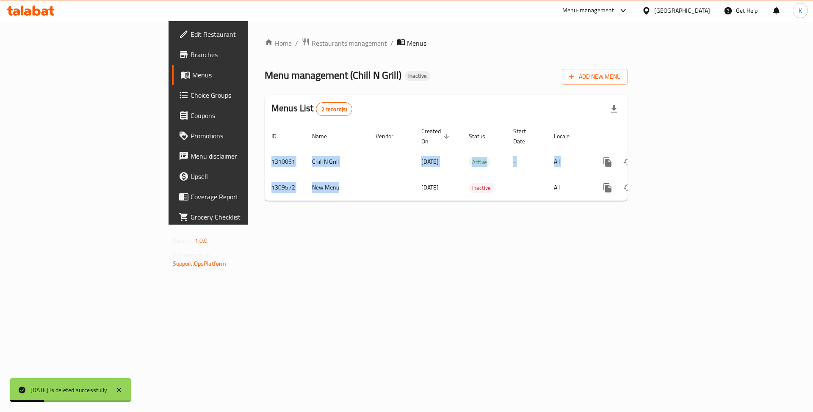
drag, startPoint x: 231, startPoint y: 181, endPoint x: 588, endPoint y: 303, distance: 377.1
click at [644, 225] on div "Home / Restaurants management / Menus Menu management ( Chill N Grill ) Inactiv…" at bounding box center [446, 123] width 397 height 204
drag, startPoint x: 249, startPoint y: 197, endPoint x: 235, endPoint y: 189, distance: 16.1
click at [265, 197] on div "Home / Restaurants management / Menus Menu management ( Chill N Grill ) Inactiv…" at bounding box center [446, 123] width 363 height 170
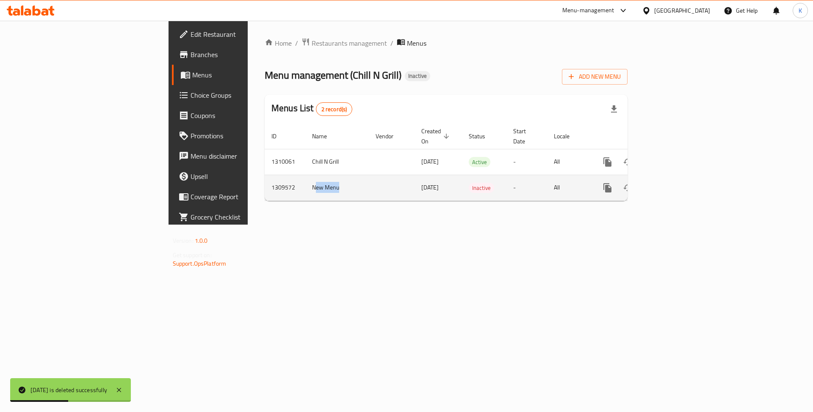
drag, startPoint x: 232, startPoint y: 185, endPoint x: 201, endPoint y: 182, distance: 30.7
click at [305, 182] on td "New Menu" at bounding box center [336, 188] width 63 height 26
copy td "ew Menu"
click at [305, 179] on td "New Menu" at bounding box center [336, 188] width 63 height 26
drag, startPoint x: 200, startPoint y: 180, endPoint x: 246, endPoint y: 179, distance: 45.7
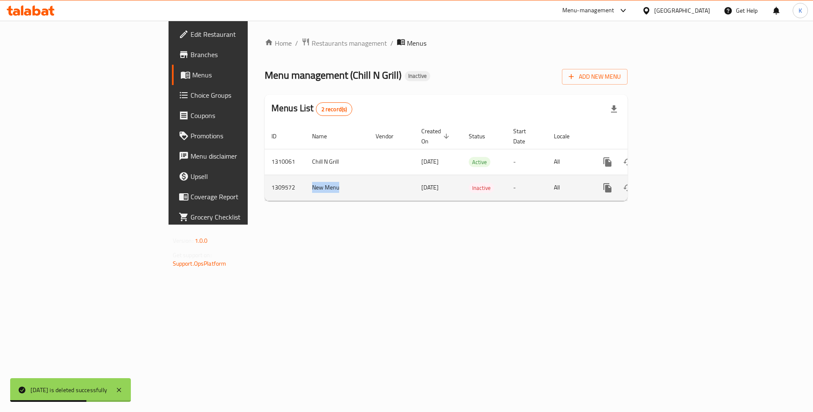
click at [305, 180] on td "New Menu" at bounding box center [336, 188] width 63 height 26
copy td "New Menu"
click at [651, 184] on icon "enhanced table" at bounding box center [648, 188] width 6 height 8
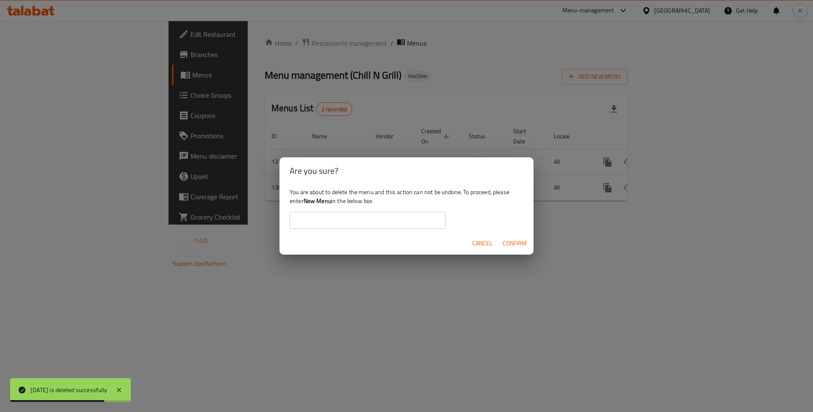
click at [361, 214] on input "text" at bounding box center [368, 220] width 156 height 17
paste input "New Menu"
type input "New Menu"
click at [505, 241] on span "Confirm" at bounding box center [514, 243] width 24 height 11
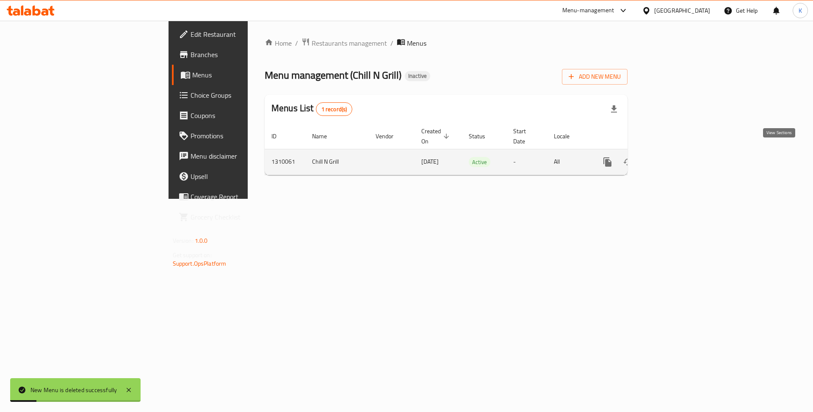
click at [679, 158] on link "enhanced table" at bounding box center [668, 162] width 20 height 20
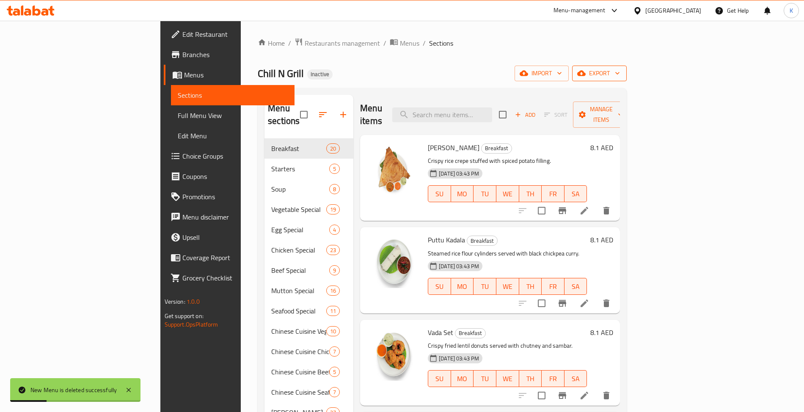
click at [627, 80] on button "export" at bounding box center [599, 74] width 55 height 16
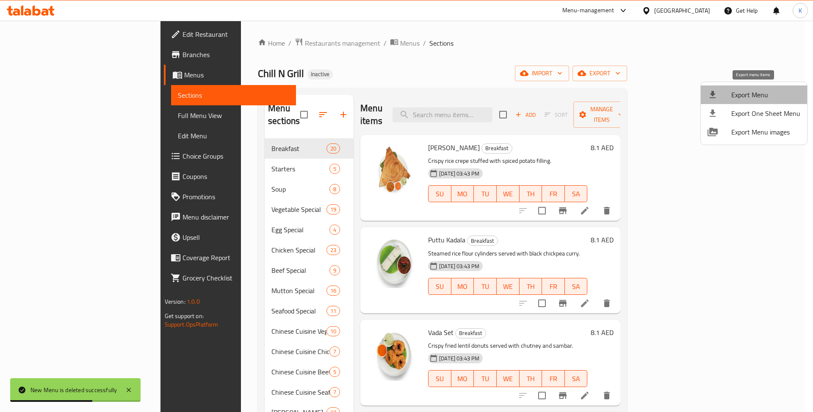
click at [753, 90] on span "Export Menu" at bounding box center [765, 95] width 69 height 10
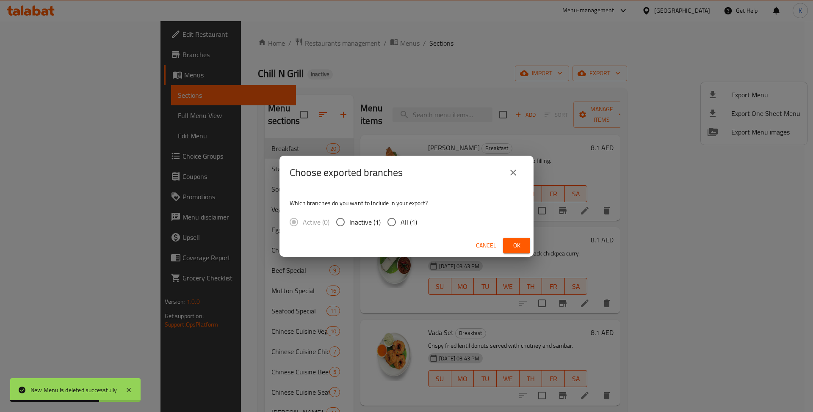
click at [413, 222] on span "All (1)" at bounding box center [408, 222] width 17 height 10
click at [400, 222] on input "All (1)" at bounding box center [392, 222] width 18 height 18
radio input "true"
click at [518, 243] on span "Ok" at bounding box center [517, 245] width 14 height 11
